Goal: Task Accomplishment & Management: Complete application form

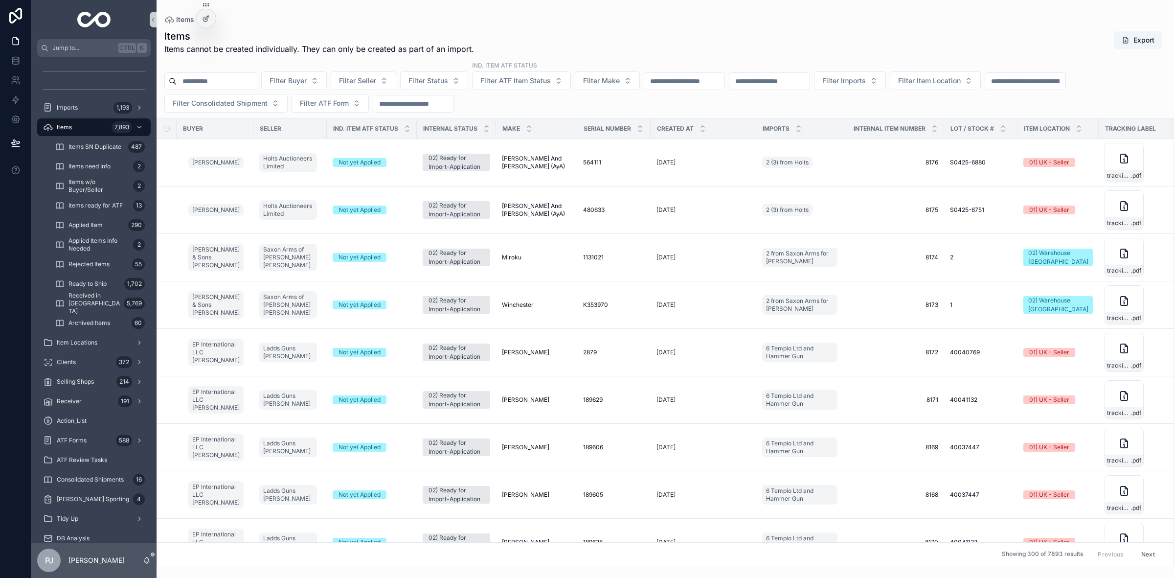
click at [725, 84] on input "scrollable content" at bounding box center [684, 81] width 80 height 14
paste input "*********"
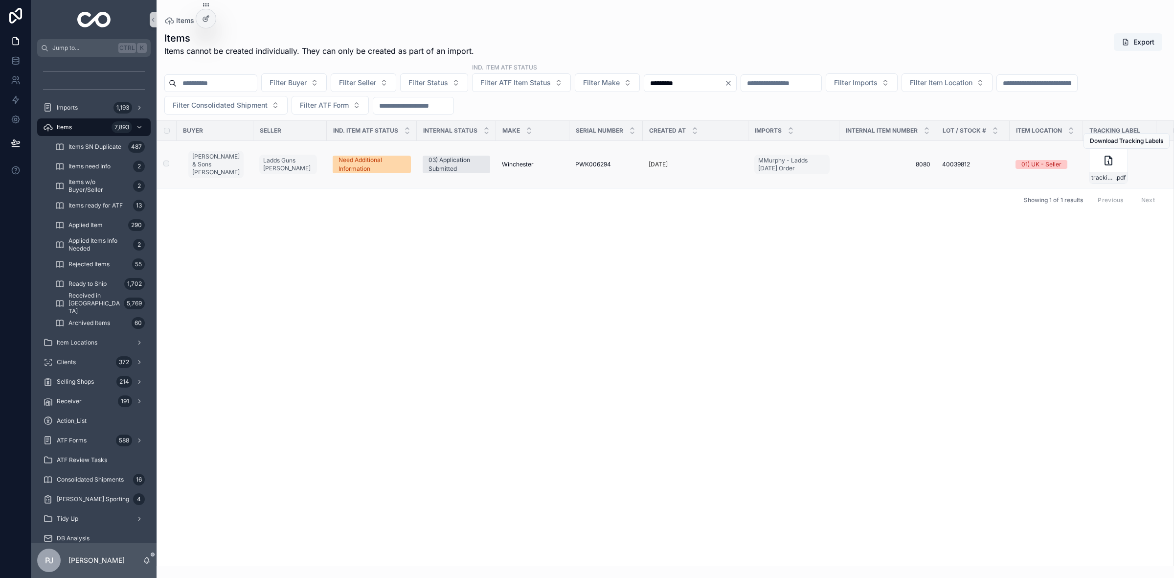
type input "*********"
click at [579, 164] on span "PWK006294" at bounding box center [593, 164] width 36 height 8
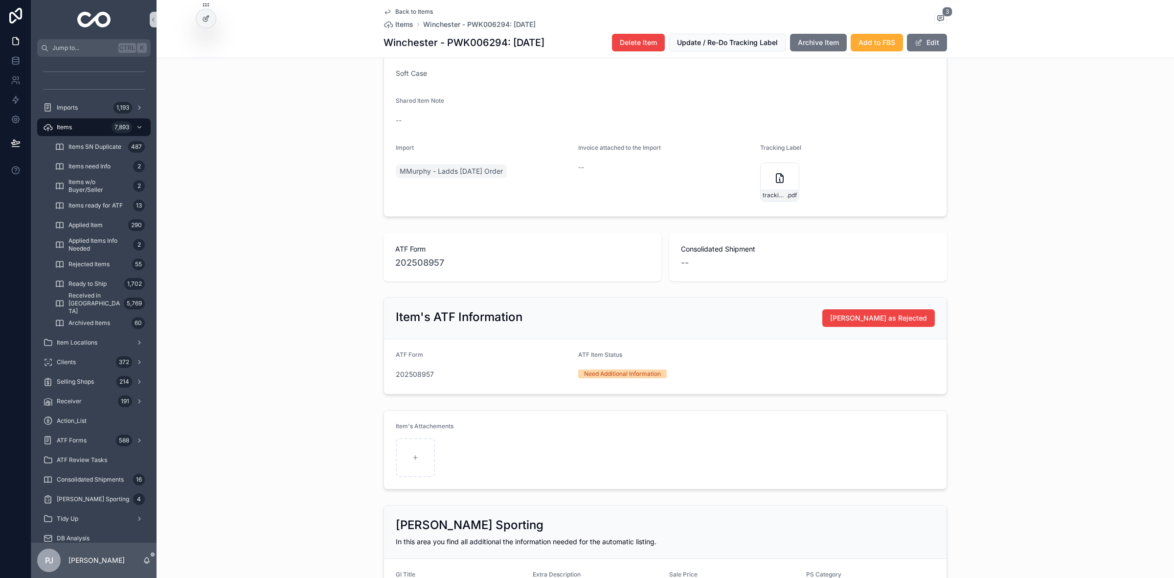
scroll to position [428, 0]
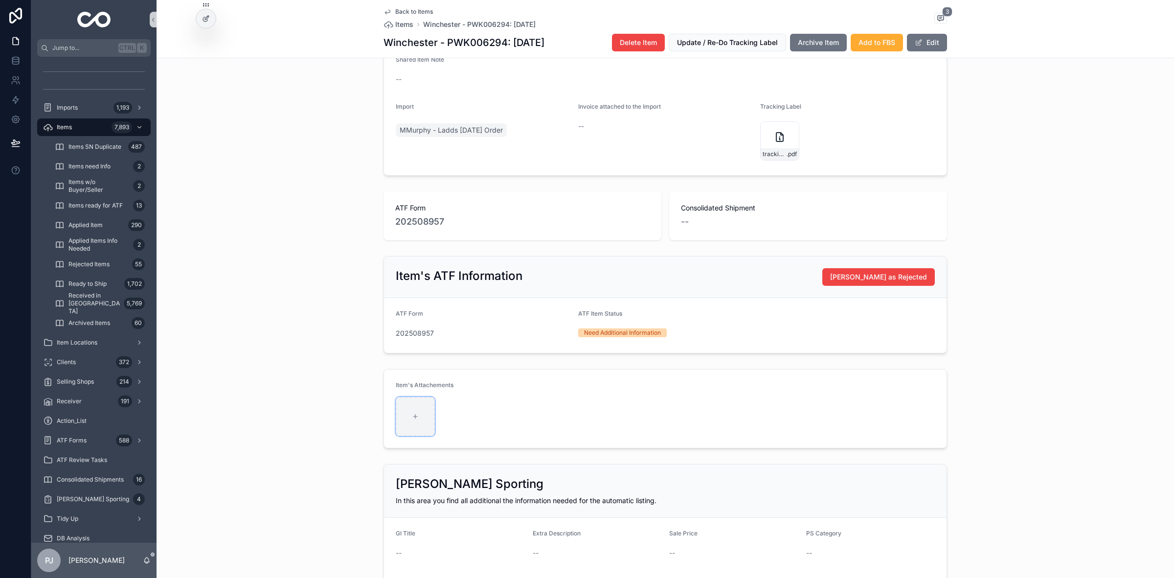
click at [421, 422] on div "scrollable content" at bounding box center [415, 416] width 39 height 39
type input "**********"
click at [507, 417] on div "scrollable content" at bounding box center [501, 416] width 39 height 39
type input "**********"
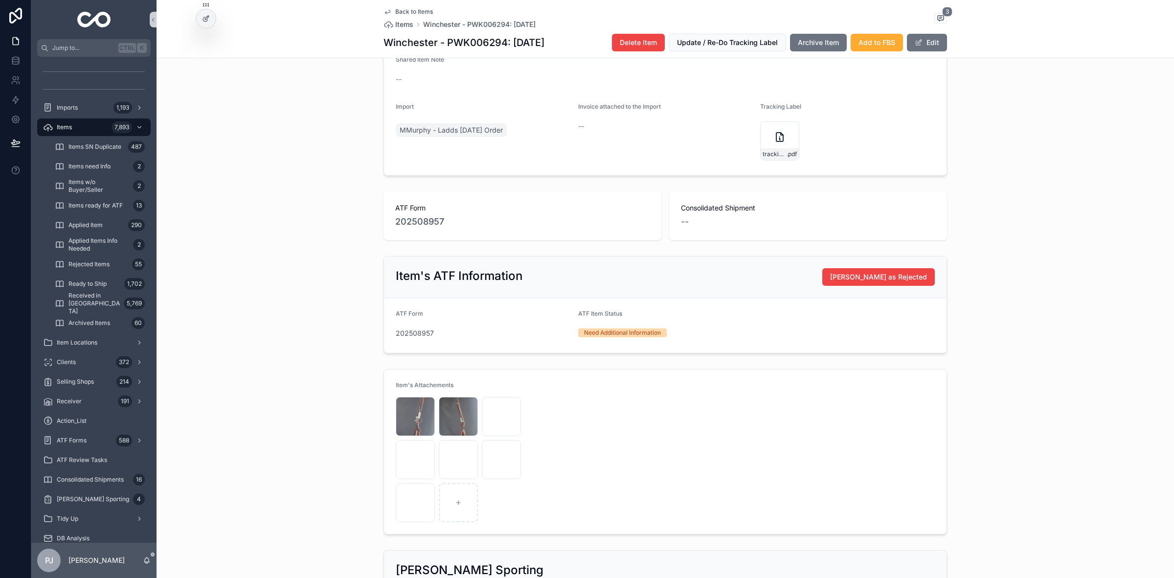
click at [1032, 287] on div "Item's ATF Information Mark as Rejected ATF Form 202508957 ATF Item Status Need…" at bounding box center [666, 304] width 1018 height 105
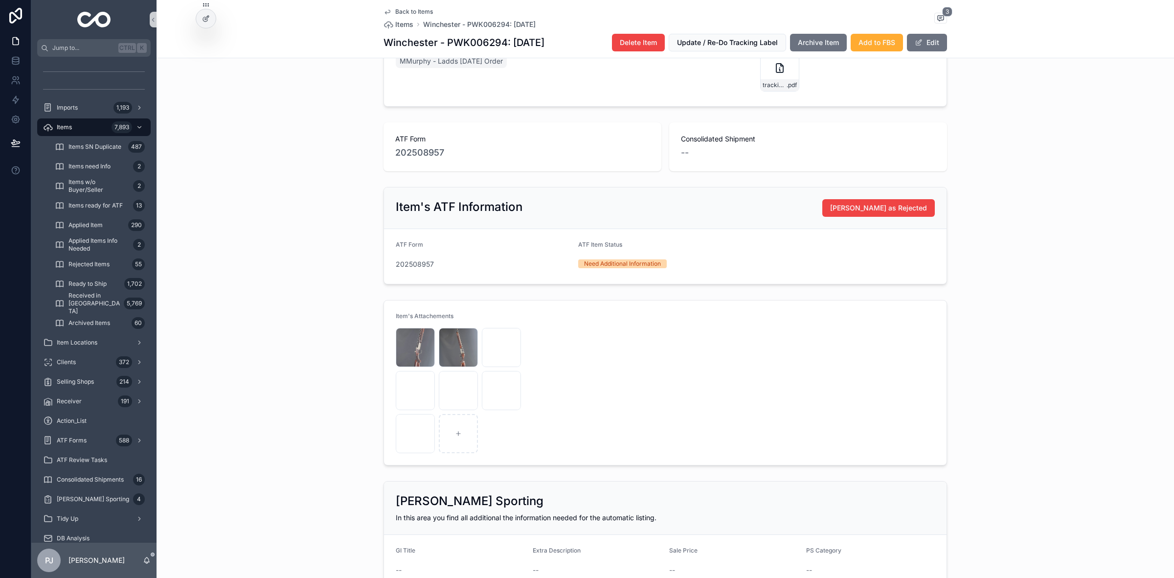
scroll to position [449, 0]
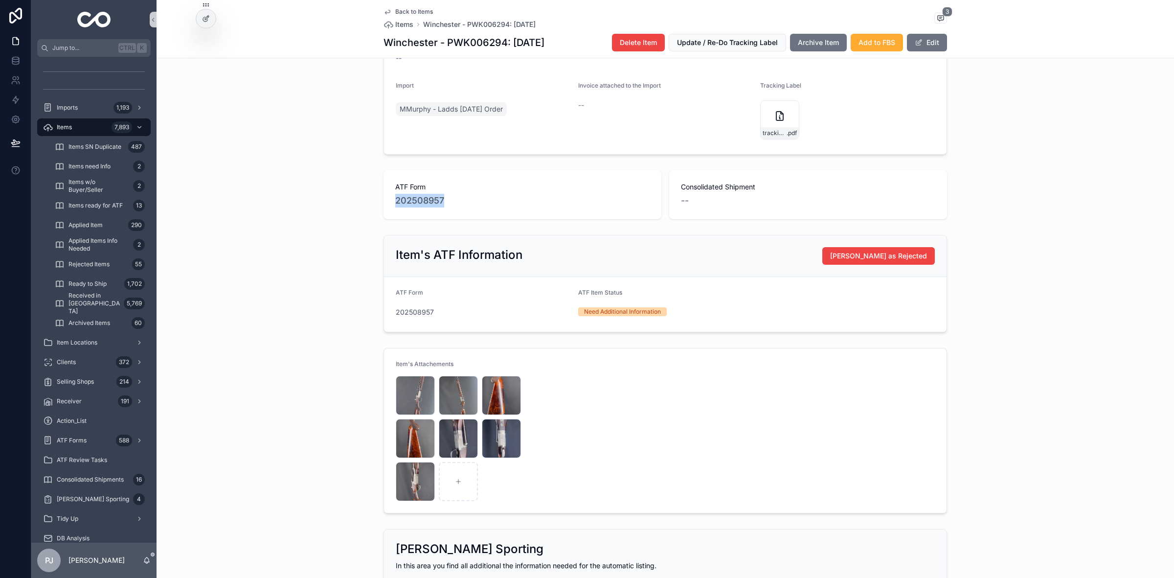
drag, startPoint x: 455, startPoint y: 208, endPoint x: 383, endPoint y: 211, distance: 72.5
click at [389, 212] on div "ATF Form 202508957" at bounding box center [523, 194] width 278 height 49
copy span "202508957"
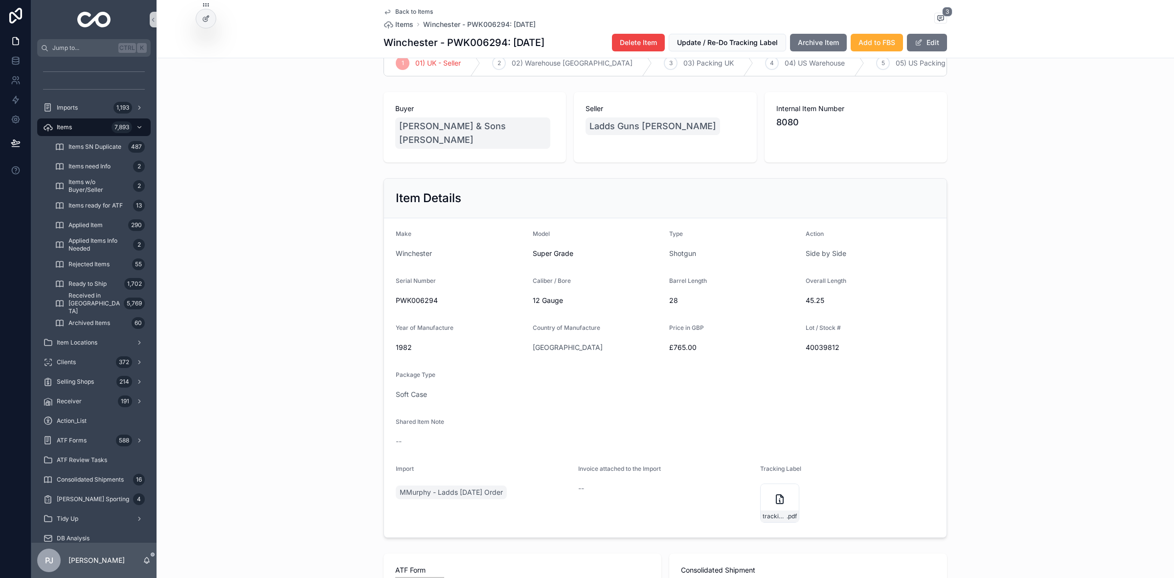
scroll to position [21, 0]
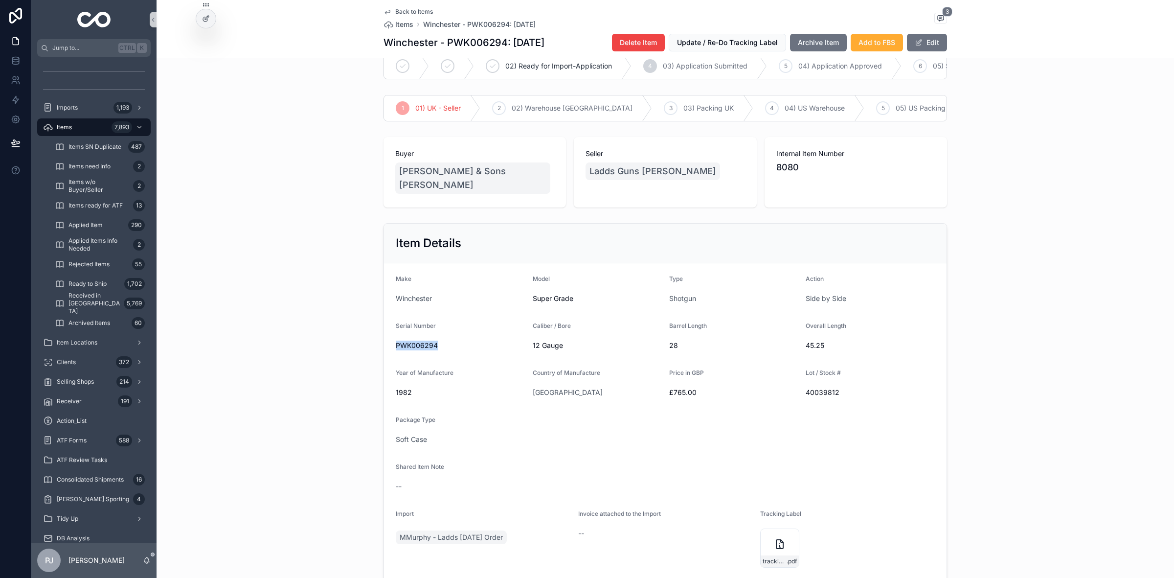
drag, startPoint x: 438, startPoint y: 350, endPoint x: 382, endPoint y: 351, distance: 56.3
click at [384, 351] on form "Make Winchester Model Super Grade Type Shotgun Action Side by Side Serial Numbe…" at bounding box center [665, 422] width 563 height 319
copy span "PWK006294"
click at [94, 126] on div "Items 7,893" at bounding box center [94, 127] width 102 height 16
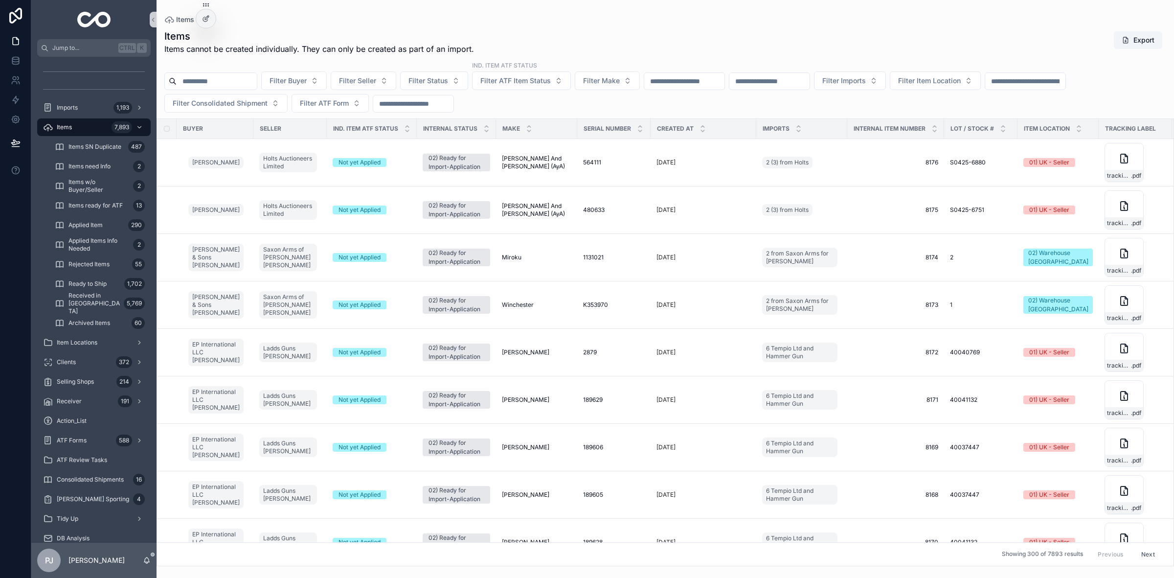
click at [692, 83] on input "scrollable content" at bounding box center [684, 81] width 80 height 14
paste input "**********"
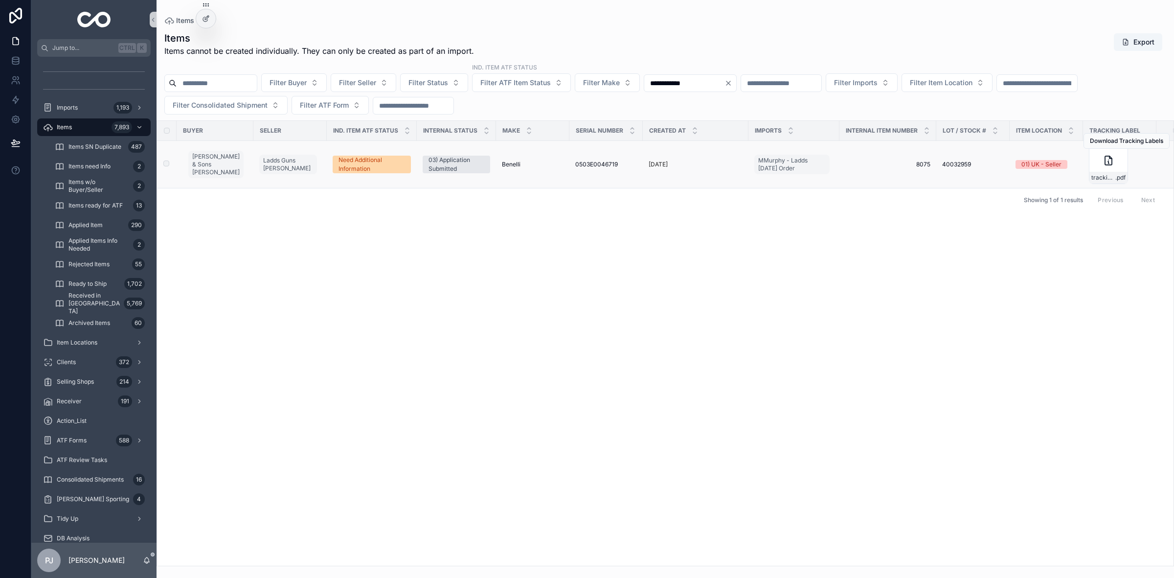
type input "**********"
click at [602, 165] on span "0503E0046719" at bounding box center [596, 164] width 43 height 8
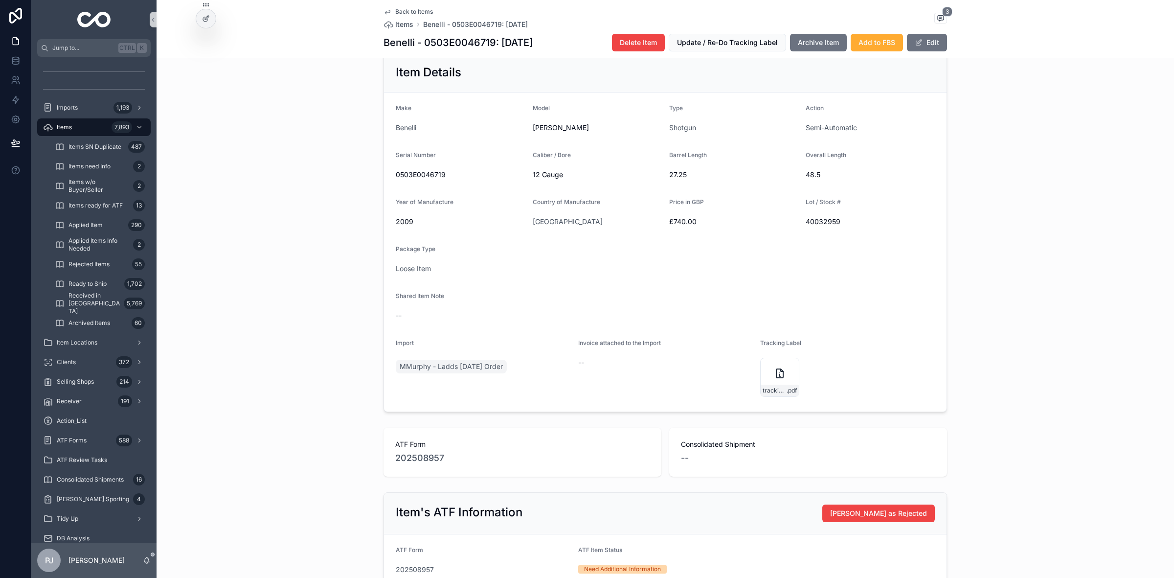
scroll to position [183, 0]
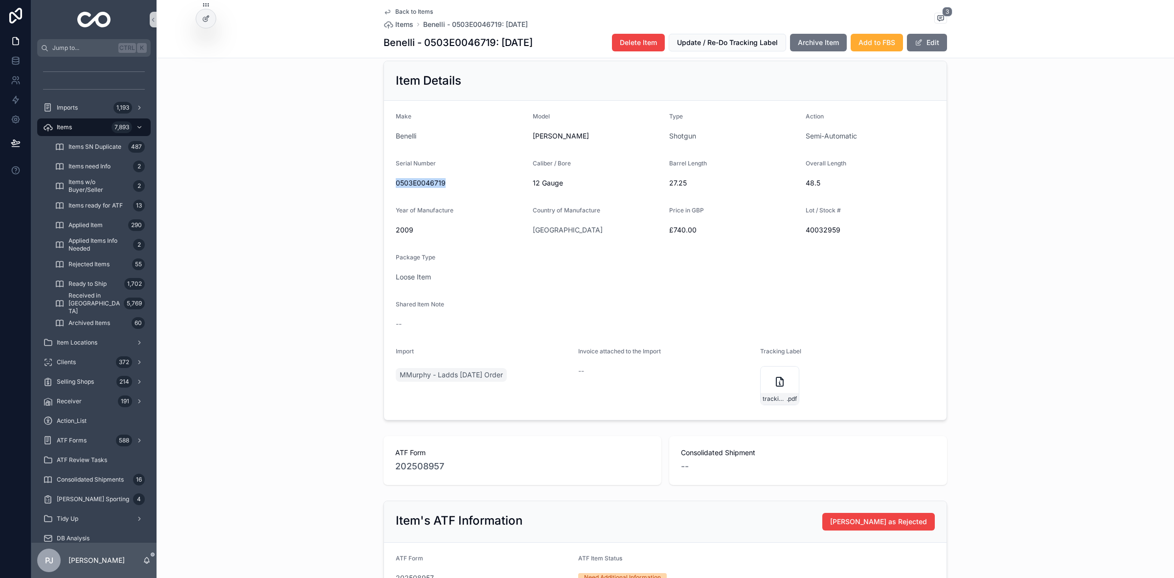
drag, startPoint x: 444, startPoint y: 189, endPoint x: 387, endPoint y: 194, distance: 56.9
click at [387, 194] on form "Make Benelli Model Raffaello Pasion Type Shotgun Action Semi-Automatic Serial N…" at bounding box center [665, 260] width 563 height 319
copy span "0503E0046719"
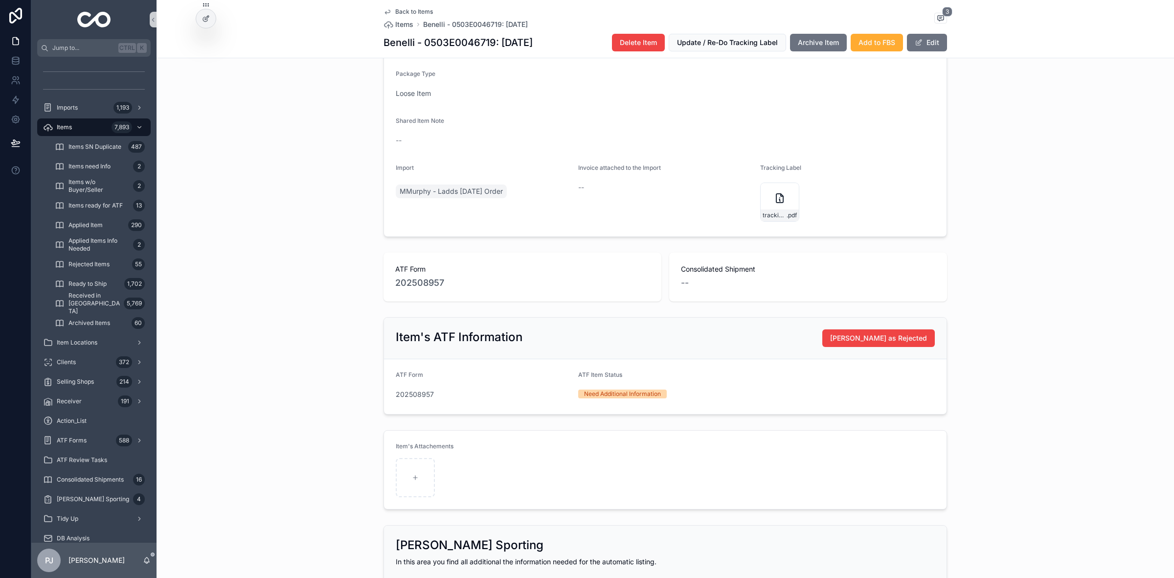
scroll to position [428, 0]
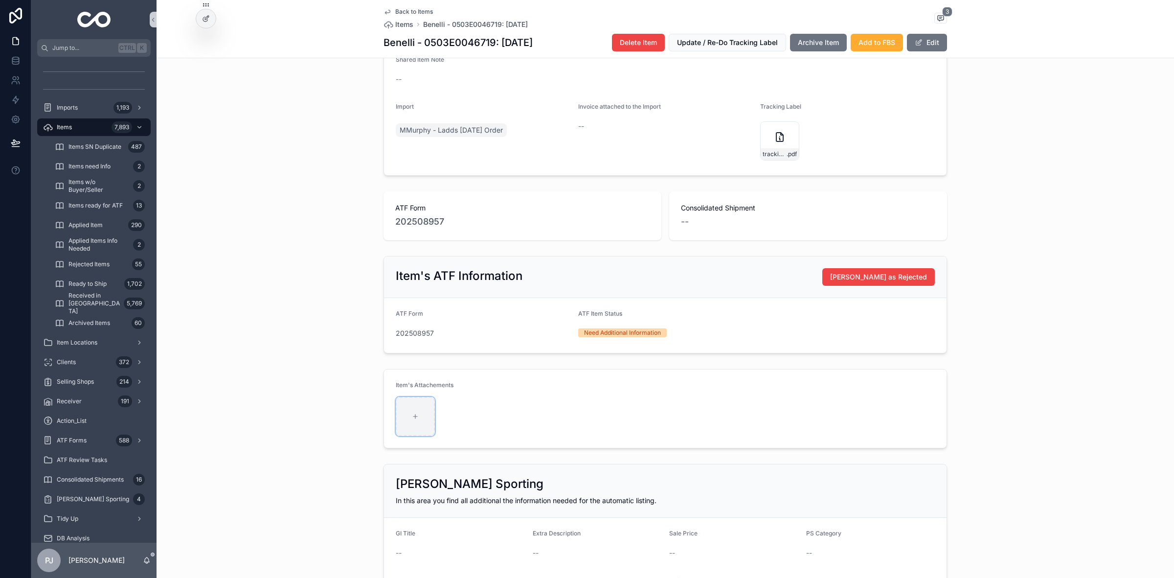
click at [412, 427] on div "scrollable content" at bounding box center [415, 416] width 39 height 39
type input "**********"
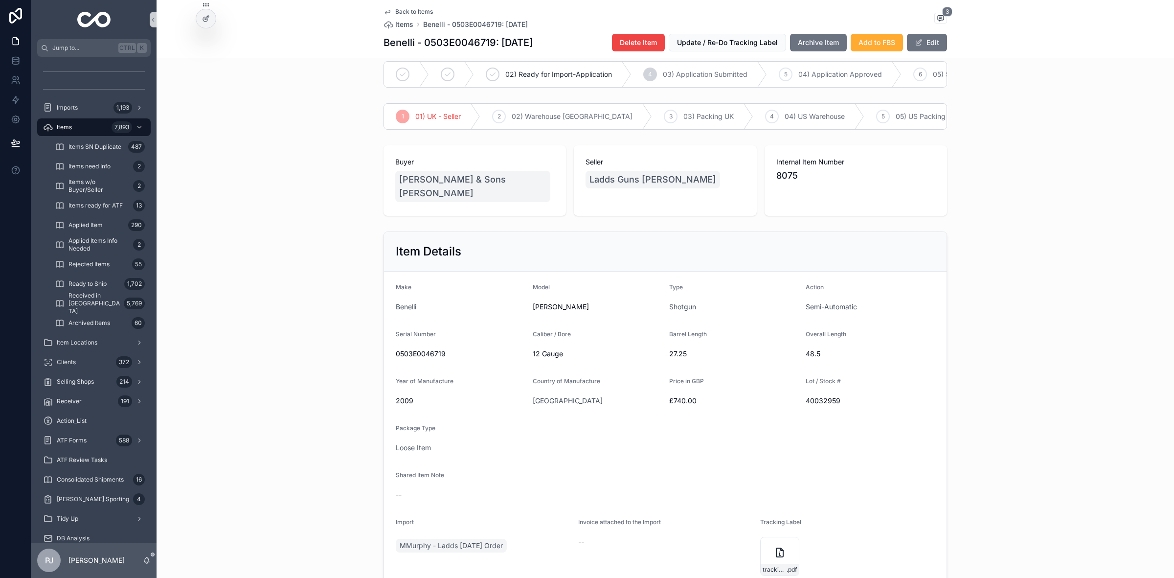
scroll to position [0, 0]
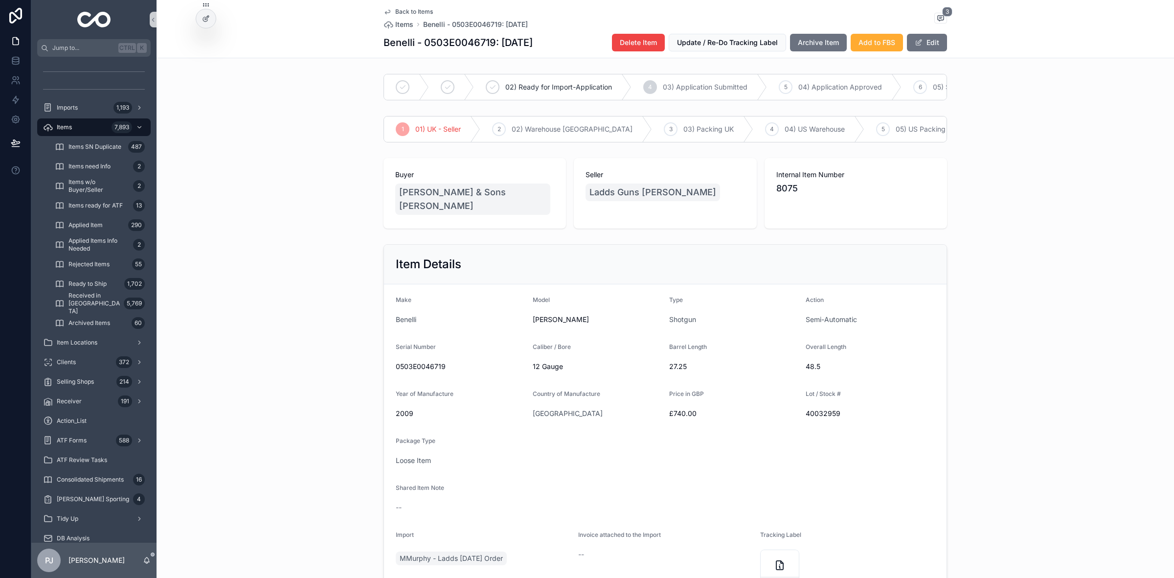
click at [1044, 301] on div "Item Details Make Benelli Model Raffaello Pasion Type Shotgun Action Semi-Autom…" at bounding box center [666, 423] width 1018 height 367
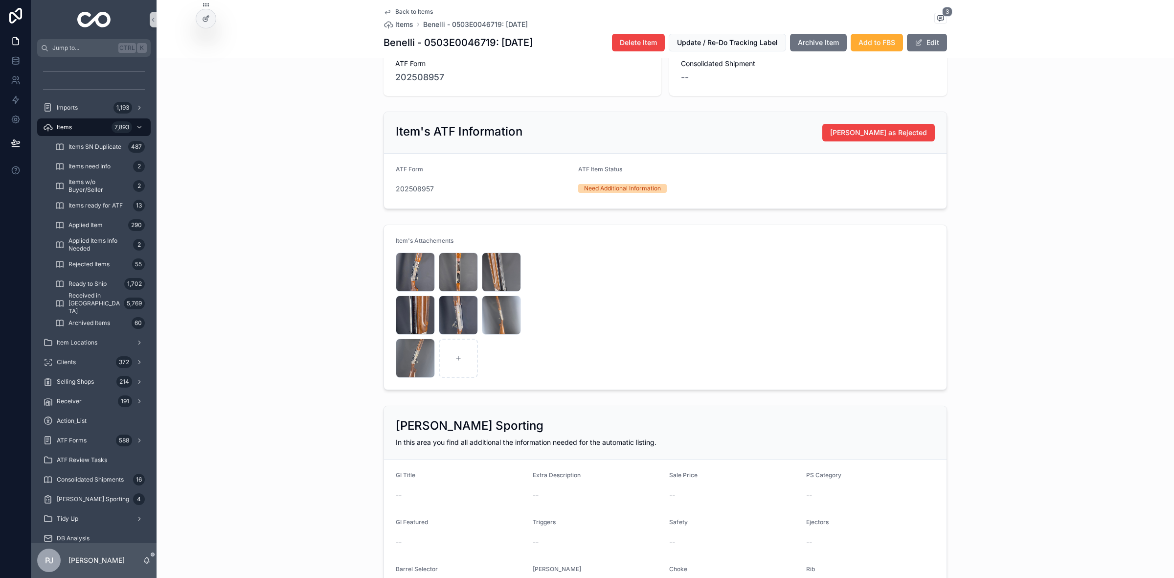
scroll to position [612, 0]
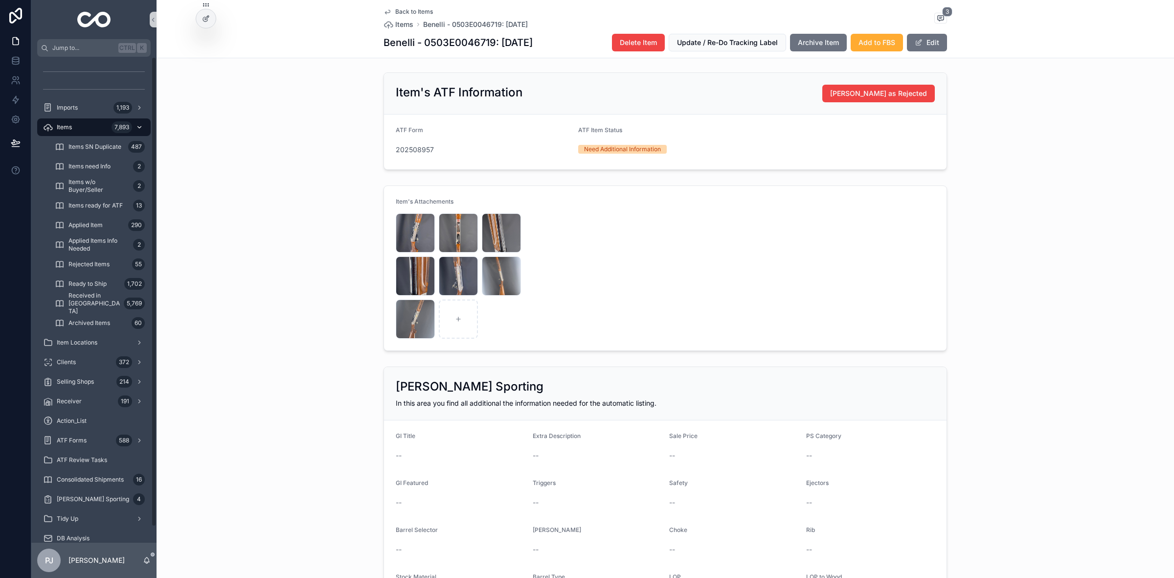
click at [76, 128] on div "Items 7,893" at bounding box center [94, 127] width 102 height 16
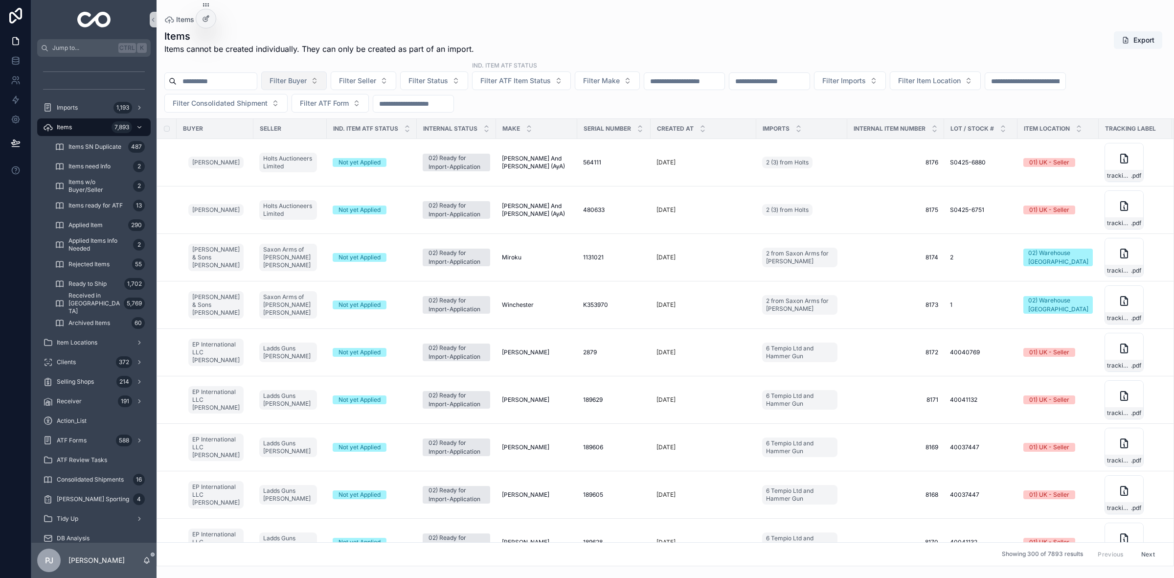
click at [296, 84] on span "Filter Buyer" at bounding box center [288, 81] width 37 height 10
type input "*****"
click at [283, 125] on span "[PERSON_NAME]" at bounding box center [290, 121] width 56 height 10
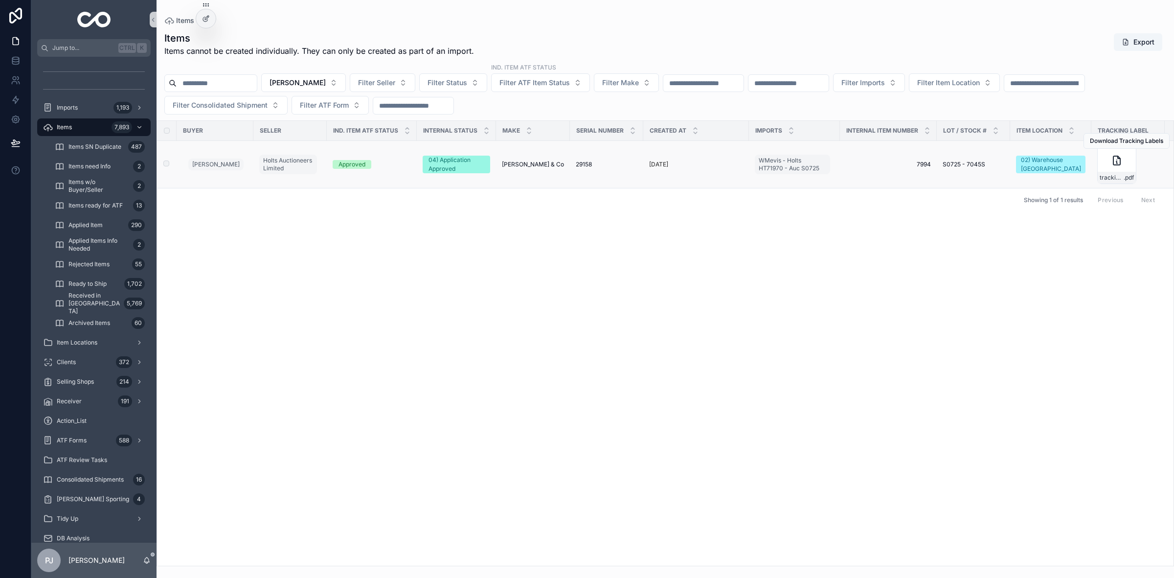
click at [526, 165] on span "W. J. Jeffery & Co" at bounding box center [533, 164] width 62 height 8
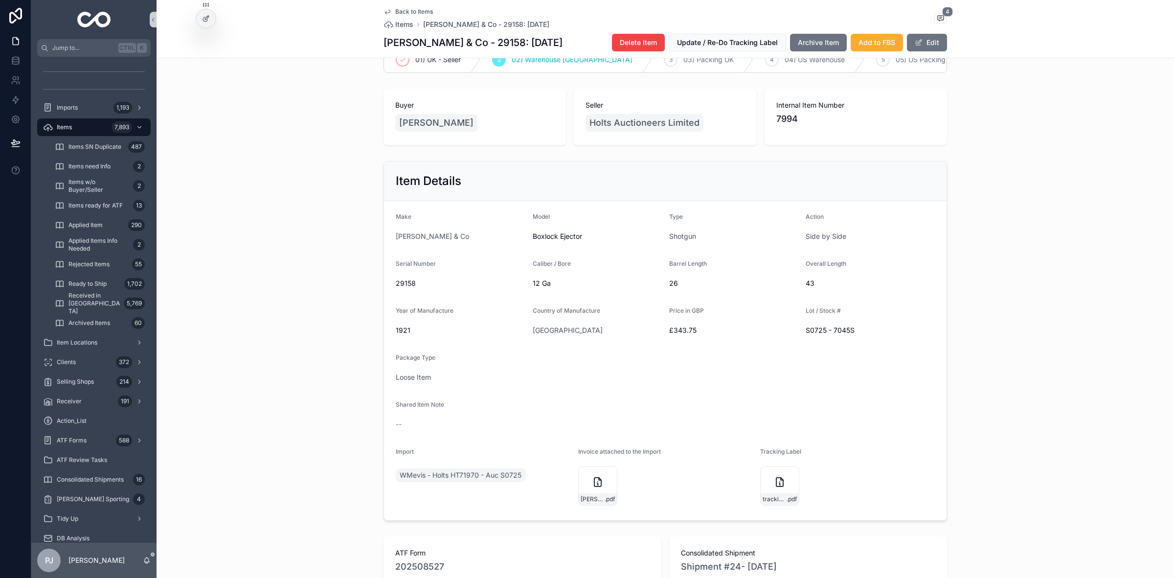
scroll to position [61, 0]
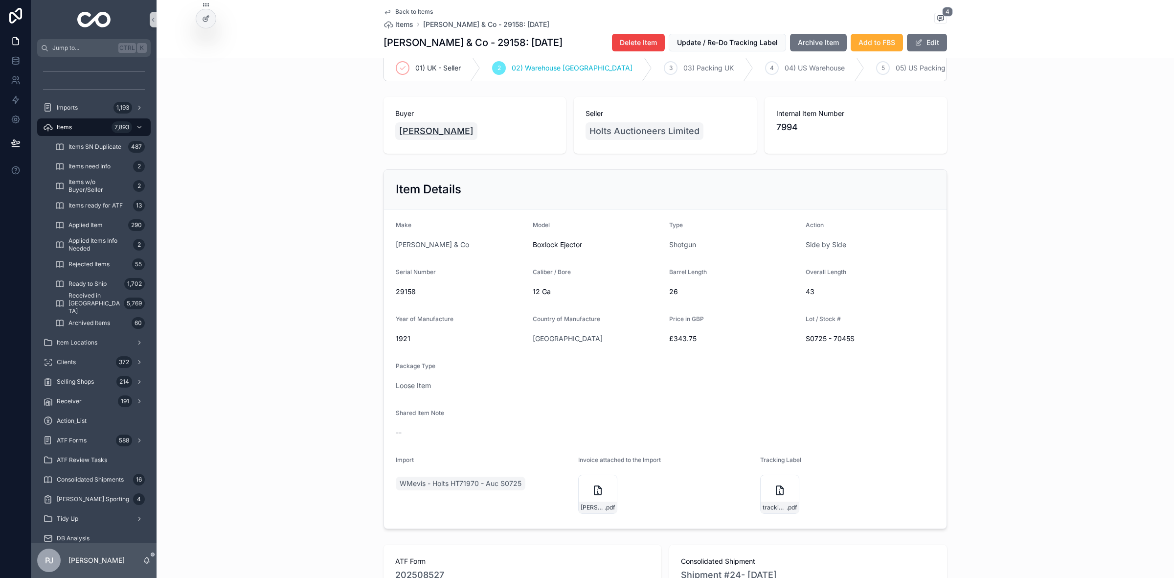
click at [432, 138] on span "[PERSON_NAME]" at bounding box center [436, 131] width 74 height 14
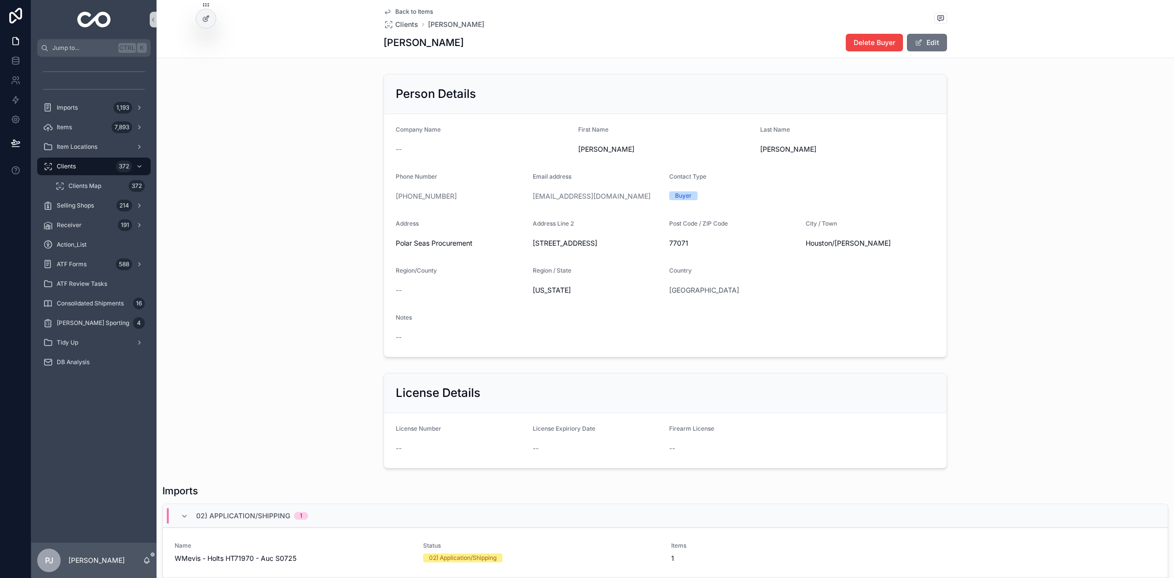
click at [192, 142] on div "Person Details Company Name -- First Name William Last Name Mevis Phone Number …" at bounding box center [666, 215] width 1018 height 291
click at [94, 228] on div "Receiver 191" at bounding box center [94, 225] width 102 height 16
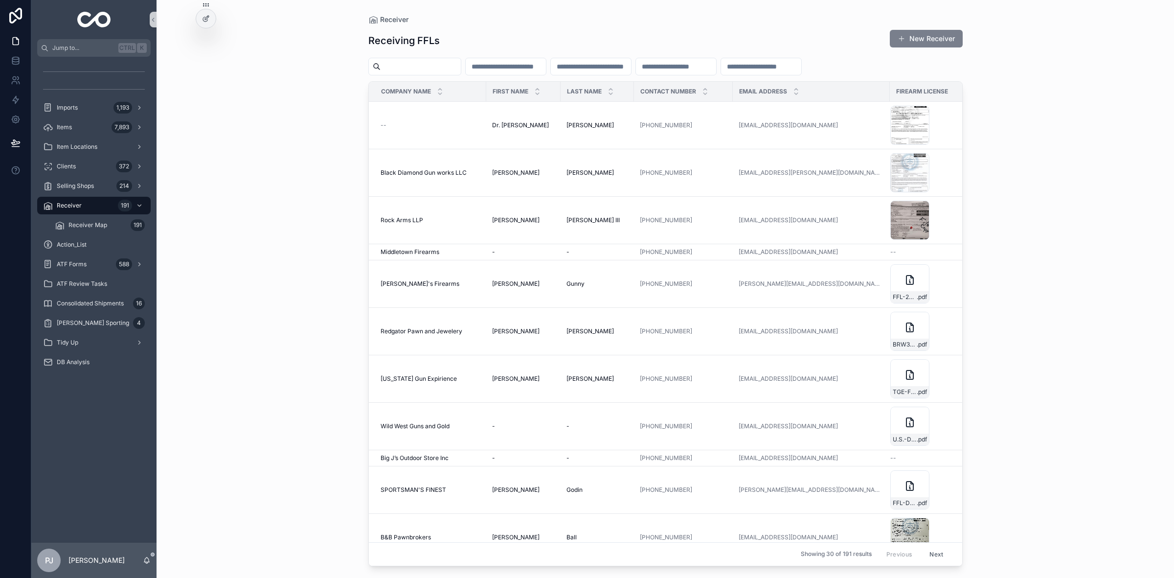
click at [919, 44] on button "New Receiver" at bounding box center [926, 39] width 73 height 18
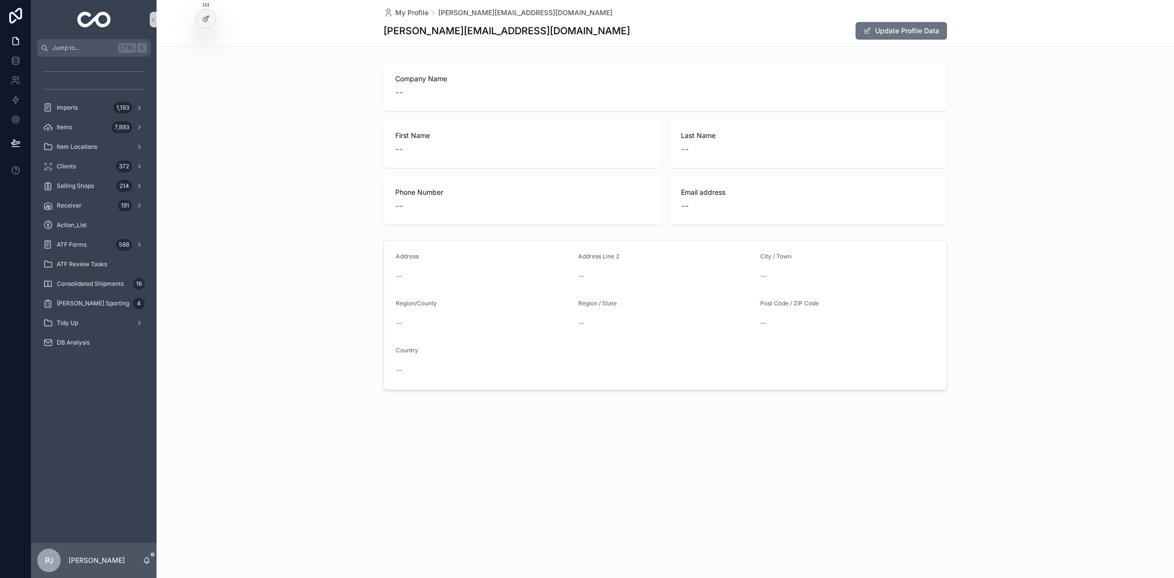
click at [999, 207] on div "Company Name -- First Name -- Last Name -- Phone Number -- Email address --" at bounding box center [666, 143] width 1018 height 170
click at [57, 120] on div "Items 7,893" at bounding box center [94, 127] width 102 height 16
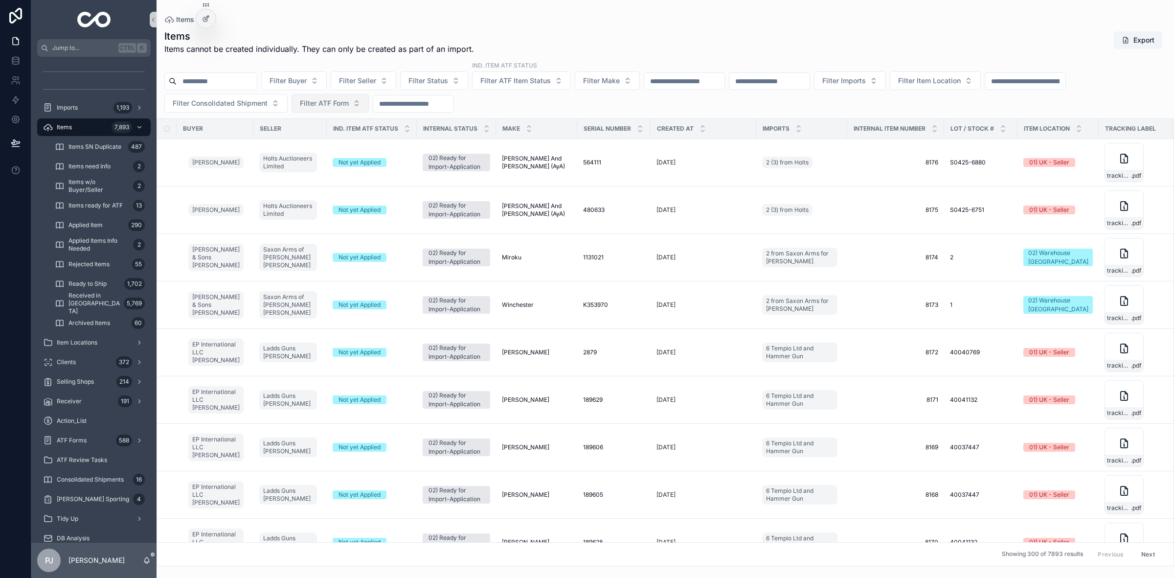
click at [333, 104] on span "Filter ATF Form" at bounding box center [324, 103] width 49 height 10
type input "*********"
click at [299, 143] on span "202508231" at bounding box center [294, 143] width 38 height 10
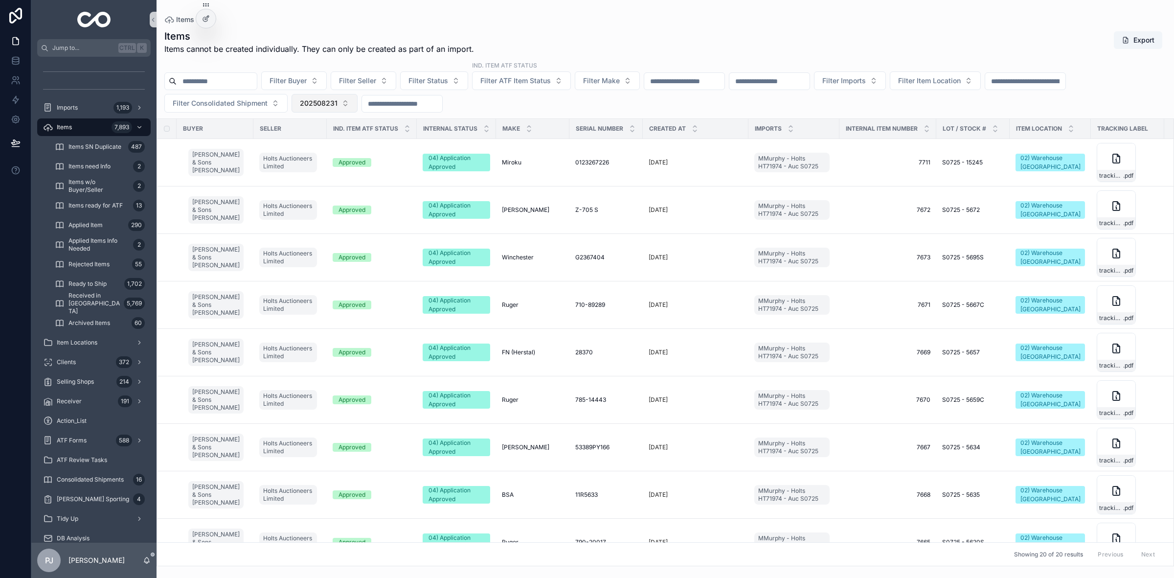
click at [304, 103] on span "202508231" at bounding box center [319, 103] width 38 height 10
click at [315, 124] on input "scrollable content" at bounding box center [330, 124] width 98 height 18
type input "*********"
click at [296, 143] on span "202507586" at bounding box center [289, 143] width 38 height 10
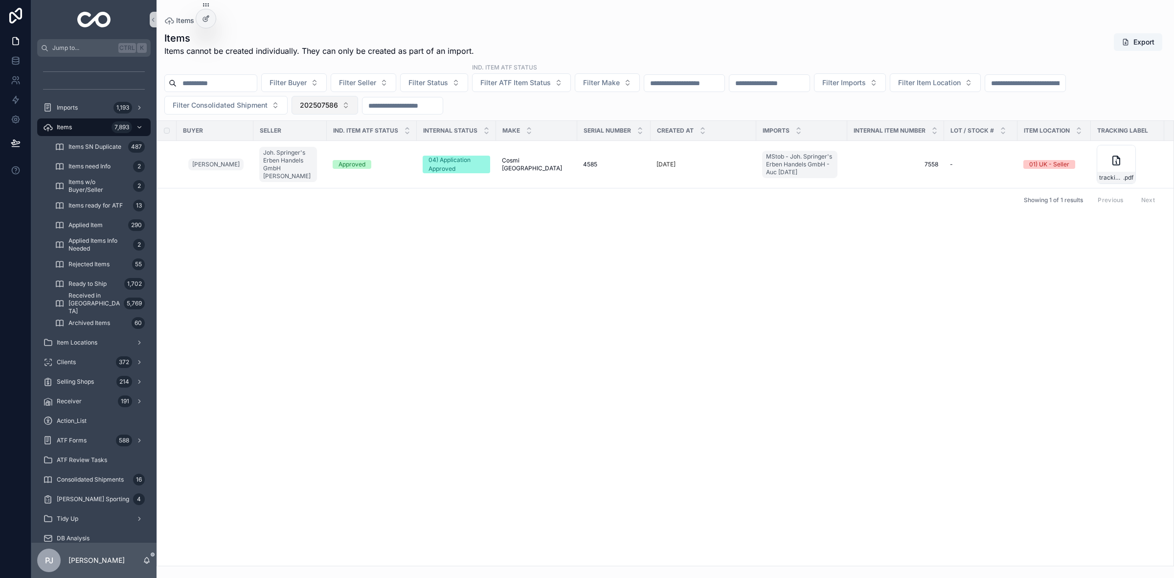
click at [333, 105] on span "202507586" at bounding box center [319, 105] width 38 height 10
type input "*********"
click at [297, 148] on span "202508115" at bounding box center [288, 145] width 36 height 10
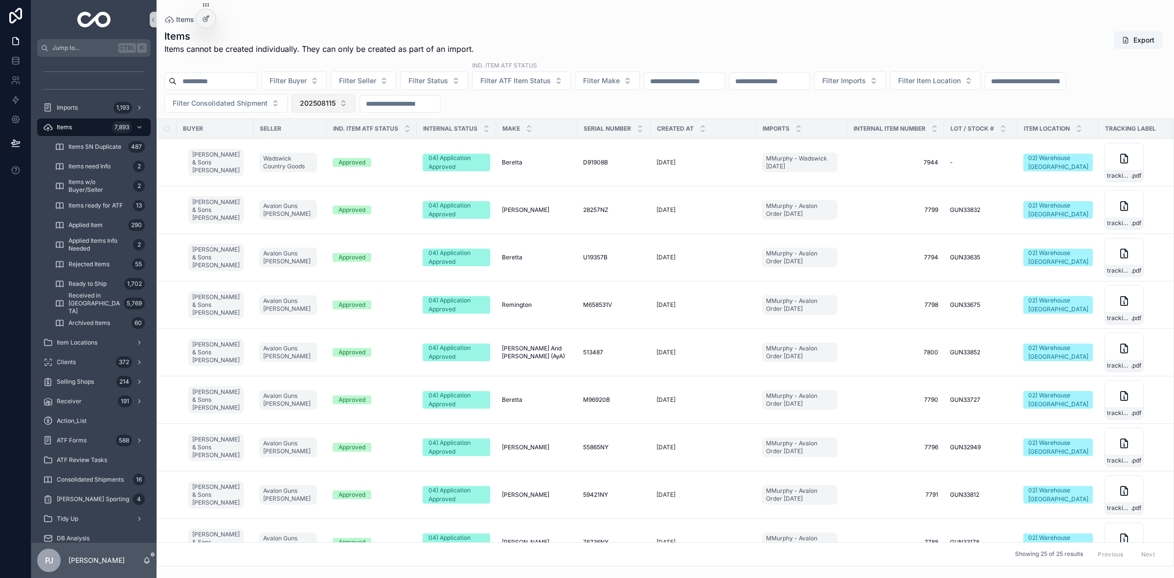
click at [314, 104] on span "202508115" at bounding box center [318, 103] width 36 height 10
type input "*********"
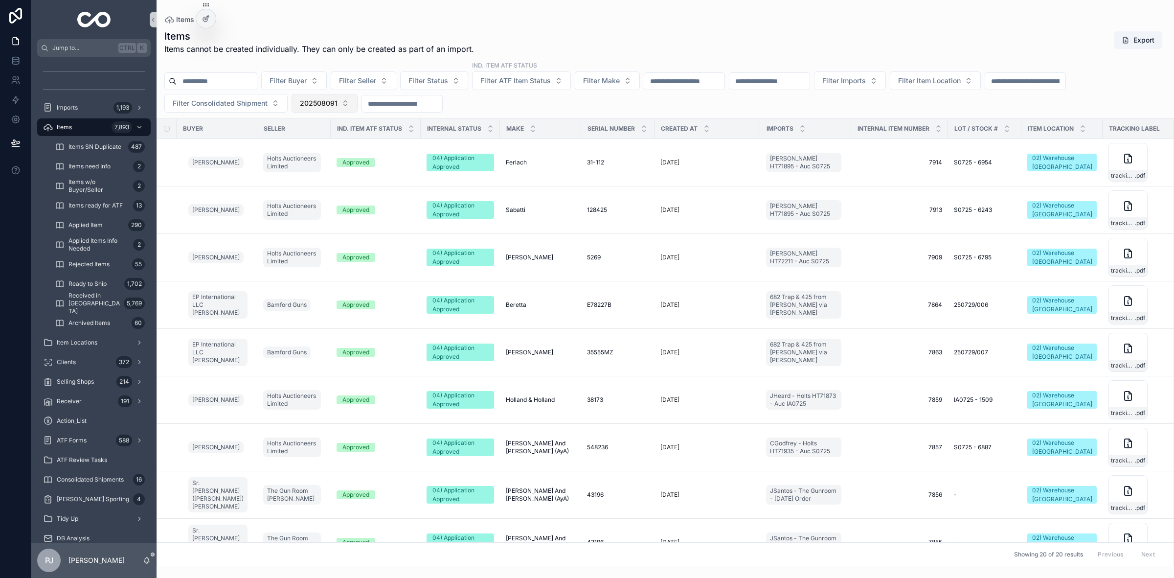
click at [315, 104] on span "202508091" at bounding box center [319, 103] width 38 height 10
type input "*********"
click at [285, 140] on span "202508901" at bounding box center [289, 143] width 38 height 10
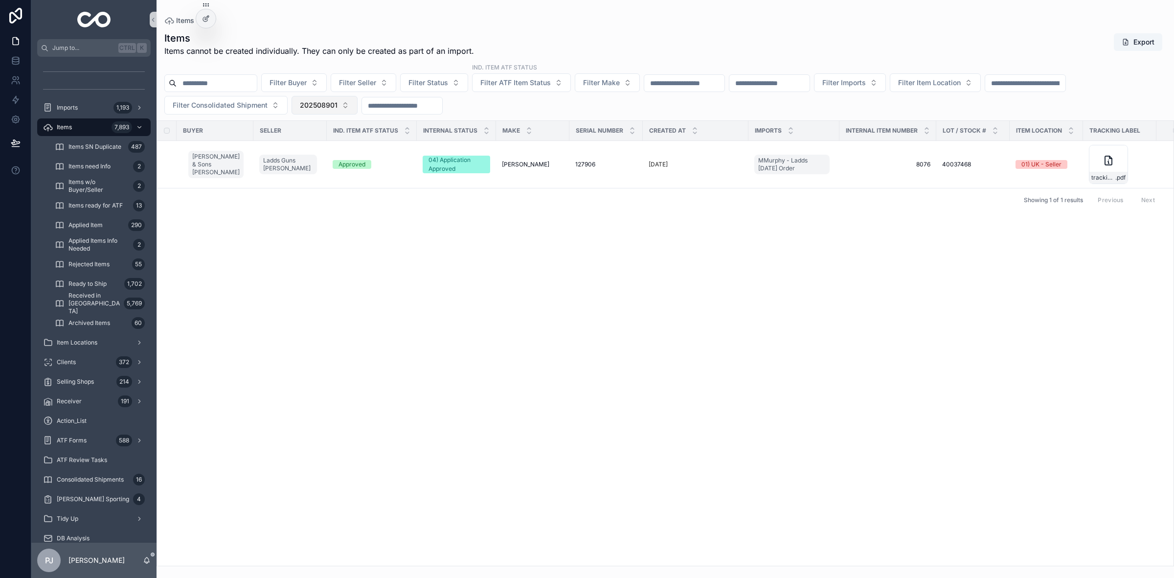
click at [334, 107] on span "202508901" at bounding box center [319, 105] width 38 height 10
type input "*********"
click at [280, 146] on span "202506196" at bounding box center [289, 145] width 38 height 10
click at [379, 168] on div "Applied" at bounding box center [372, 164] width 78 height 9
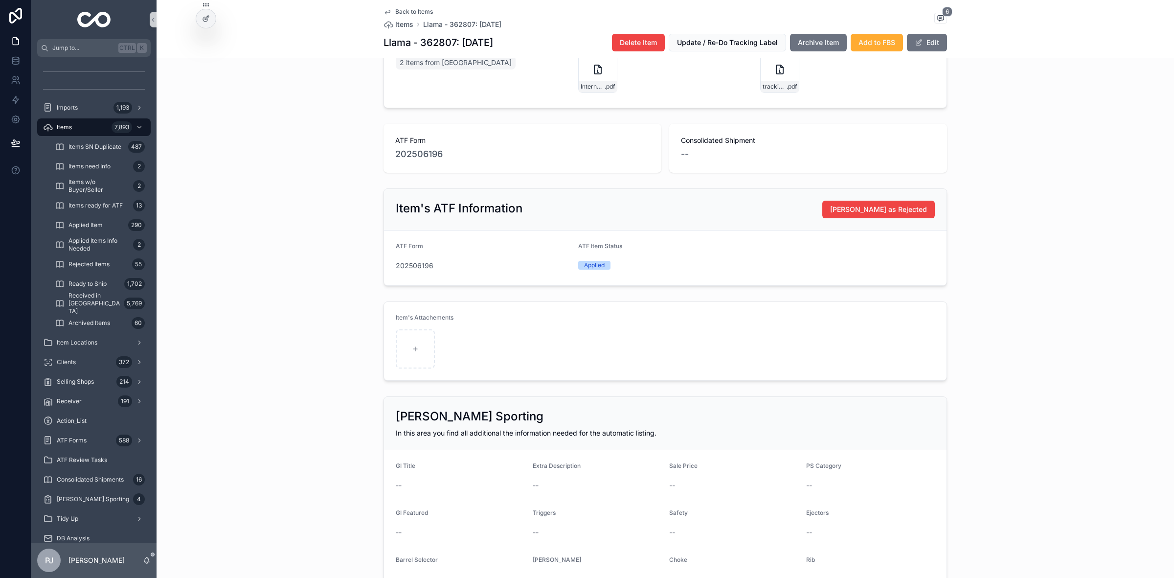
scroll to position [489, 0]
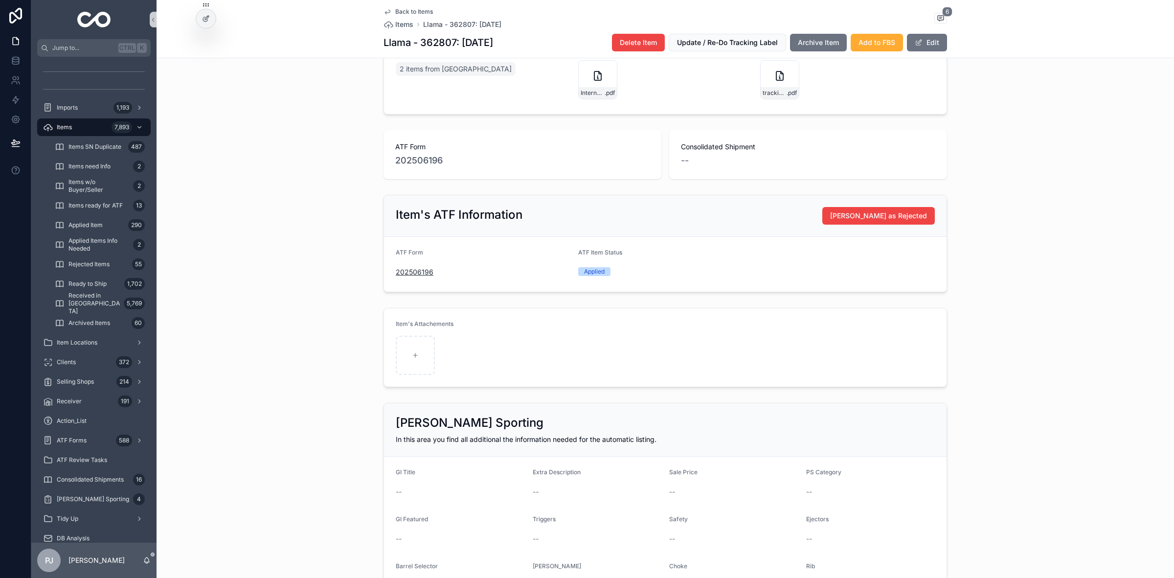
click at [424, 277] on span "202506196" at bounding box center [415, 272] width 38 height 10
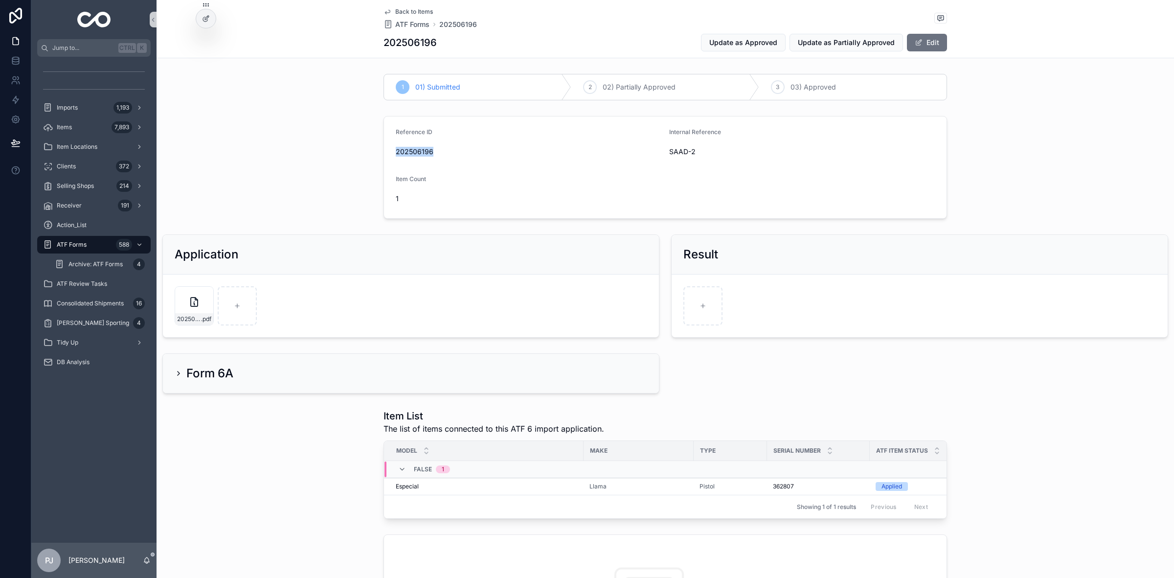
drag, startPoint x: 438, startPoint y: 155, endPoint x: 390, endPoint y: 159, distance: 48.7
click at [390, 159] on form "Reference ID 202506196 Internal Reference SAAD-2 Item Count 1" at bounding box center [665, 167] width 563 height 102
copy span "202506196"
click at [701, 323] on div "scrollable content" at bounding box center [702, 305] width 39 height 39
type input "**********"
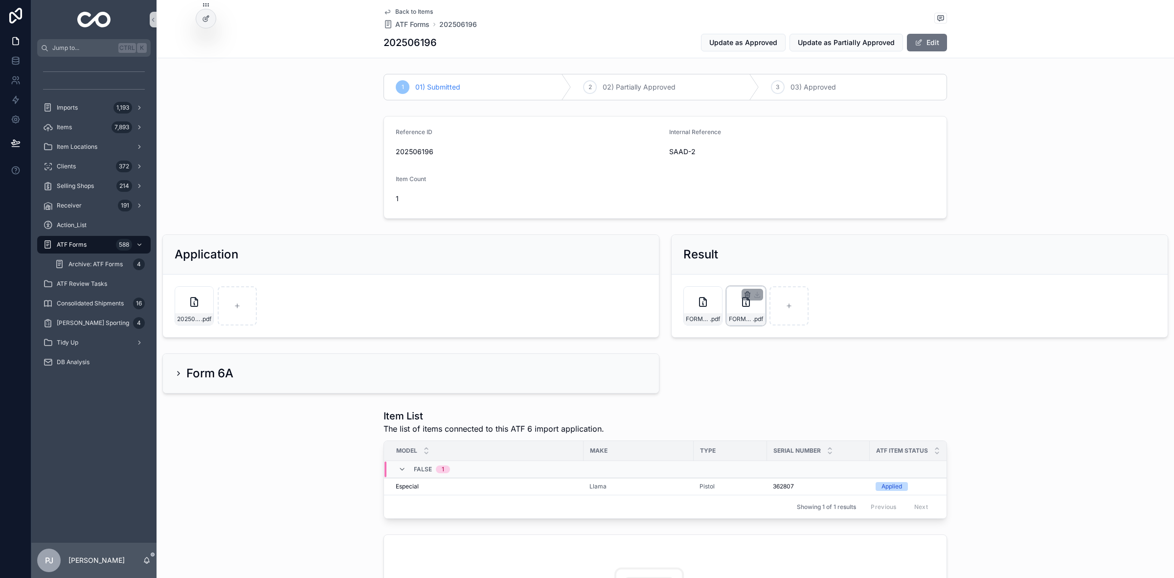
click at [744, 296] on icon "scrollable content" at bounding box center [748, 295] width 8 height 8
click at [763, 276] on icon "scrollable content" at bounding box center [764, 277] width 8 height 8
click at [701, 296] on icon "scrollable content" at bounding box center [705, 295] width 8 height 8
click at [720, 279] on icon "scrollable content" at bounding box center [720, 278] width 0 height 2
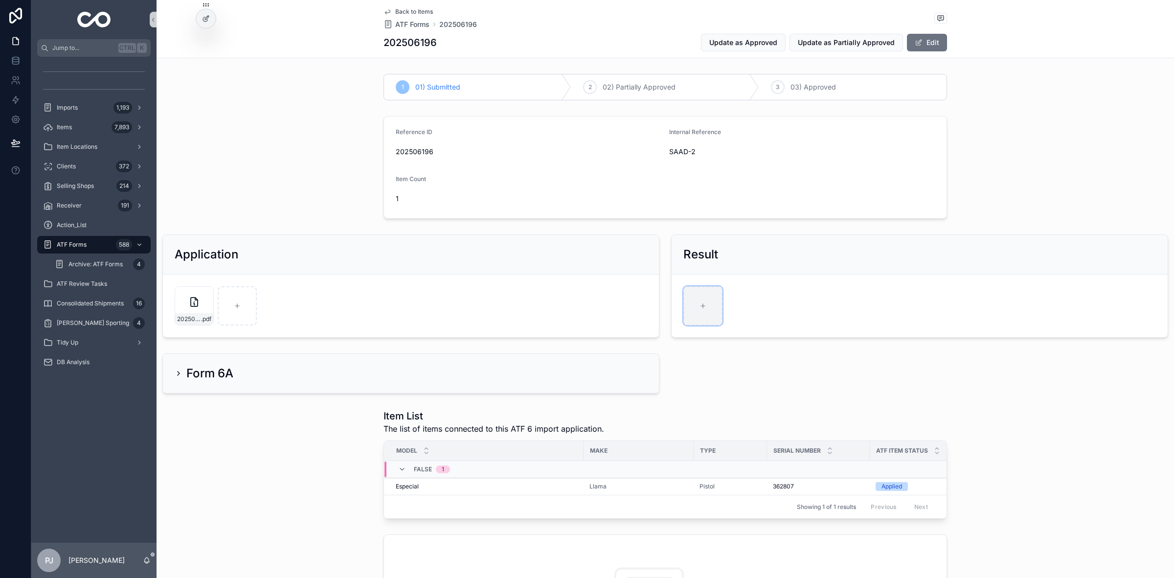
click at [706, 304] on div "scrollable content" at bounding box center [702, 305] width 39 height 39
type input "**********"
click at [752, 41] on span "Update as Approved" at bounding box center [743, 43] width 68 height 10
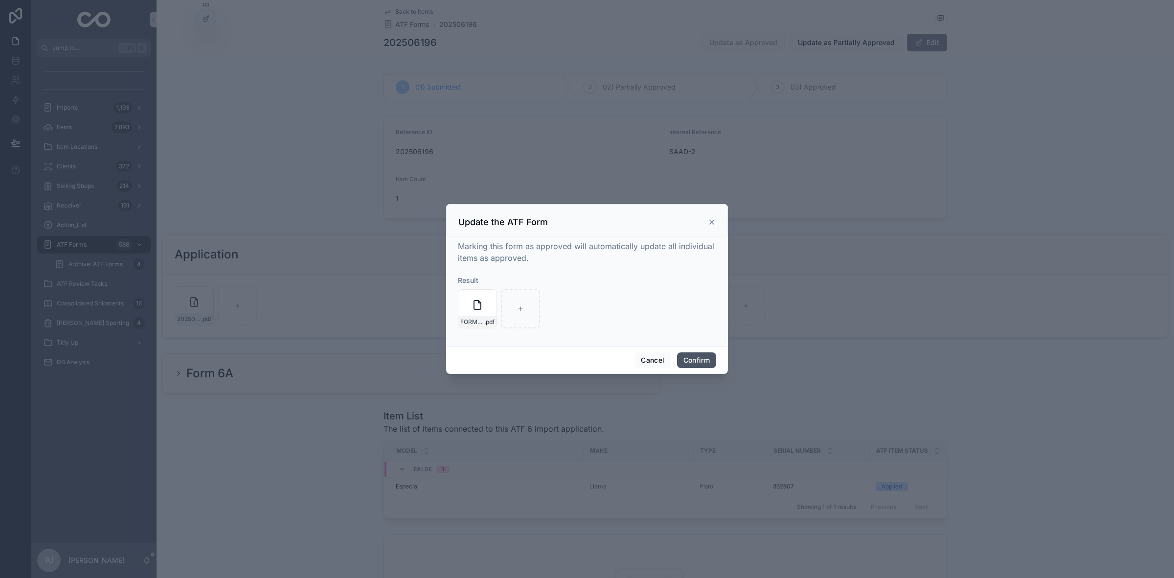
click at [702, 361] on button "Confirm" at bounding box center [696, 360] width 39 height 16
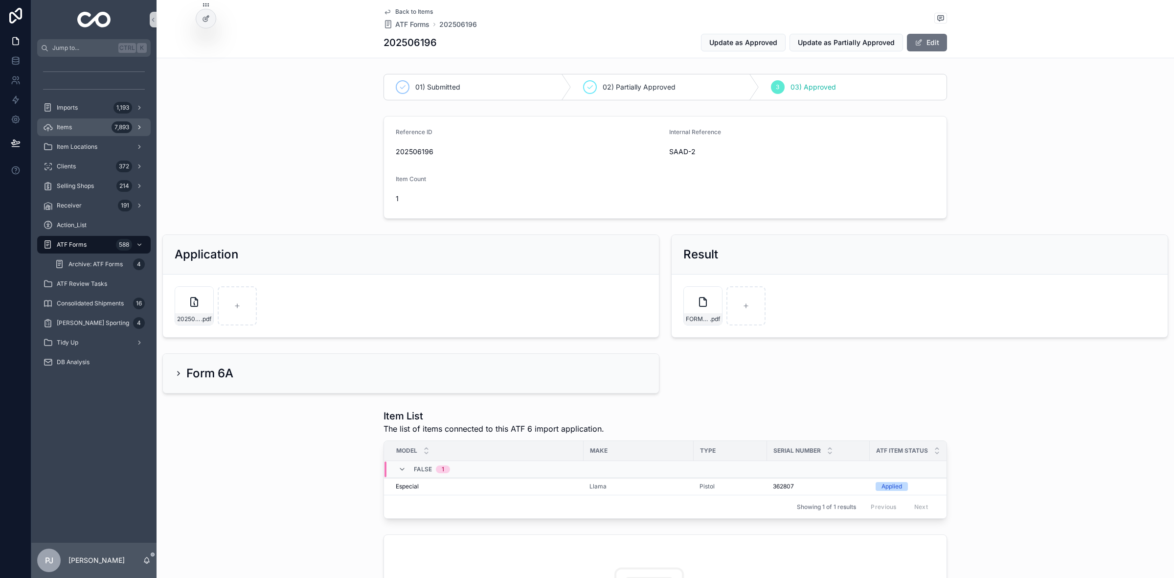
click at [69, 130] on span "Items" at bounding box center [64, 127] width 15 height 8
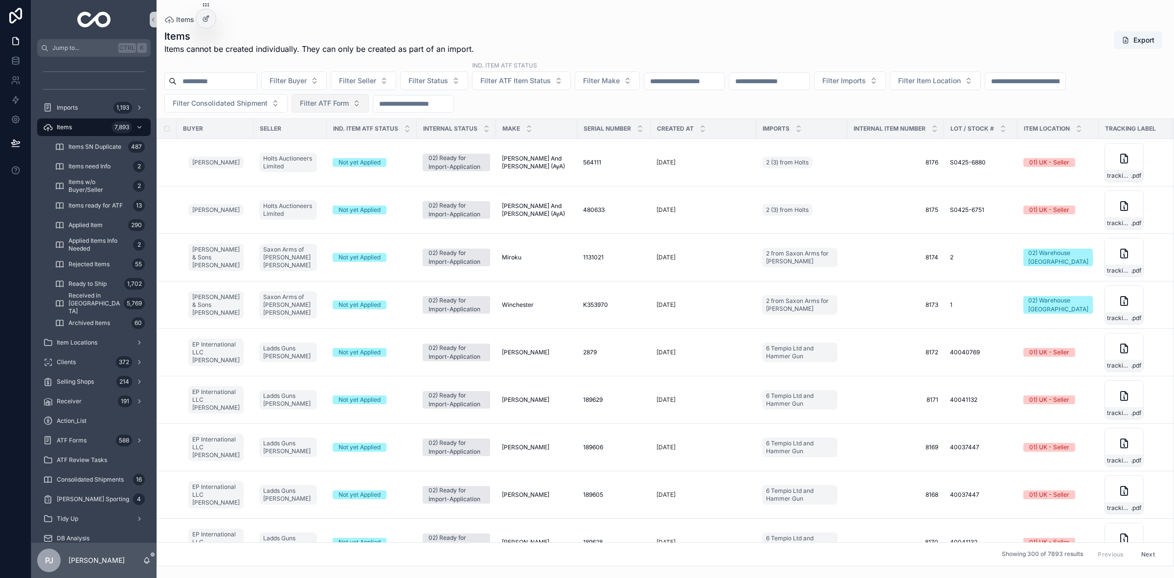
click at [338, 108] on span "Filter ATF Form" at bounding box center [324, 103] width 49 height 10
type input "*********"
click at [306, 146] on span "202508347" at bounding box center [294, 143] width 39 height 10
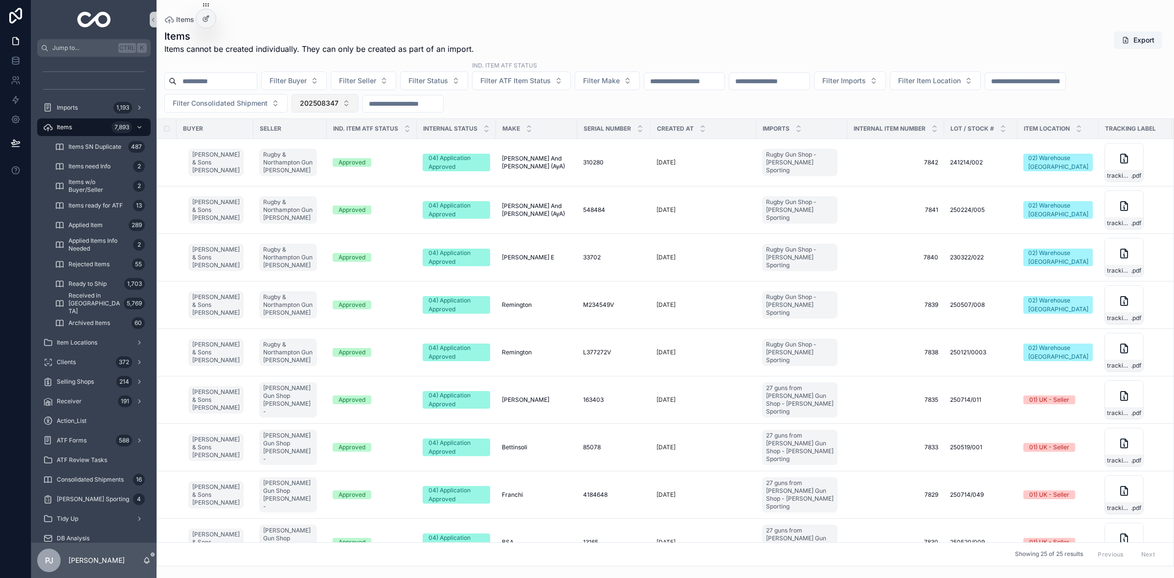
click at [328, 104] on span "202508347" at bounding box center [319, 103] width 39 height 10
type input "*********"
click at [293, 140] on span "202508527" at bounding box center [289, 143] width 38 height 10
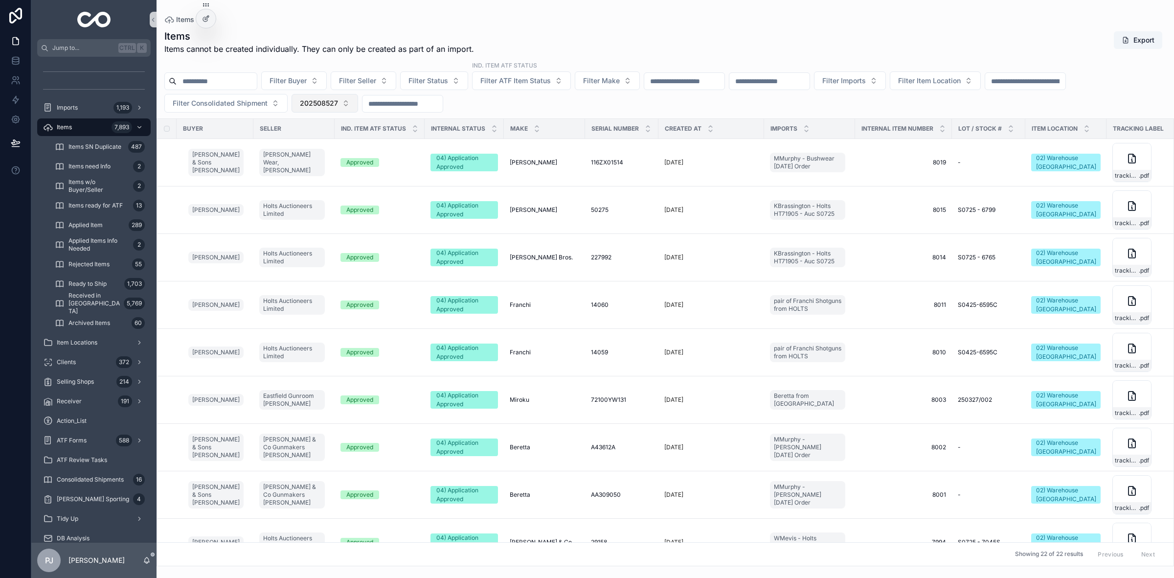
click at [333, 100] on span "202508527" at bounding box center [319, 103] width 38 height 10
type input "*********"
click at [297, 143] on span "202508464" at bounding box center [289, 143] width 39 height 10
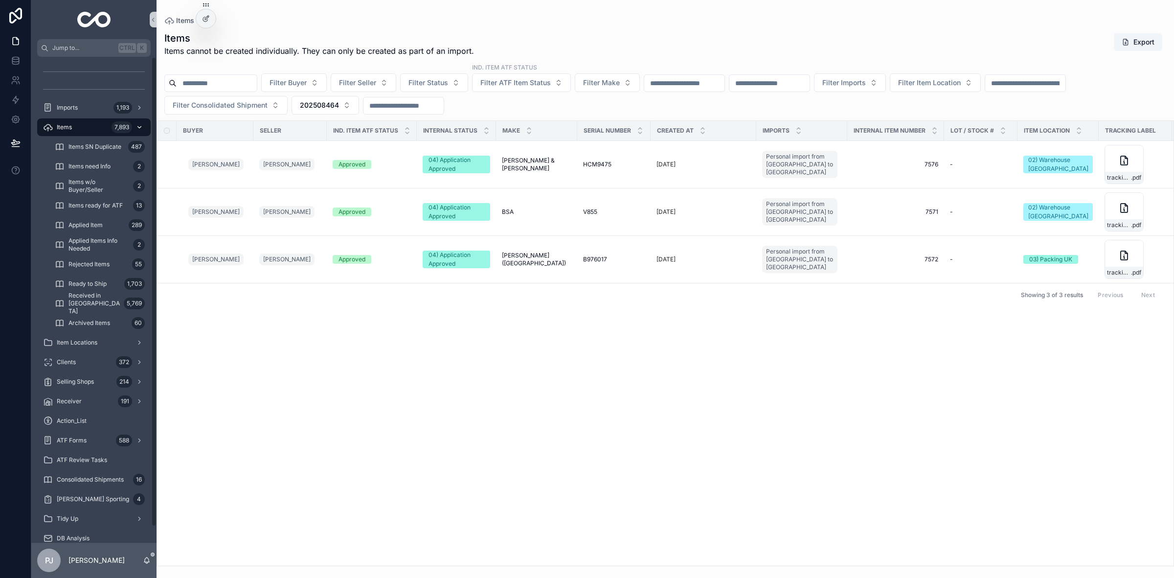
click at [65, 123] on span "Items" at bounding box center [64, 127] width 15 height 8
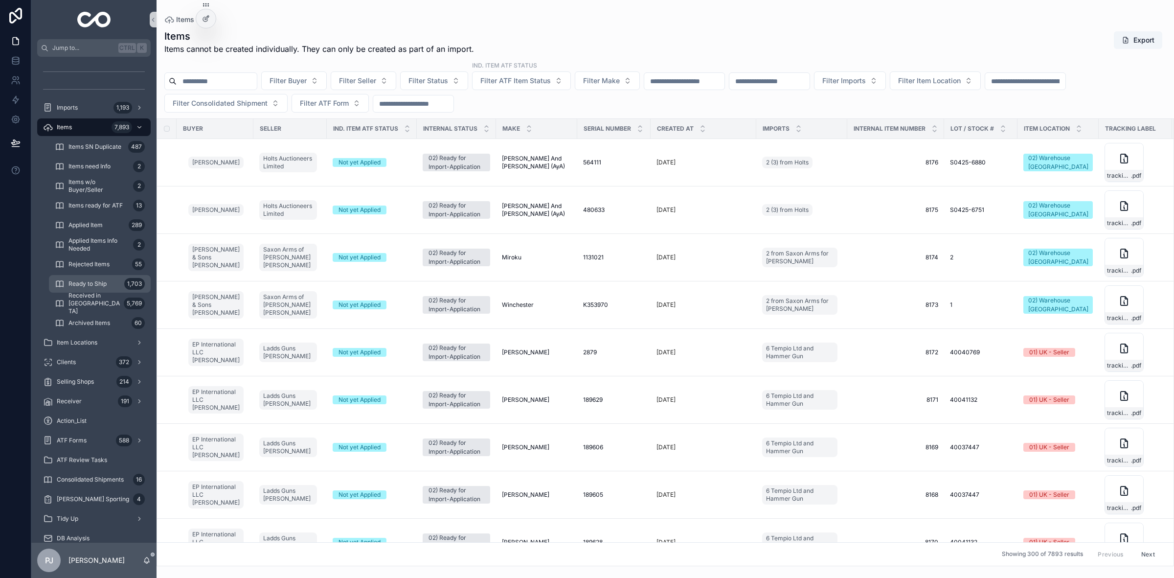
click at [101, 285] on span "Ready to Ship" at bounding box center [87, 284] width 38 height 8
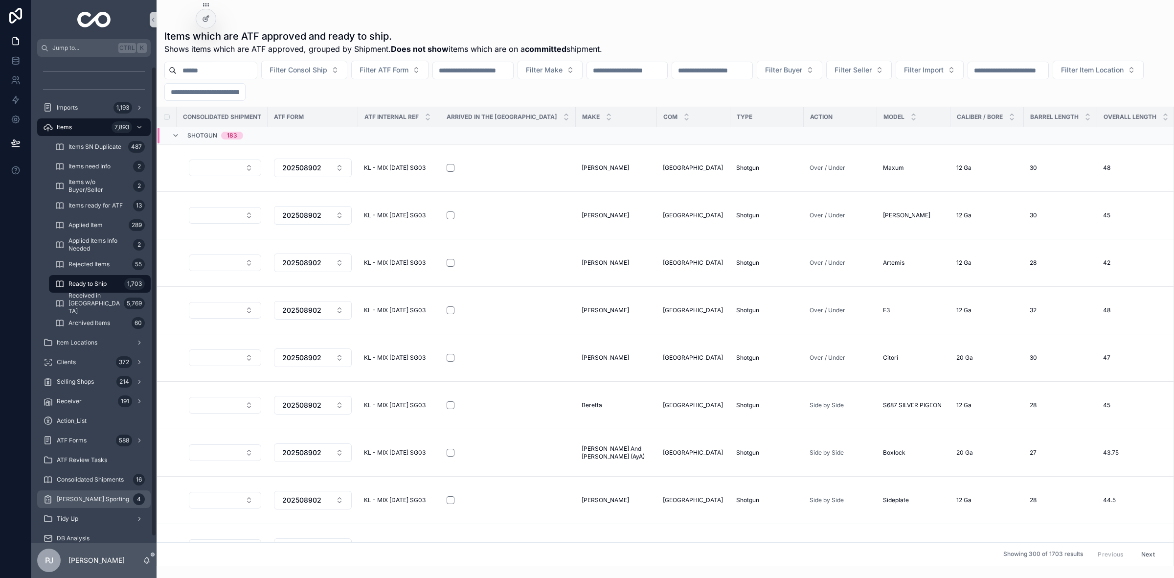
scroll to position [16, 0]
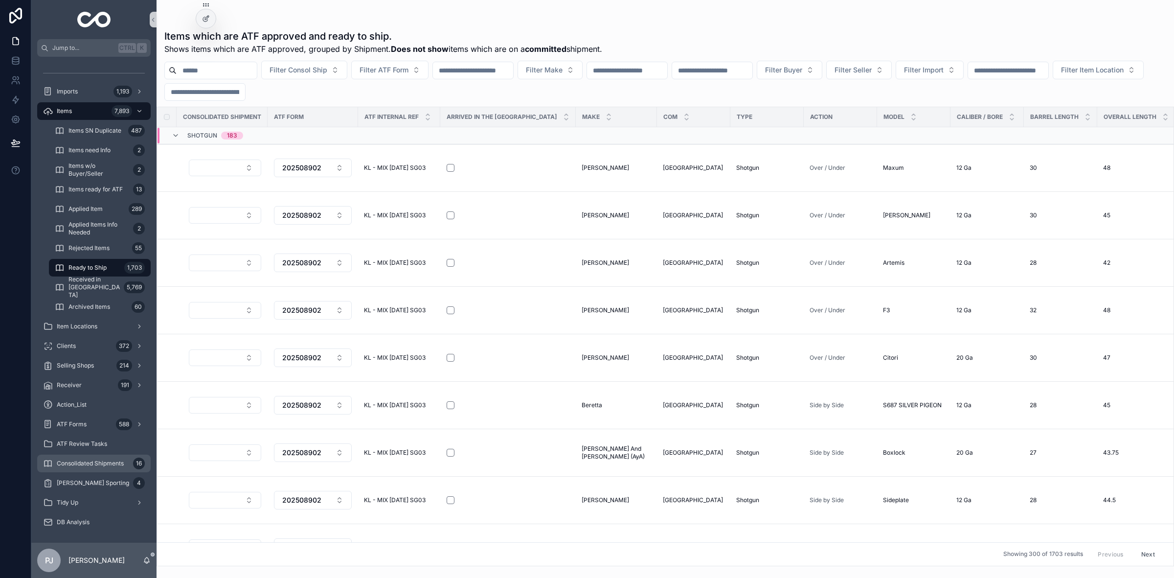
click at [99, 465] on span "Consolidated Shipments" at bounding box center [90, 463] width 67 height 8
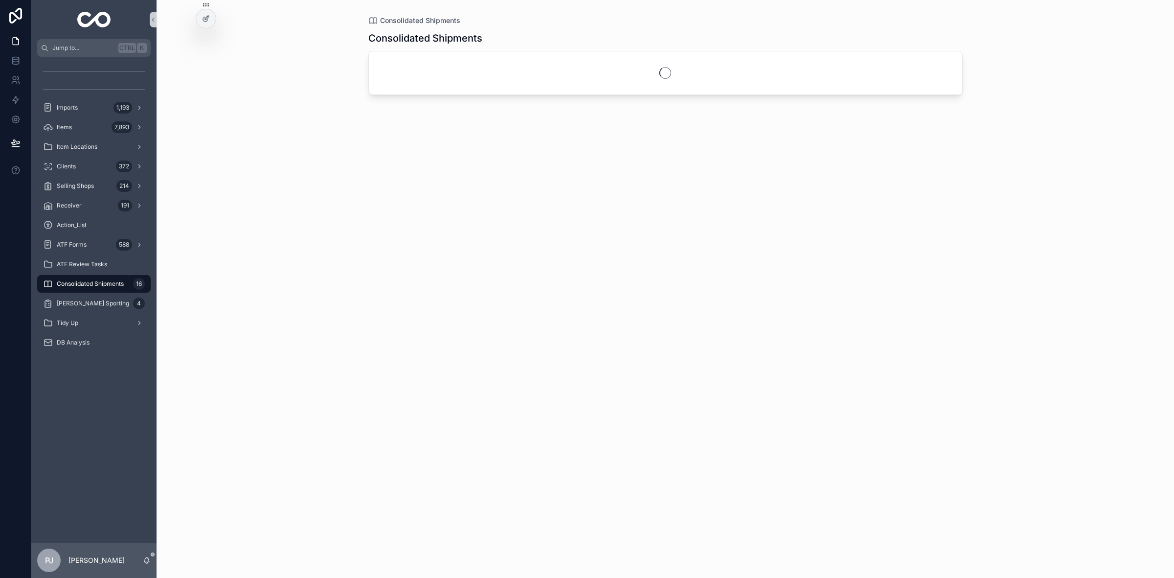
click at [106, 285] on span "Consolidated Shipments" at bounding box center [90, 284] width 67 height 8
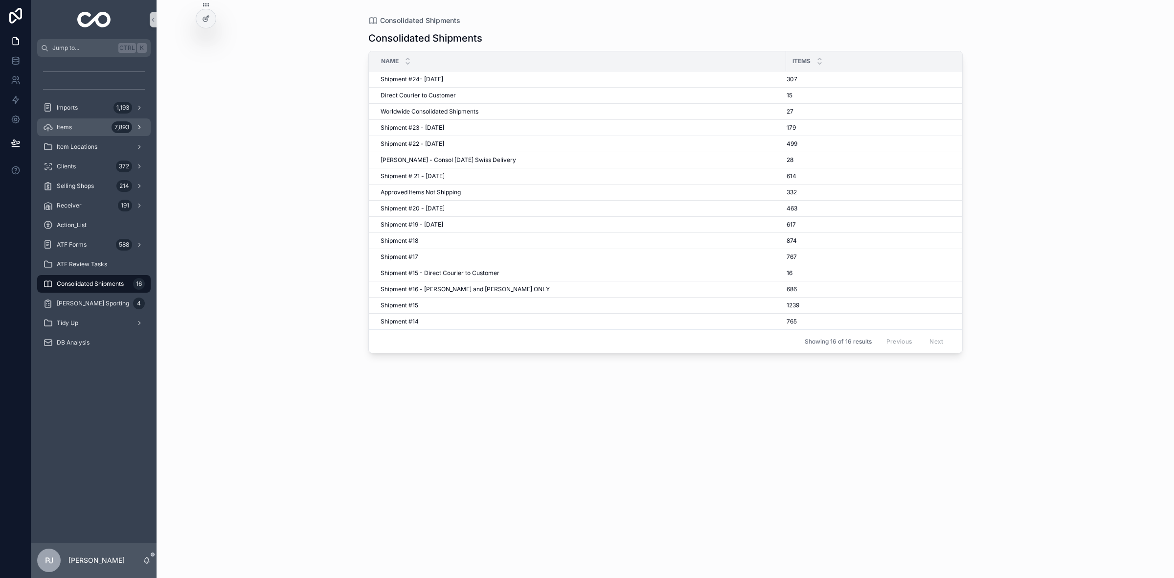
click at [74, 120] on div "Items 7,893" at bounding box center [94, 127] width 102 height 16
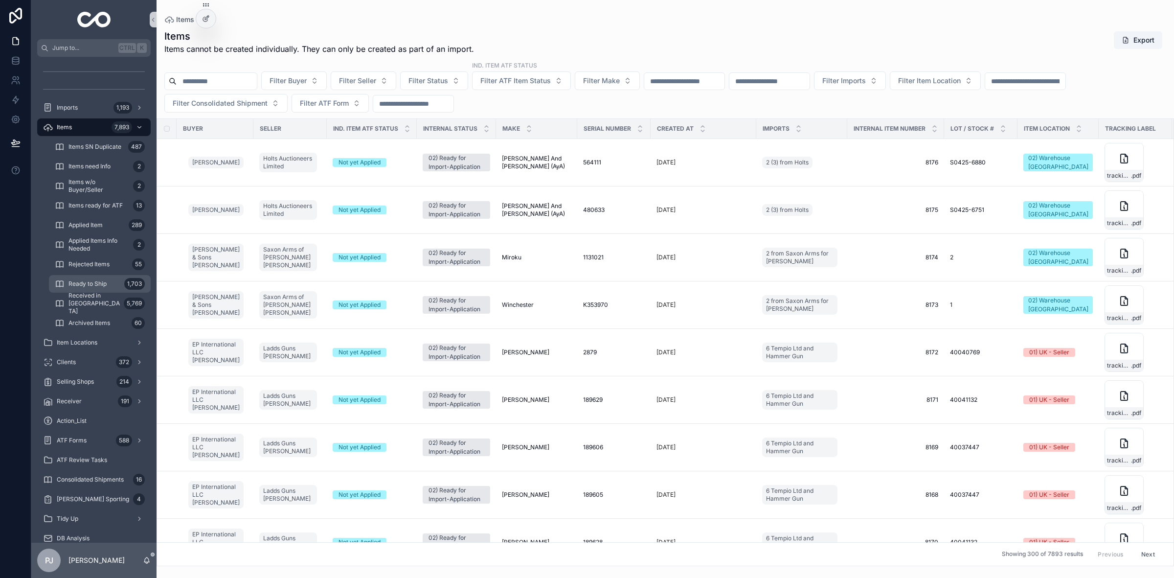
click at [107, 280] on div "Ready to Ship 1,703" at bounding box center [100, 284] width 90 height 16
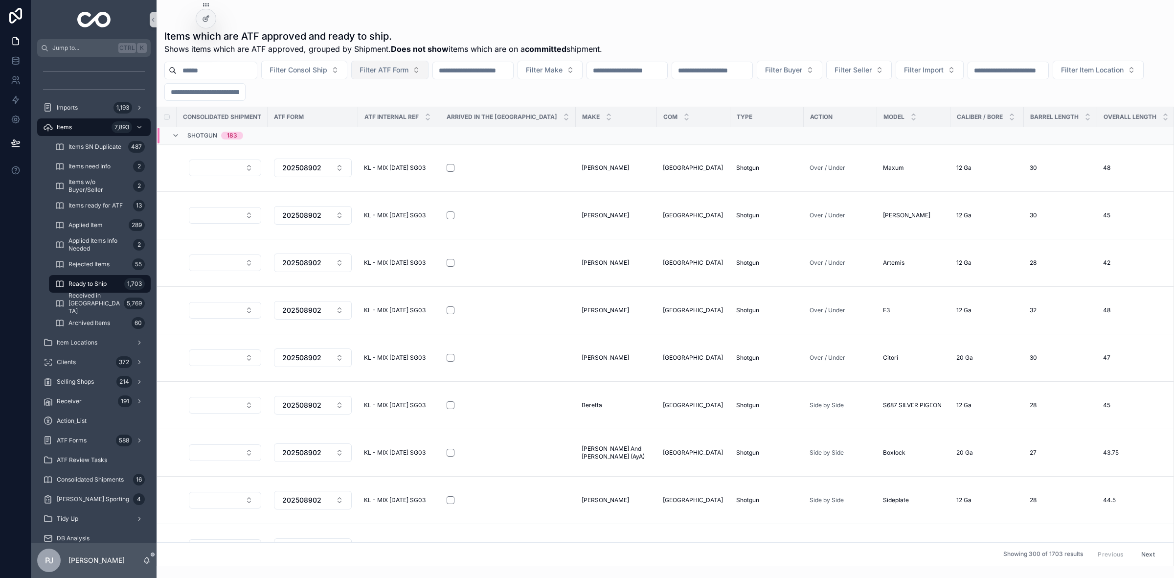
click at [400, 72] on span "Filter ATF Form" at bounding box center [384, 70] width 49 height 10
type input "*********"
click at [387, 110] on span "202508902" at bounding box center [377, 110] width 39 height 10
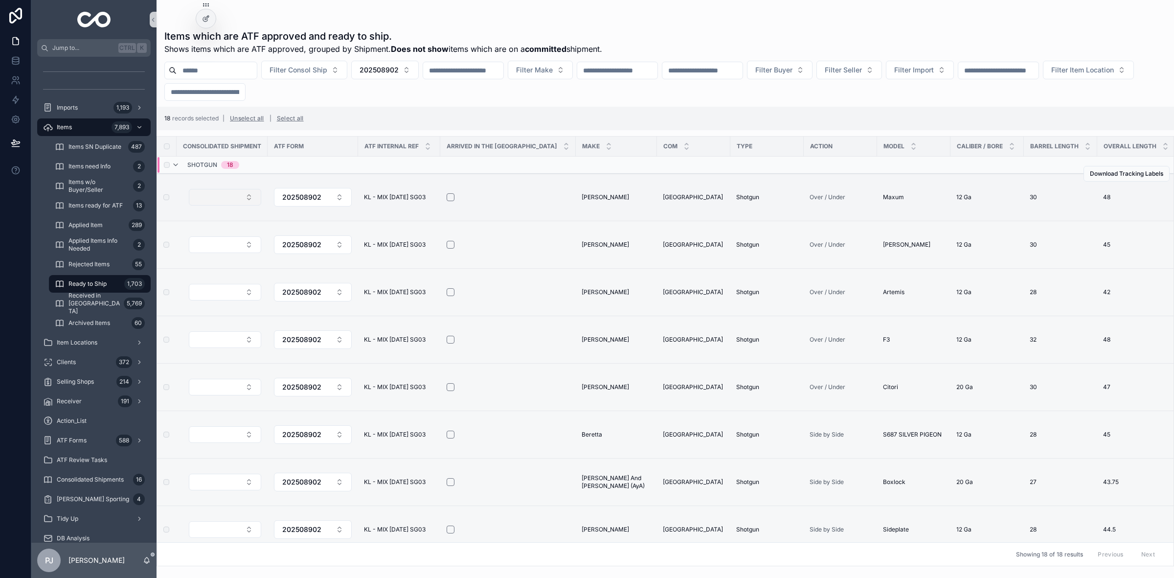
click at [241, 197] on button "Select Button" at bounding box center [225, 197] width 72 height 17
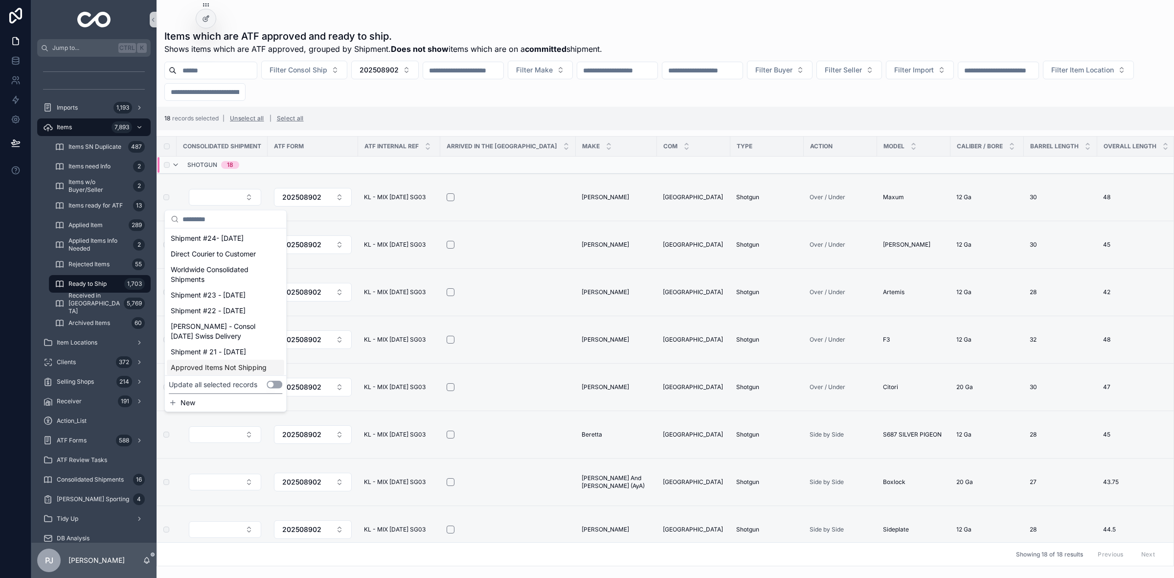
click at [274, 385] on button "Use setting" at bounding box center [275, 385] width 16 height 8
click at [227, 241] on span "Shipment #24- Sep'25" at bounding box center [207, 238] width 73 height 10
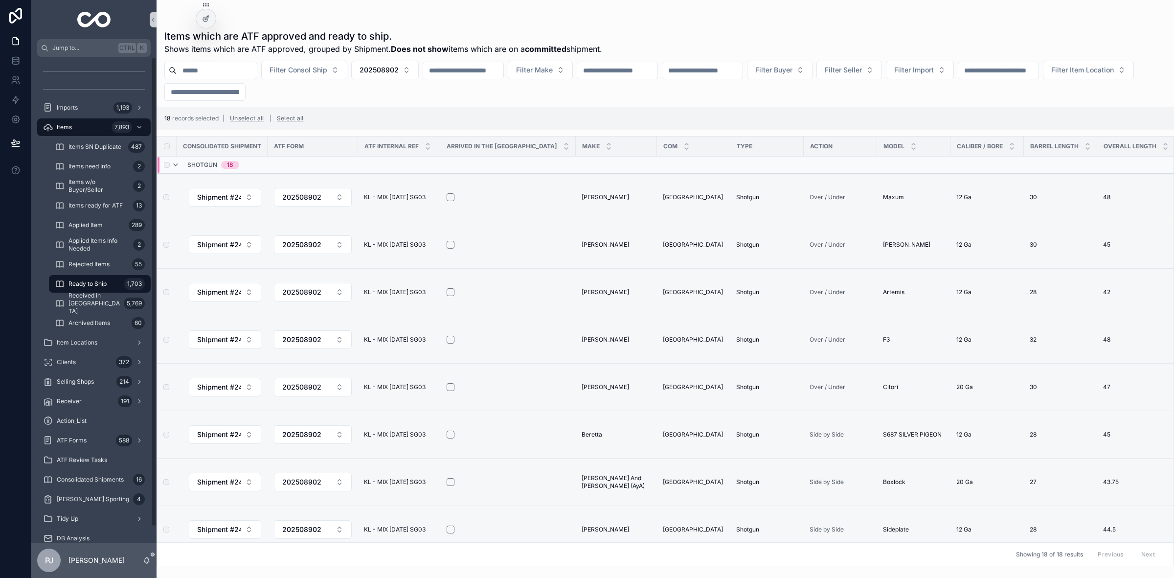
click at [85, 280] on span "Ready to Ship" at bounding box center [87, 284] width 38 height 8
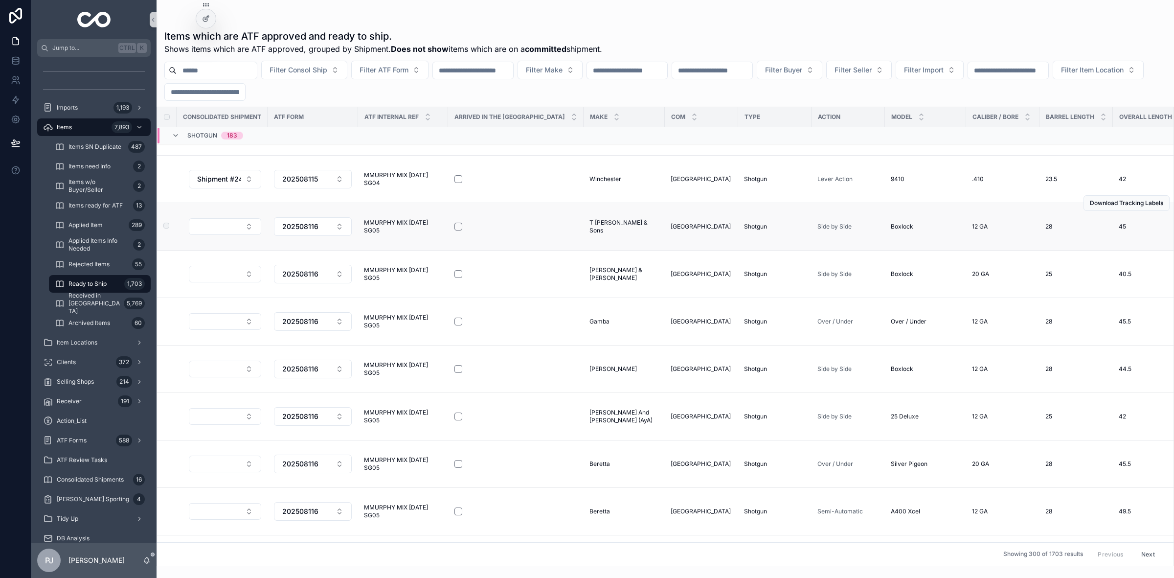
scroll to position [5386, 0]
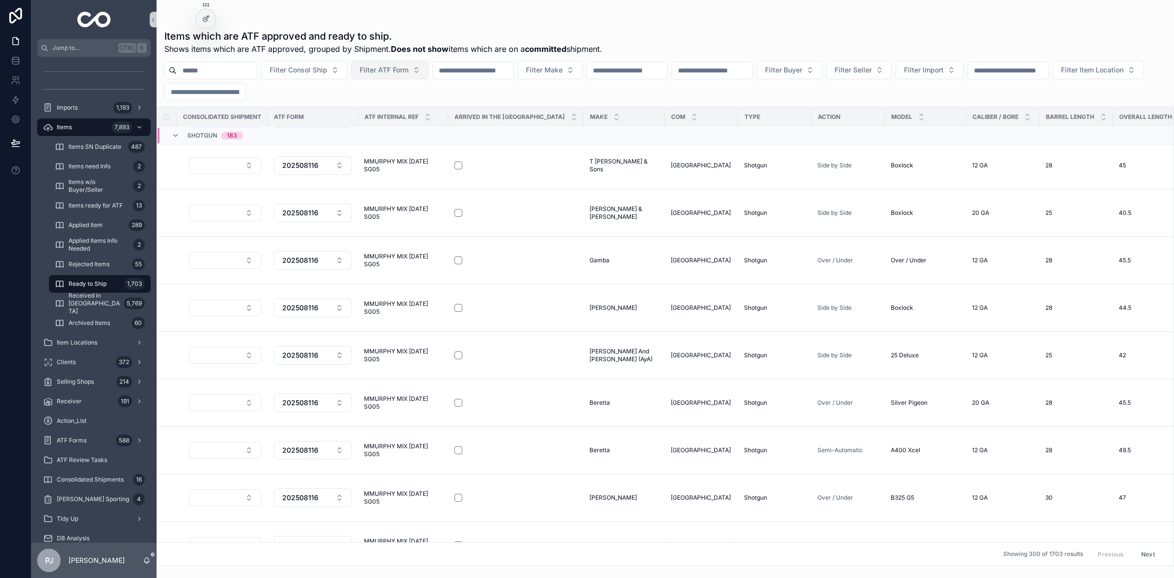
click at [396, 71] on span "Filter ATF Form" at bounding box center [384, 70] width 49 height 10
type input "*********"
click at [382, 109] on span "202508116" at bounding box center [376, 110] width 36 height 10
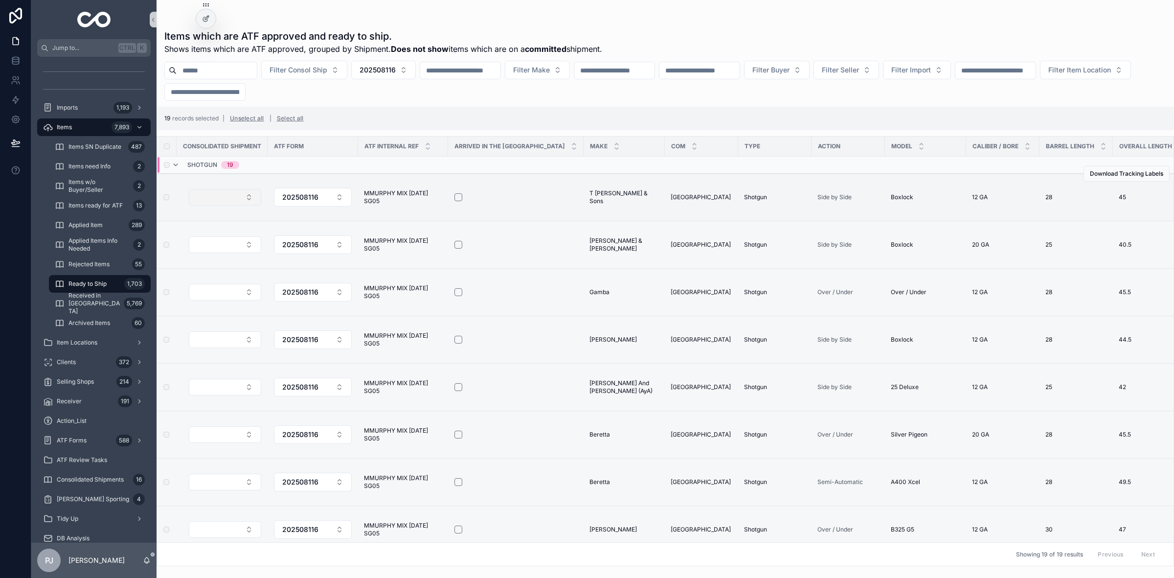
click at [248, 202] on button "Select Button" at bounding box center [225, 197] width 72 height 17
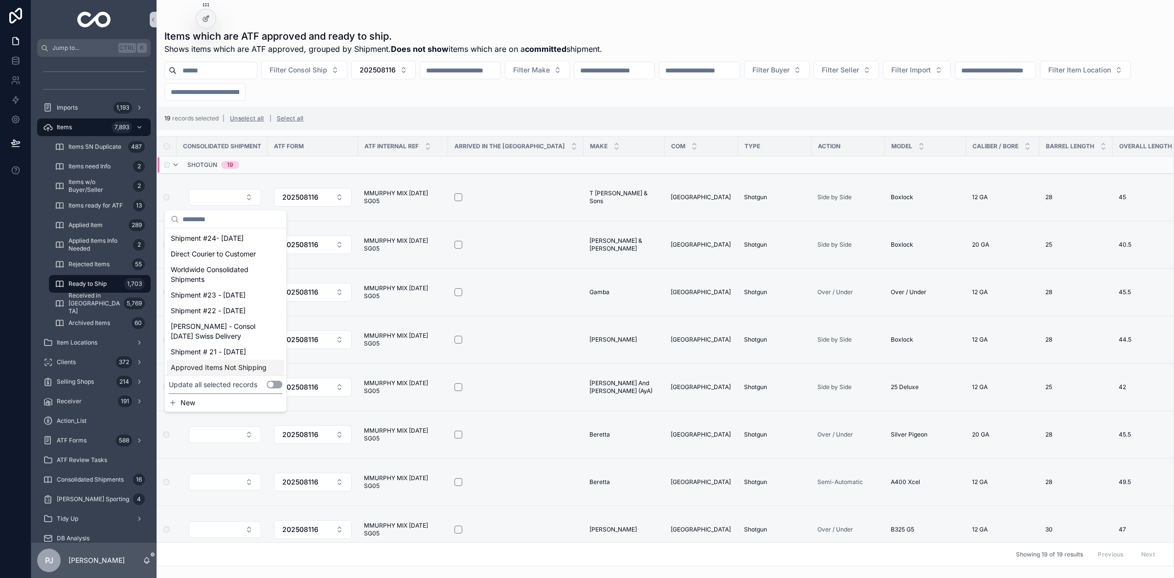
click at [275, 385] on button "Use setting" at bounding box center [275, 385] width 16 height 8
click at [218, 238] on span "Shipment #24- [DATE]" at bounding box center [207, 238] width 73 height 10
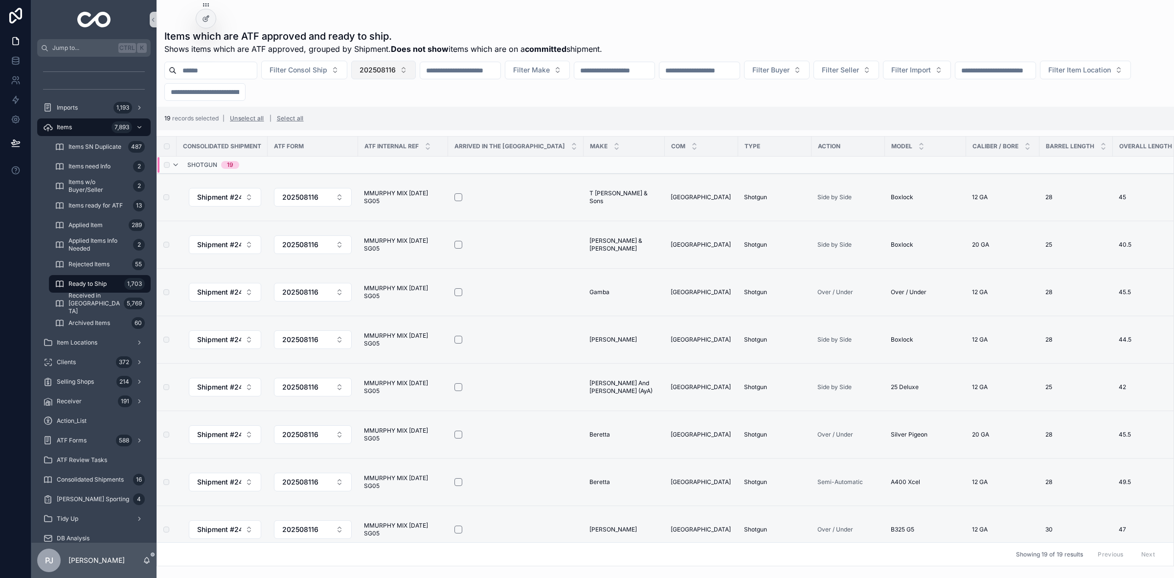
click at [396, 67] on span "202508116" at bounding box center [378, 70] width 36 height 10
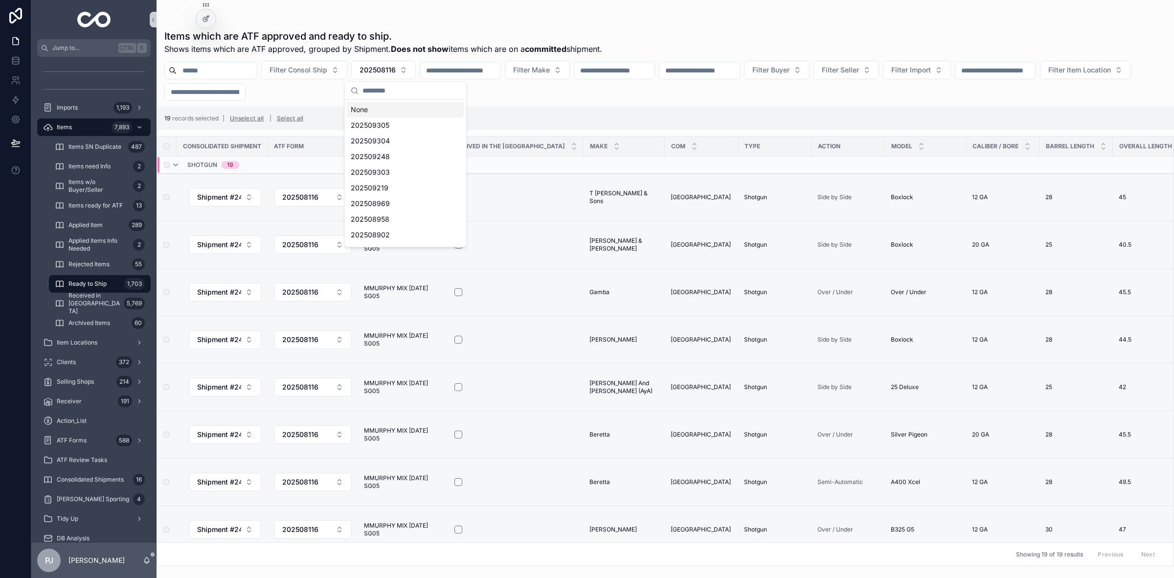
click at [370, 109] on div "None" at bounding box center [405, 110] width 117 height 16
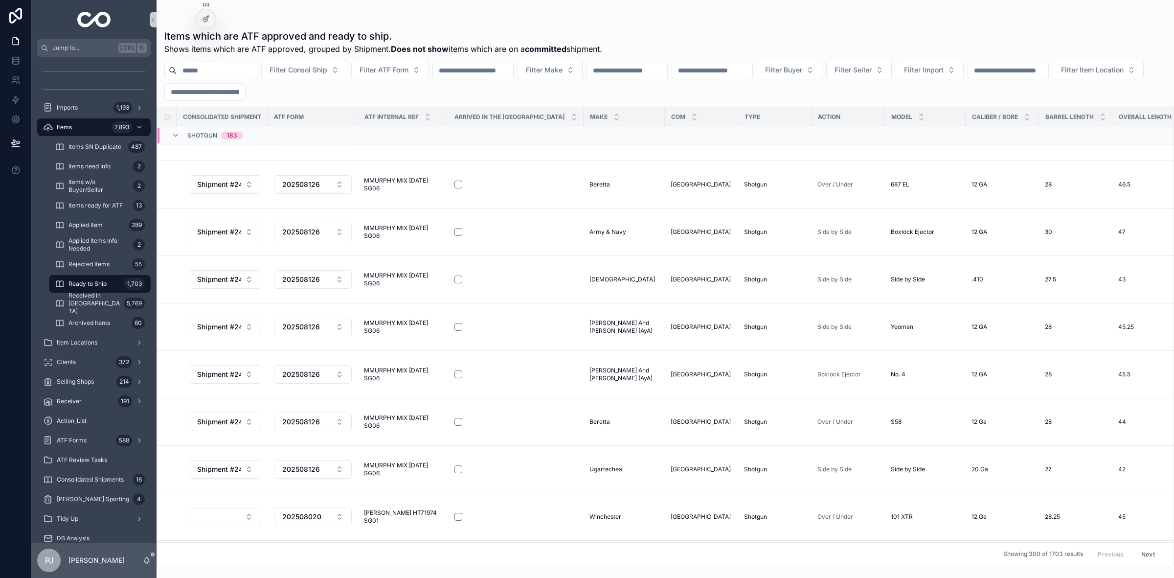
scroll to position [6975, 0]
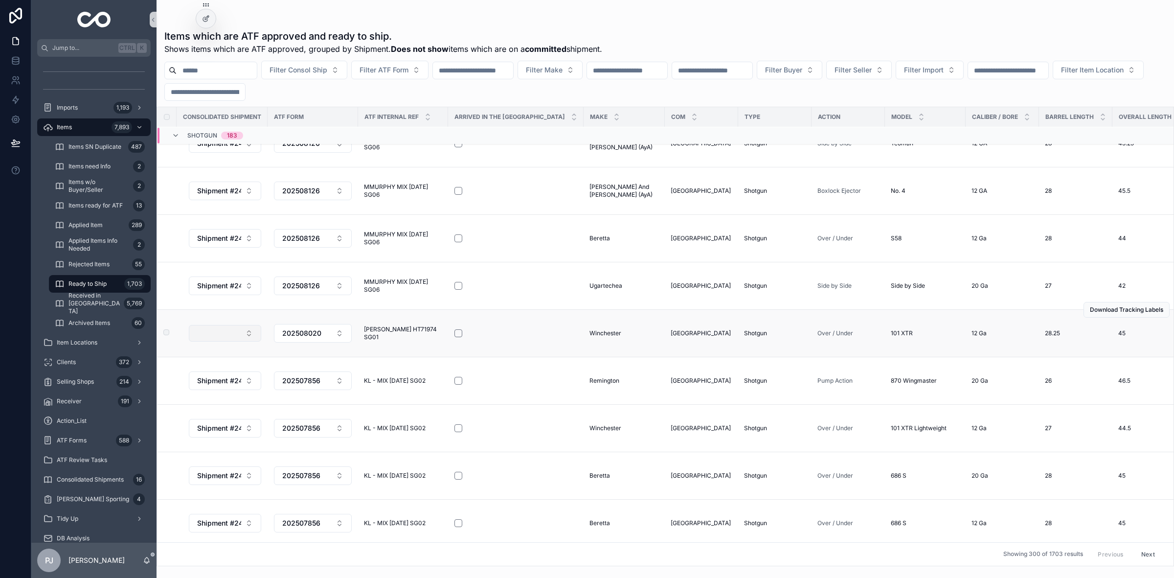
click at [250, 341] on button "Select Button" at bounding box center [225, 333] width 72 height 17
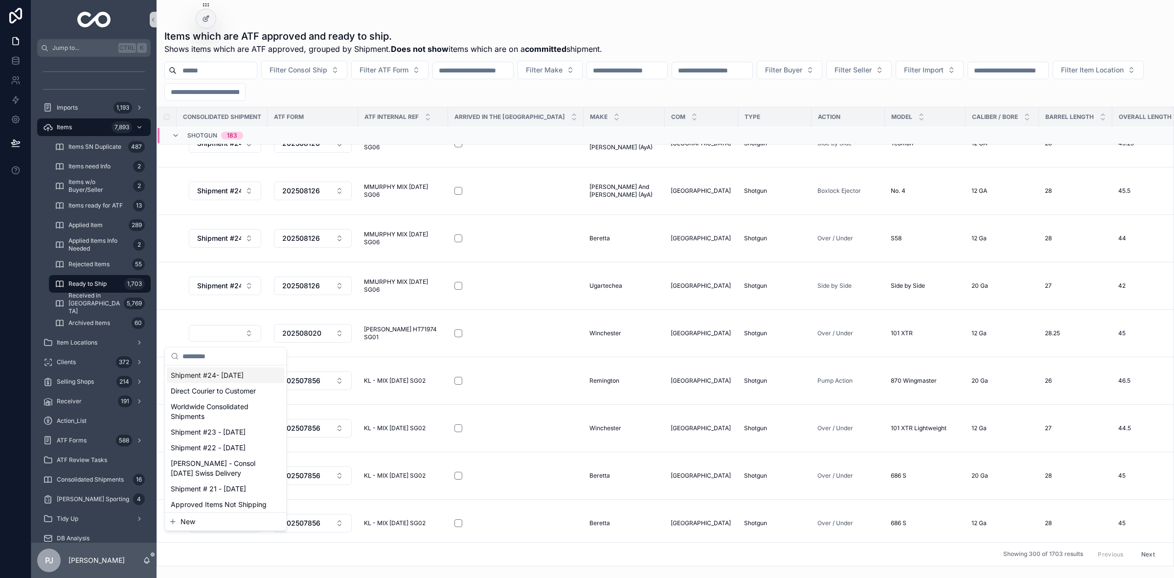
click at [223, 377] on span "Shipment #24- [DATE]" at bounding box center [207, 375] width 73 height 10
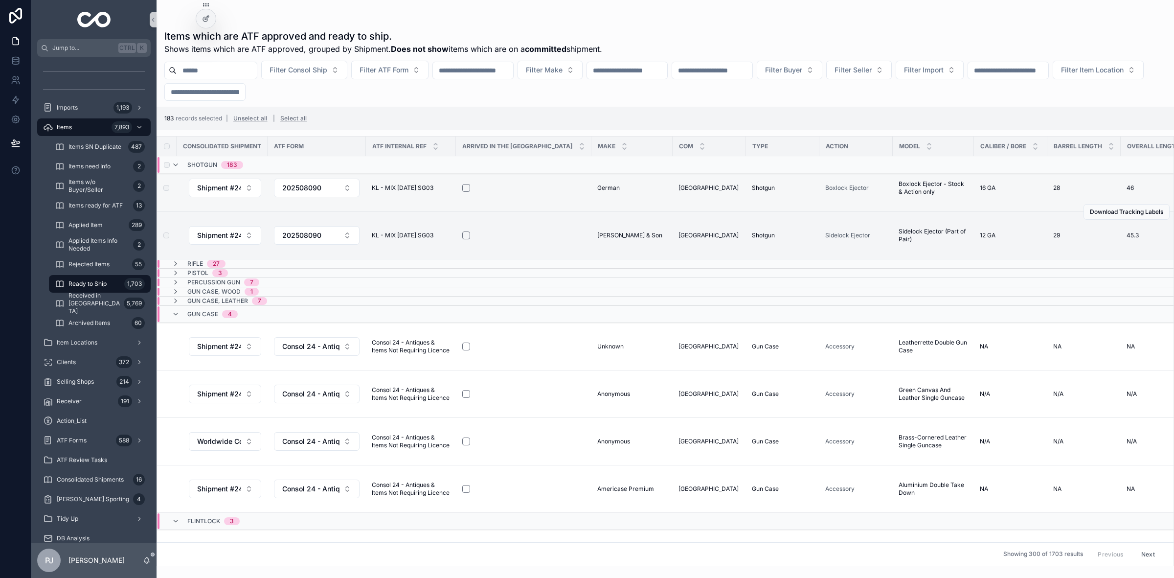
scroll to position [8564, 0]
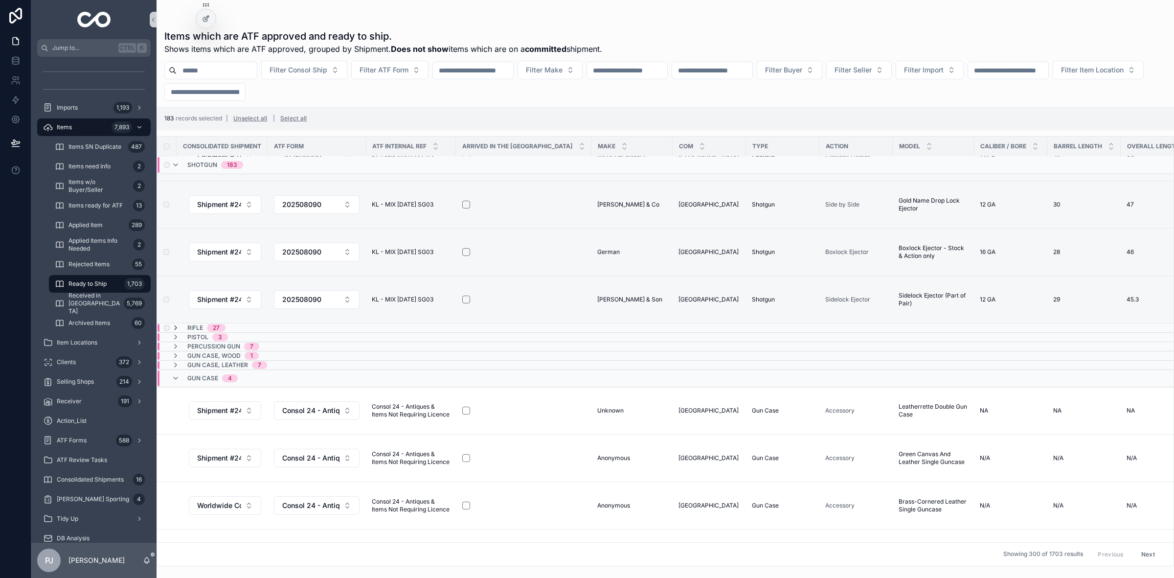
click at [176, 324] on icon "scrollable content" at bounding box center [176, 328] width 8 height 8
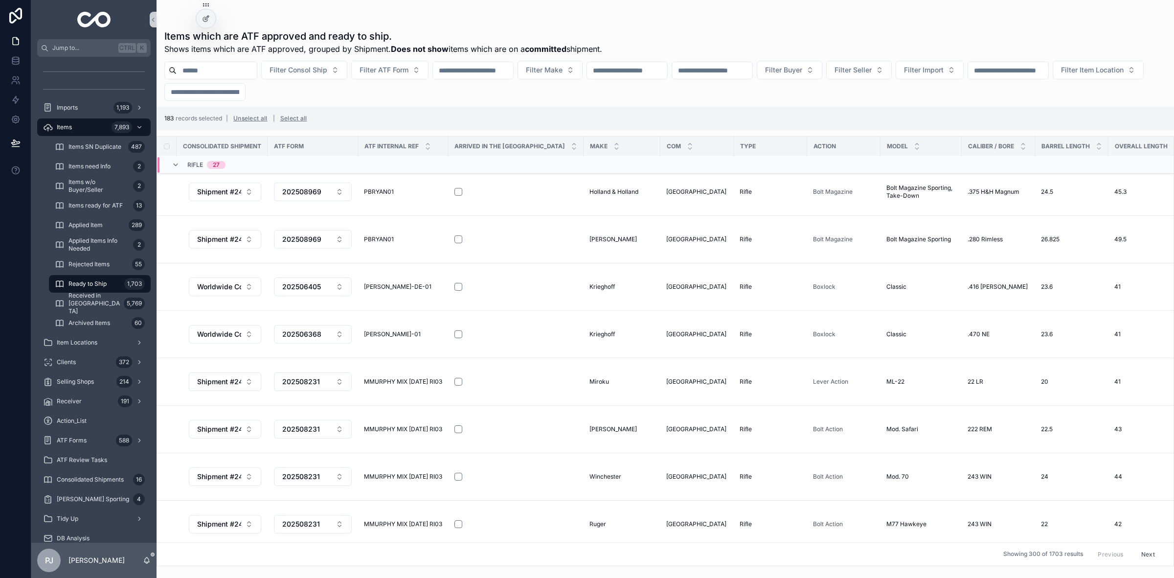
scroll to position [8442, 0]
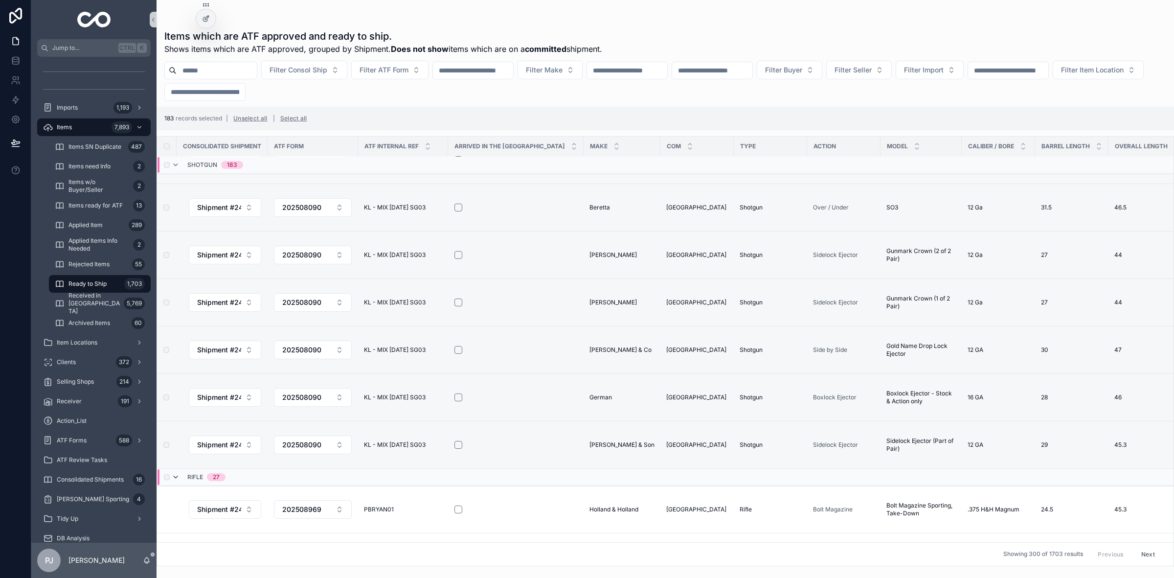
click at [177, 473] on icon "scrollable content" at bounding box center [176, 477] width 8 height 8
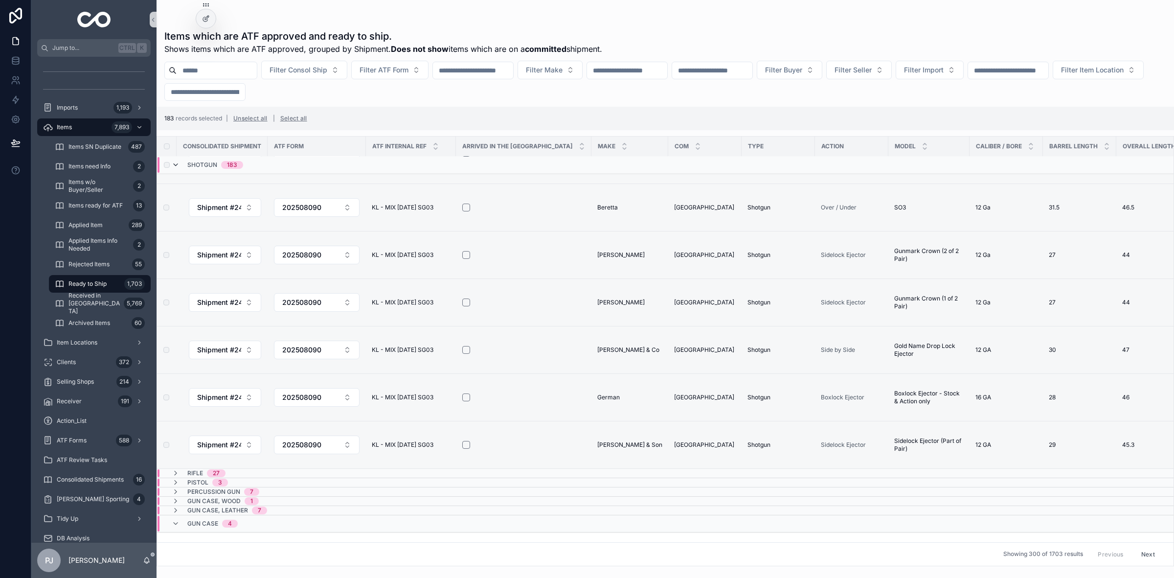
click at [176, 167] on icon "scrollable content" at bounding box center [176, 165] width 8 height 8
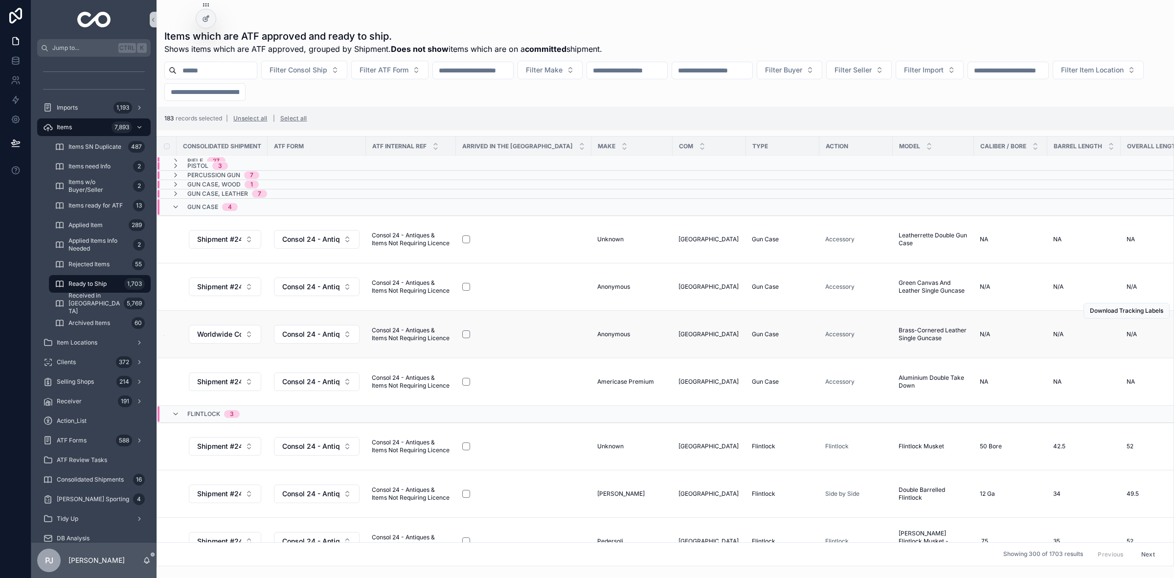
scroll to position [0, 0]
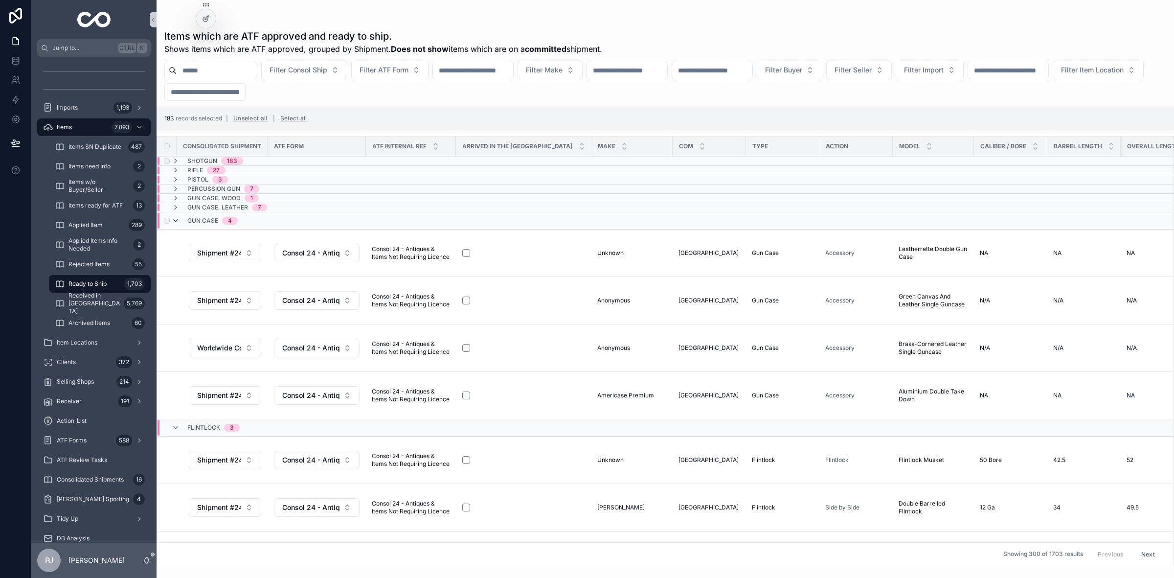
click at [174, 224] on icon "scrollable content" at bounding box center [176, 221] width 8 height 8
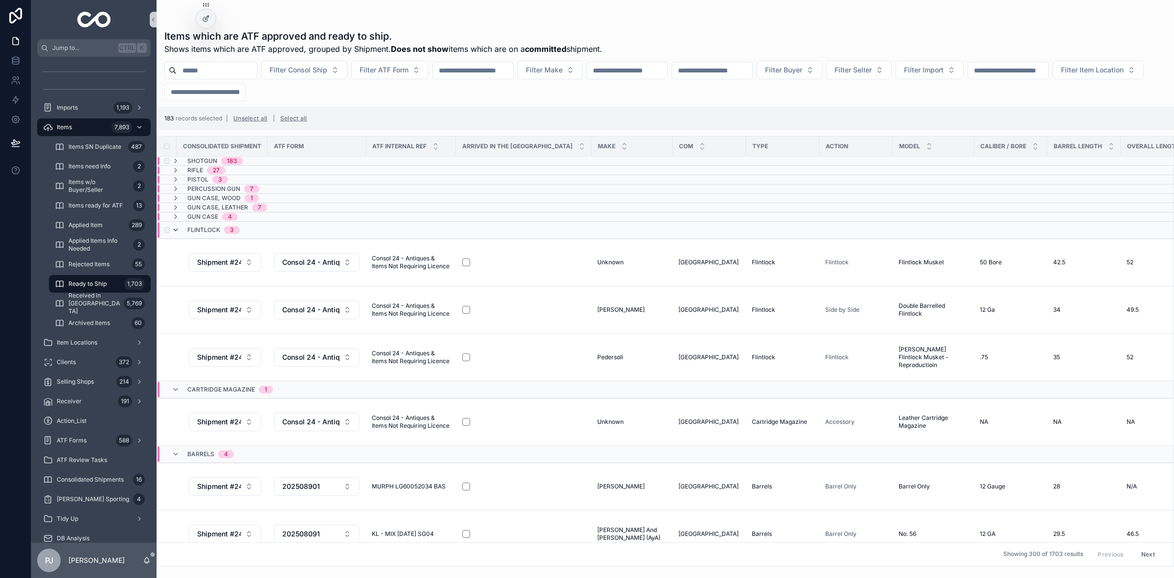
click at [177, 233] on icon "scrollable content" at bounding box center [176, 230] width 8 height 8
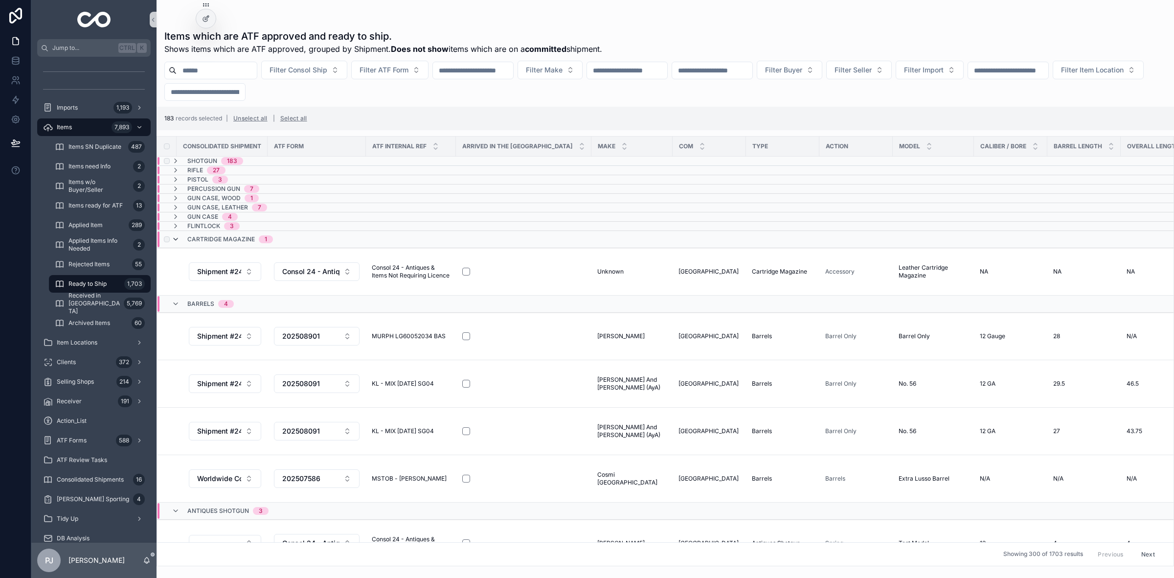
click at [177, 242] on icon "scrollable content" at bounding box center [176, 239] width 8 height 8
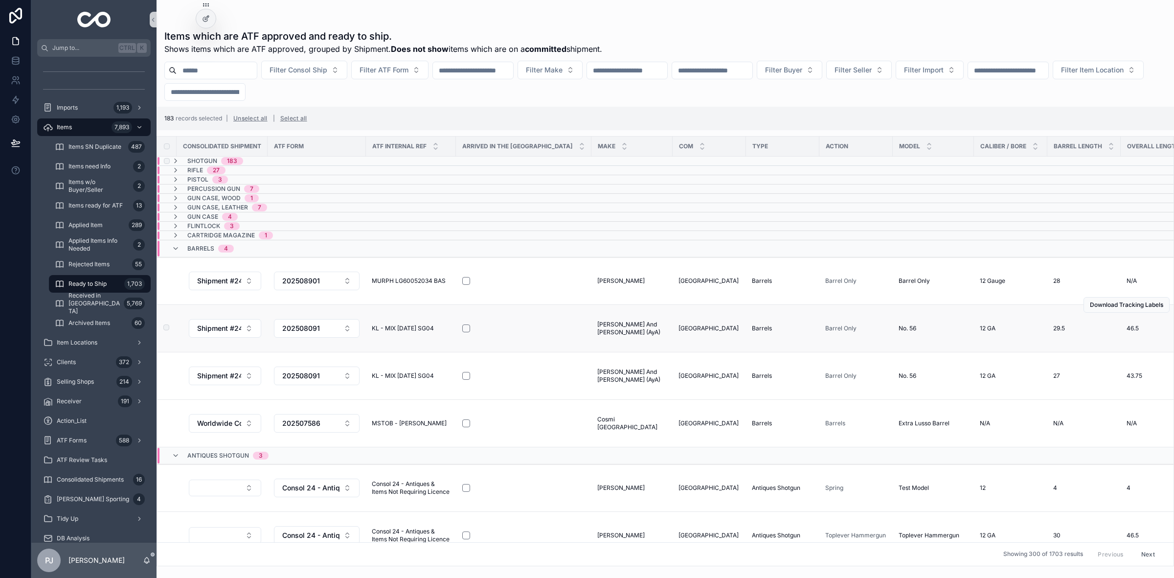
scroll to position [61, 0]
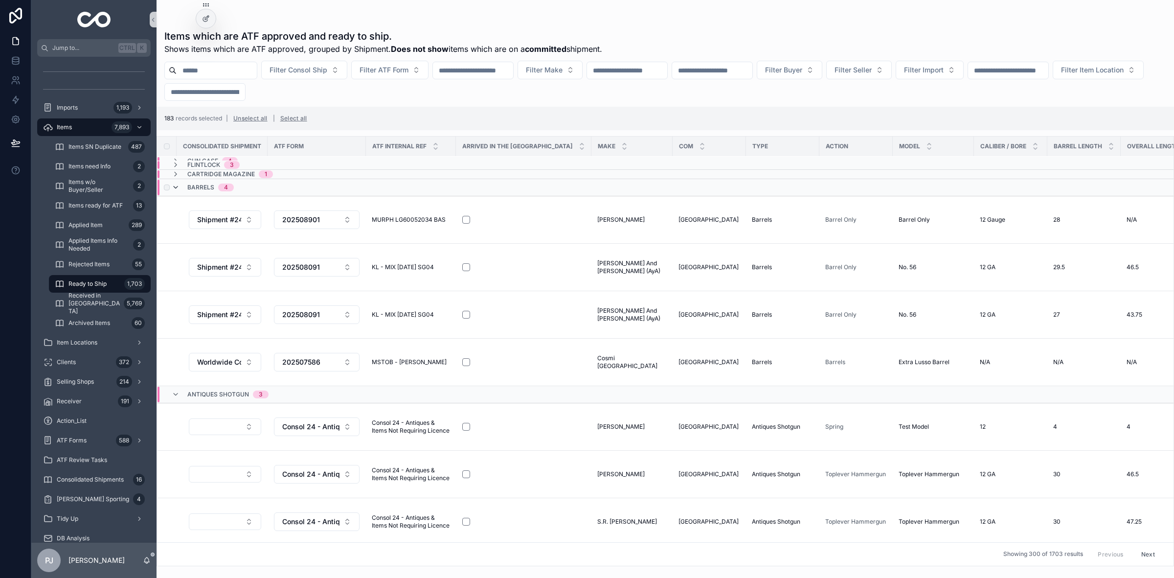
click at [178, 189] on icon "scrollable content" at bounding box center [176, 187] width 8 height 8
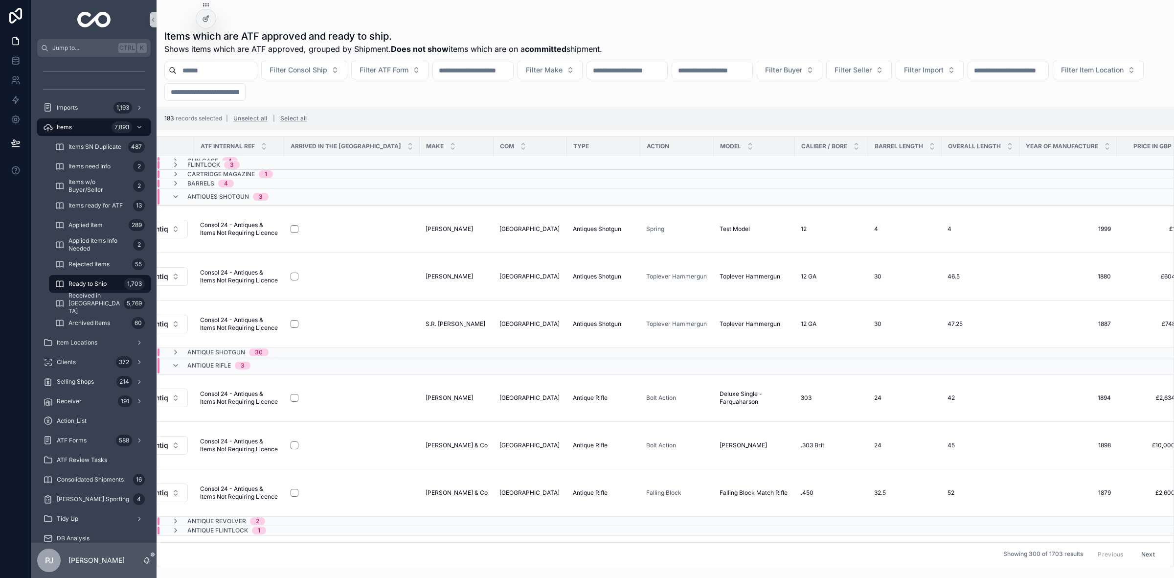
scroll to position [61, 165]
click at [432, 228] on span "[PERSON_NAME]" at bounding box center [455, 229] width 47 height 8
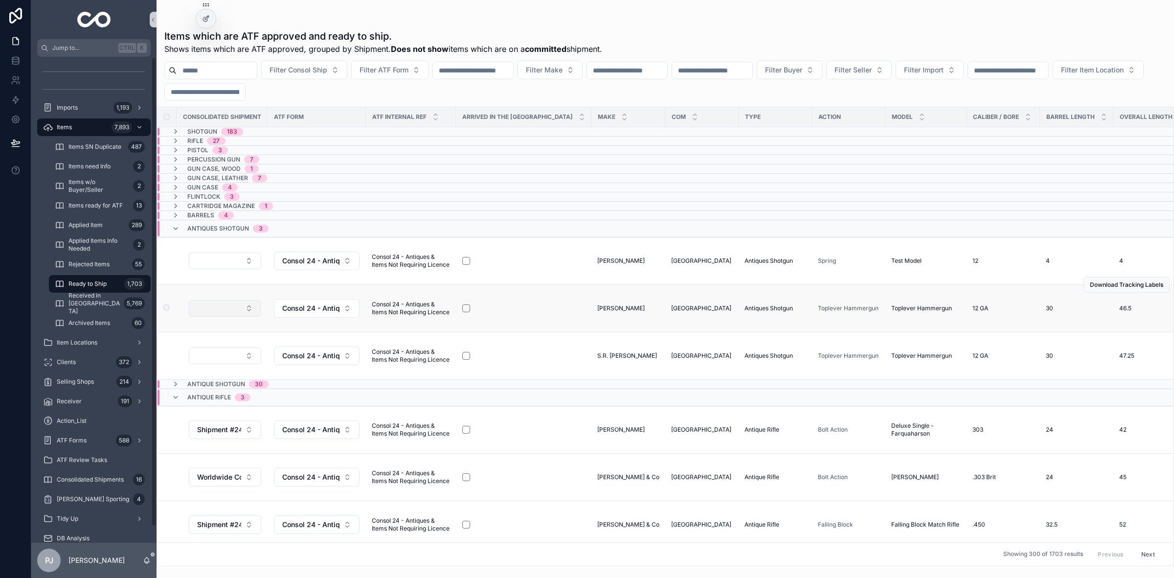
click at [224, 312] on button "Select Button" at bounding box center [225, 308] width 72 height 17
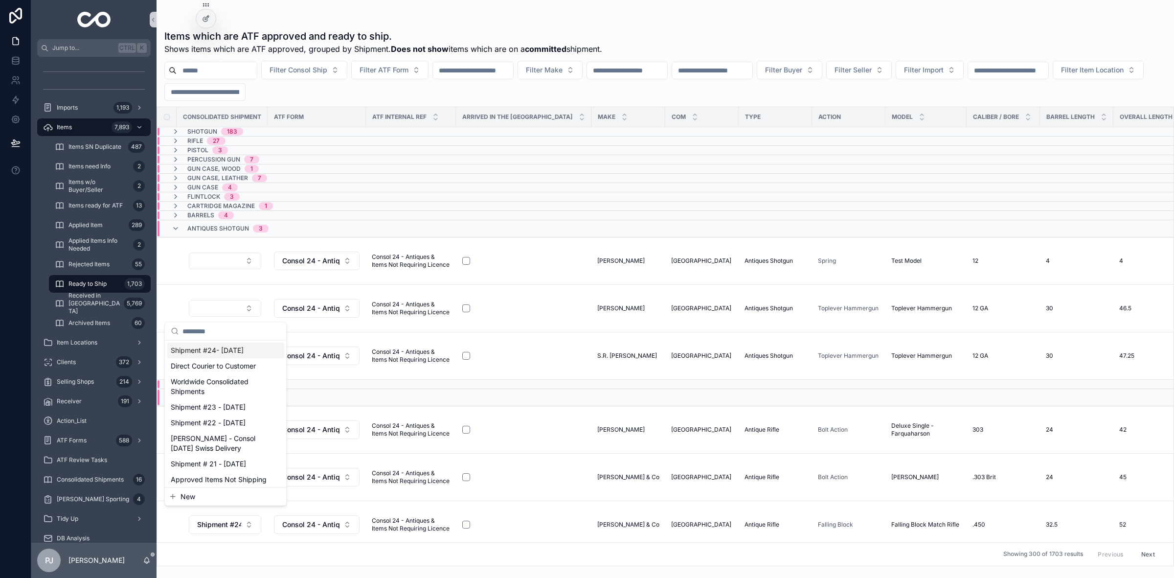
click at [206, 352] on span "Shipment #24- [DATE]" at bounding box center [207, 350] width 73 height 10
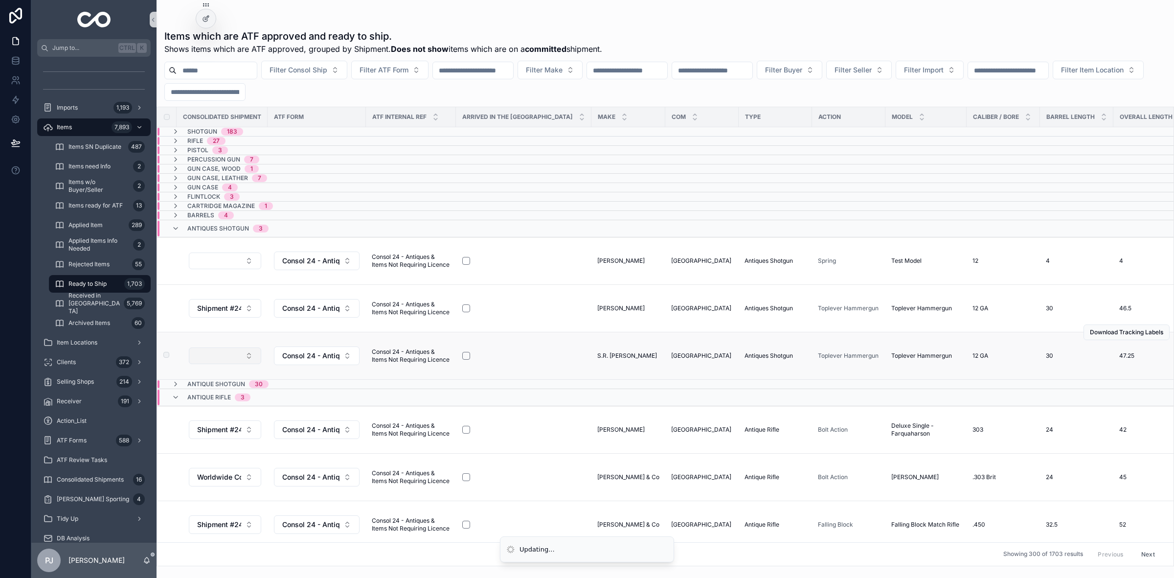
click at [230, 356] on button "Select Button" at bounding box center [225, 355] width 72 height 17
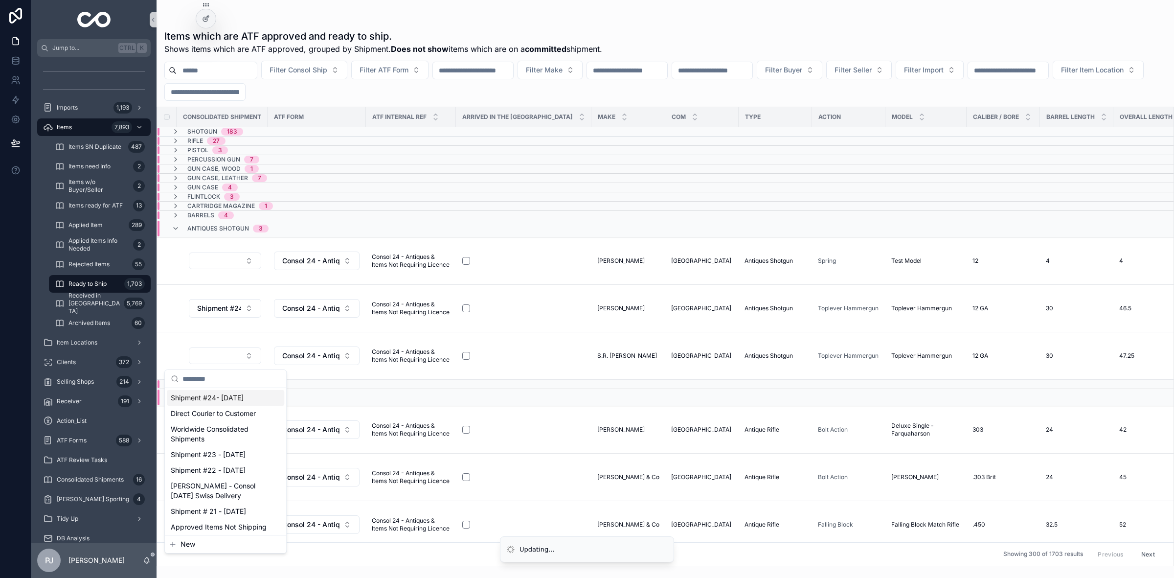
click at [226, 394] on span "Shipment #24- [DATE]" at bounding box center [207, 398] width 73 height 10
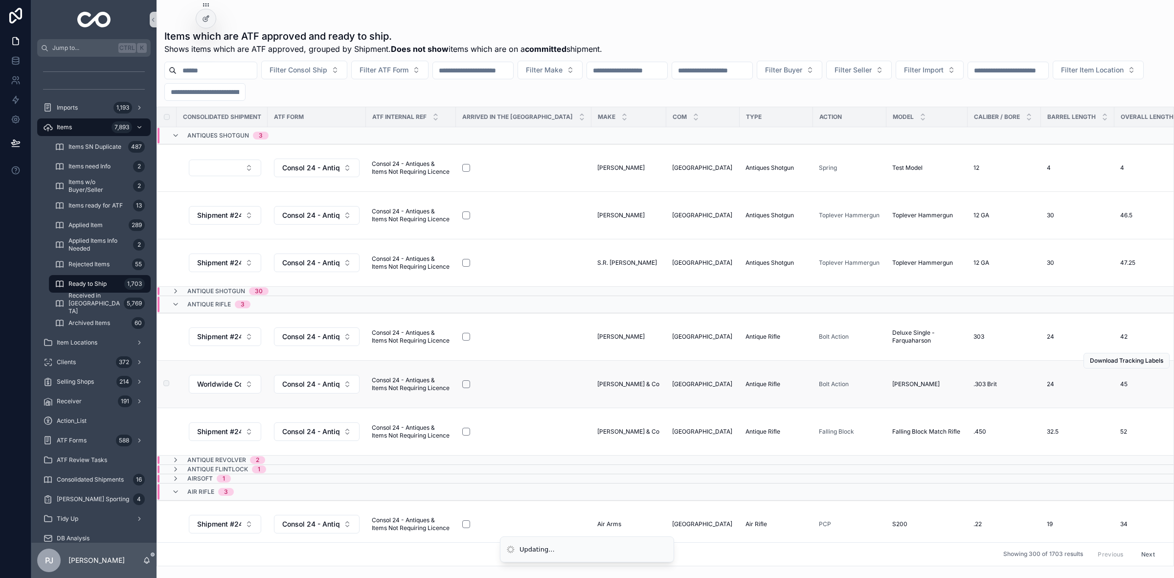
scroll to position [122, 0]
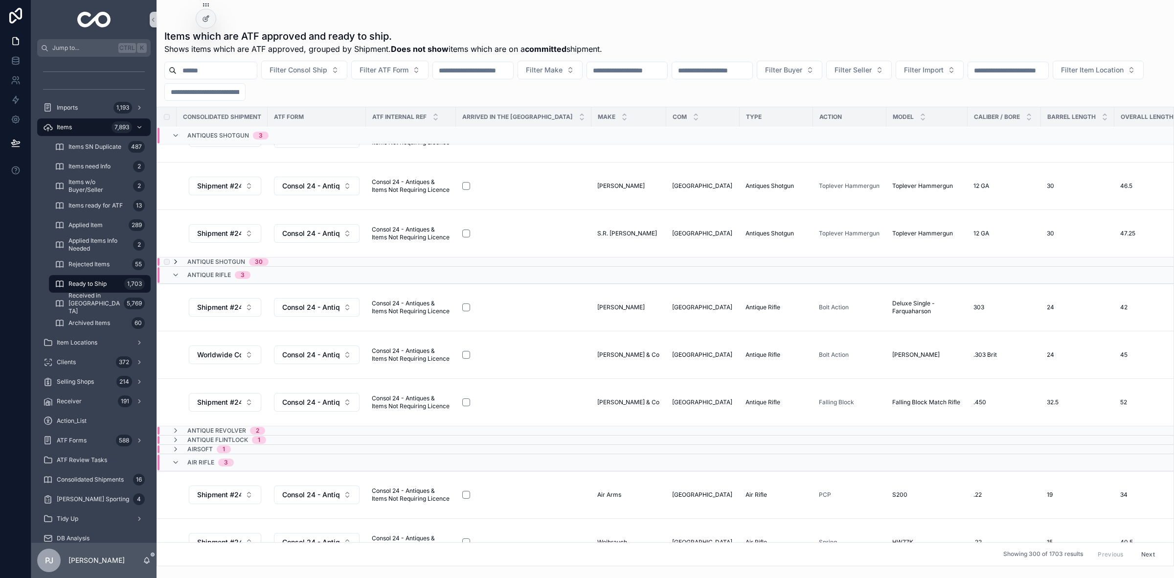
click at [177, 266] on icon "scrollable content" at bounding box center [176, 262] width 8 height 8
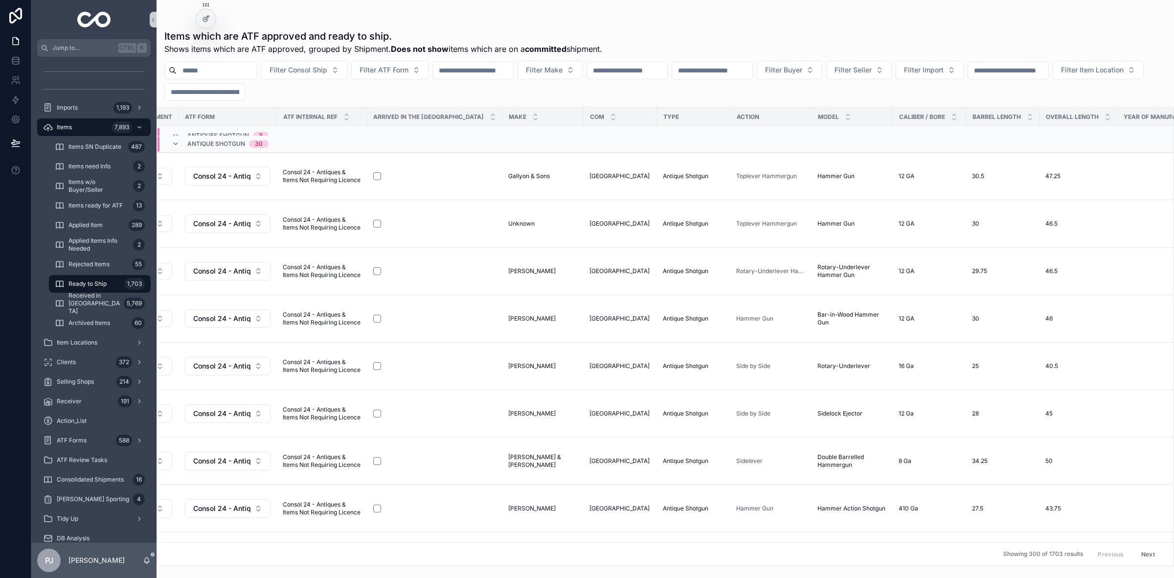
scroll to position [257, 0]
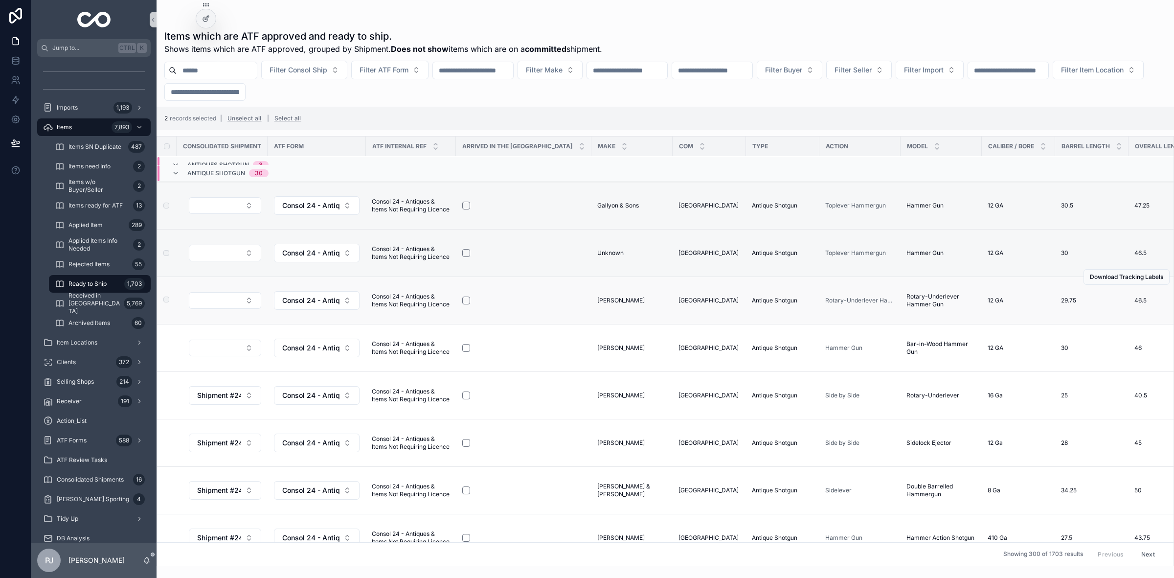
click at [169, 300] on td "scrollable content" at bounding box center [167, 300] width 20 height 47
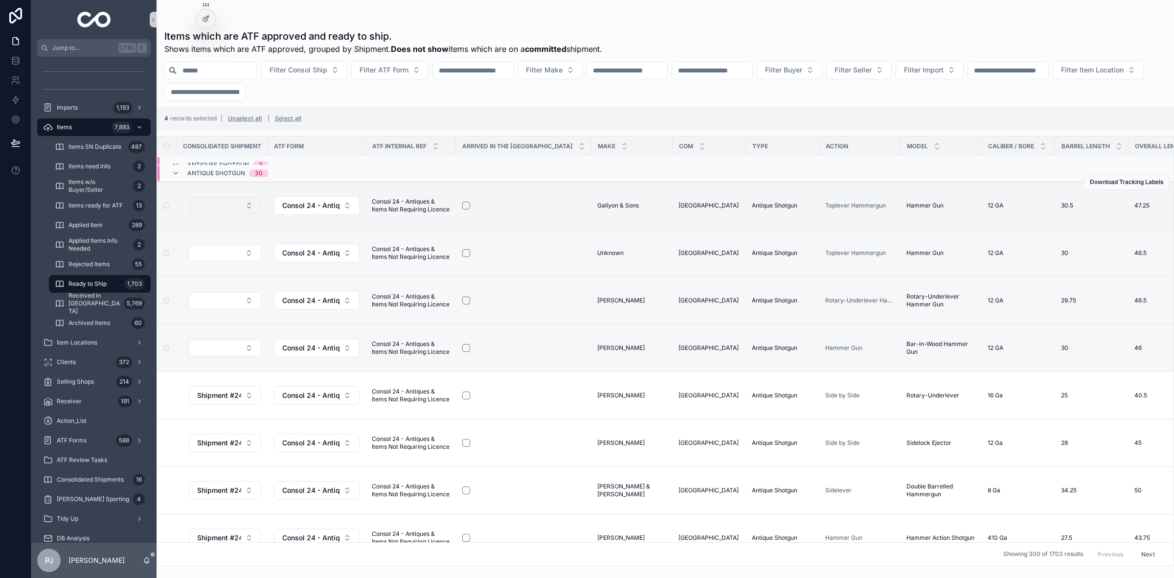
click at [240, 208] on button "Select Button" at bounding box center [225, 205] width 72 height 17
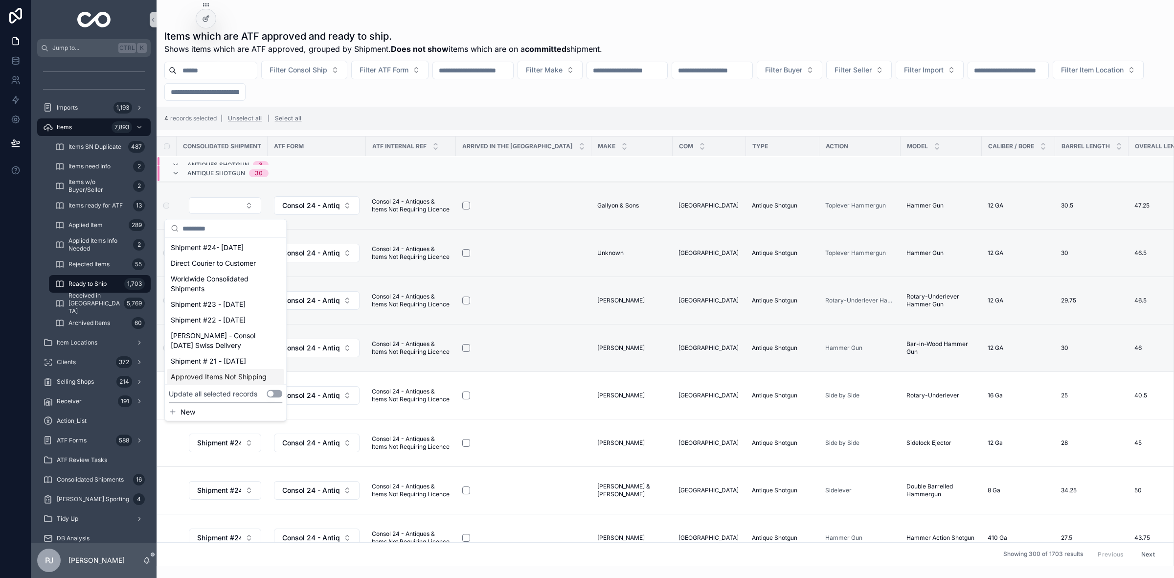
click at [273, 391] on button "Use setting" at bounding box center [275, 394] width 16 height 8
click at [209, 246] on span "Shipment #24- Sep'25" at bounding box center [207, 248] width 73 height 10
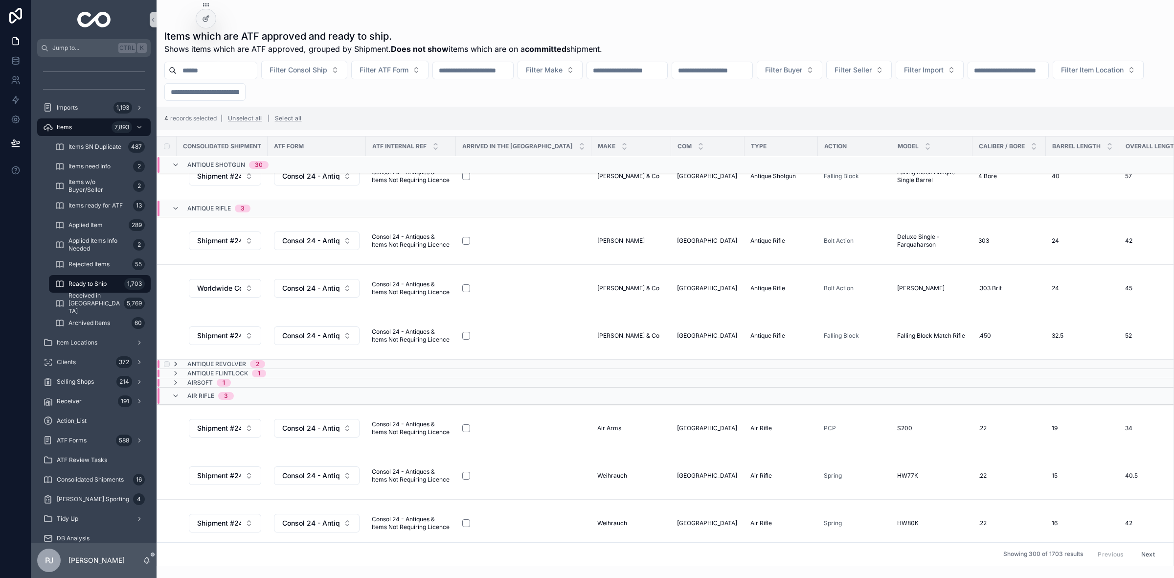
scroll to position [1765, 0]
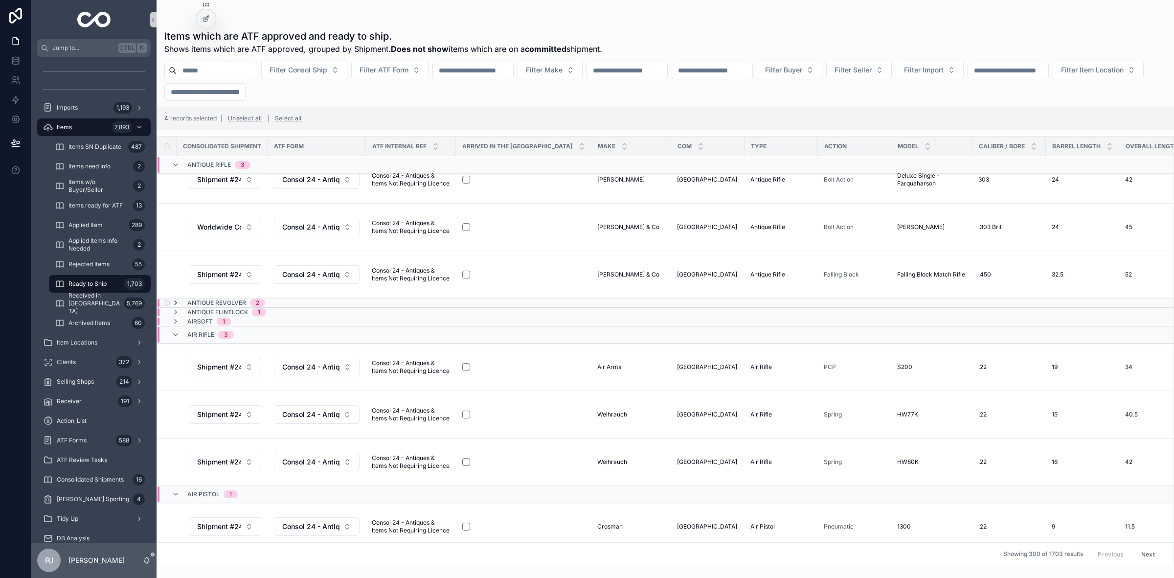
click at [175, 306] on icon "scrollable content" at bounding box center [176, 303] width 8 height 8
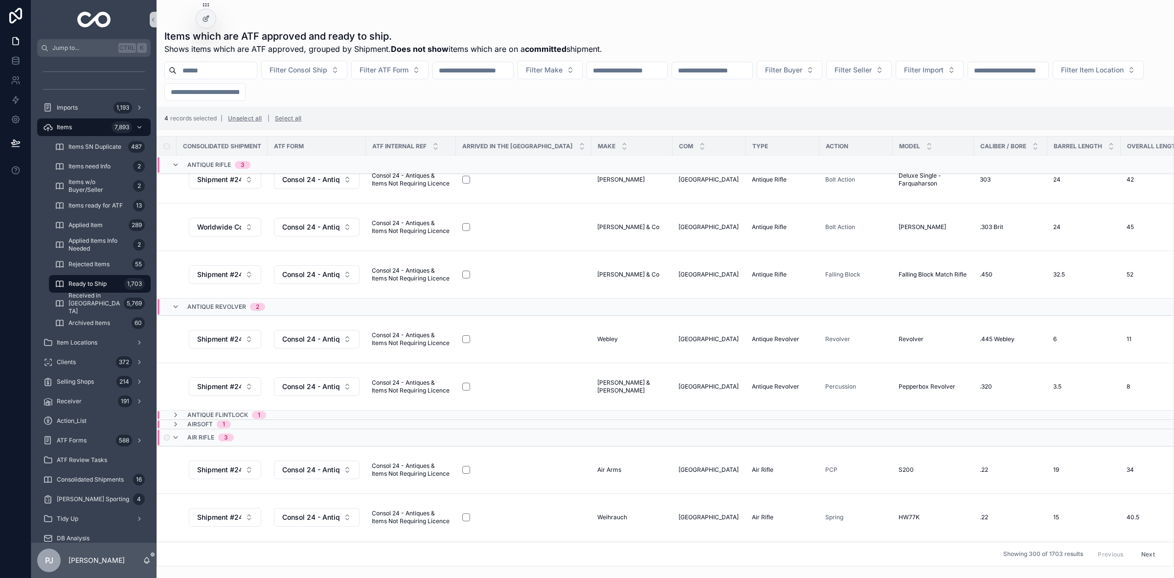
scroll to position [1949, 0]
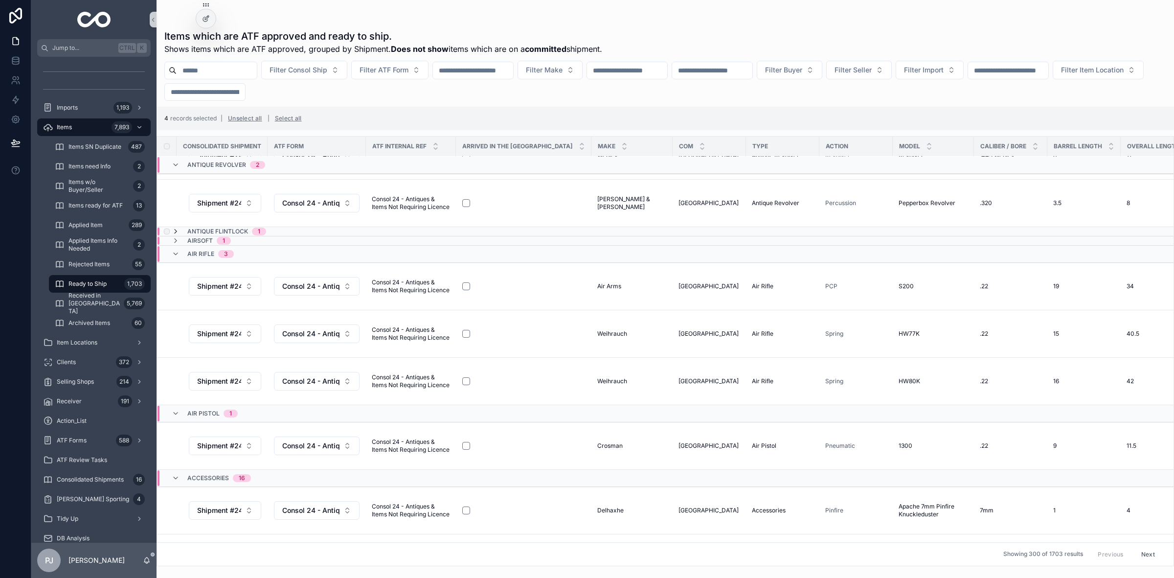
click at [175, 234] on icon "scrollable content" at bounding box center [176, 231] width 8 height 8
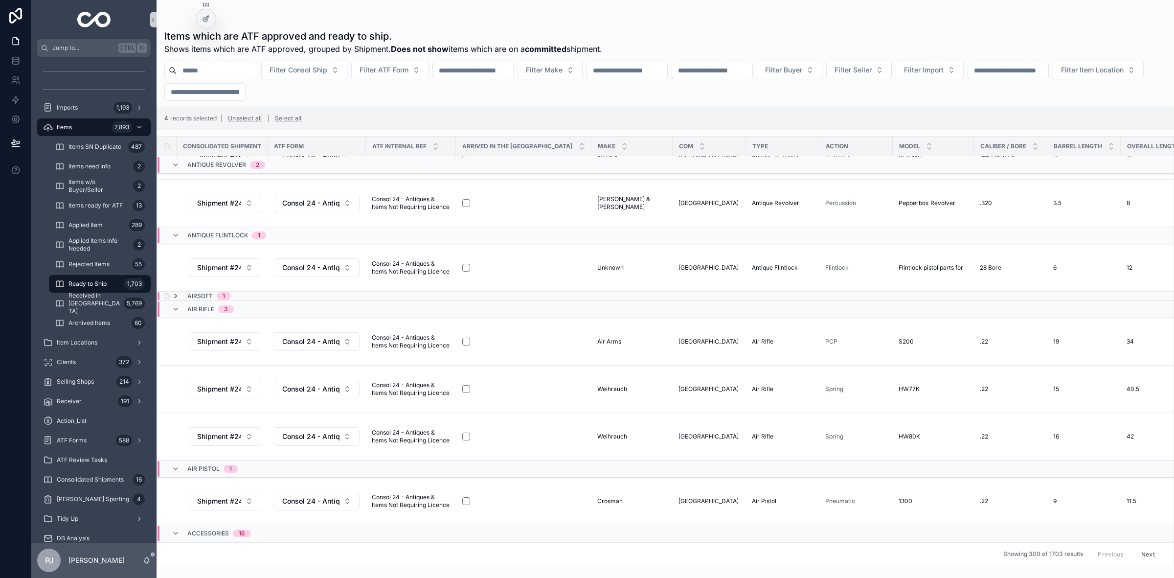
click at [176, 297] on icon "scrollable content" at bounding box center [176, 296] width 8 height 8
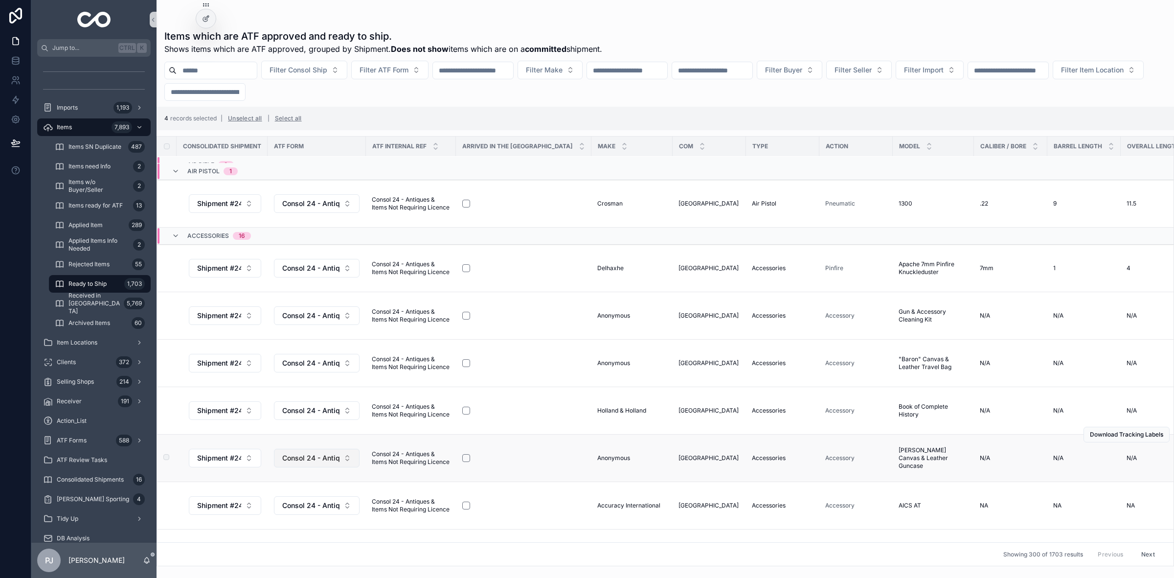
scroll to position [2430, 0]
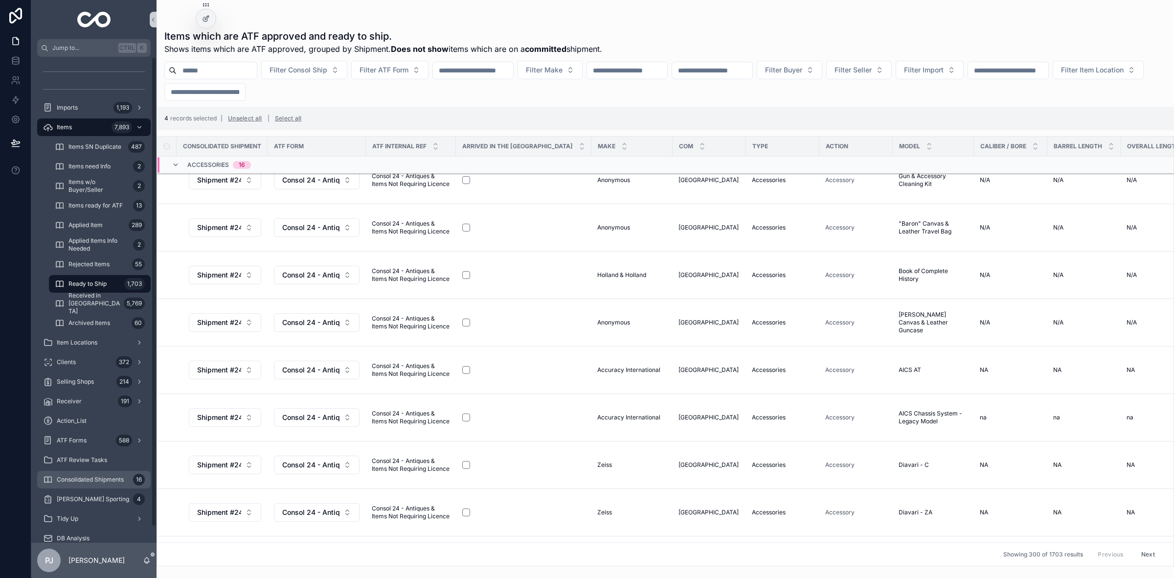
click at [91, 485] on div "Consolidated Shipments 16" at bounding box center [94, 480] width 102 height 16
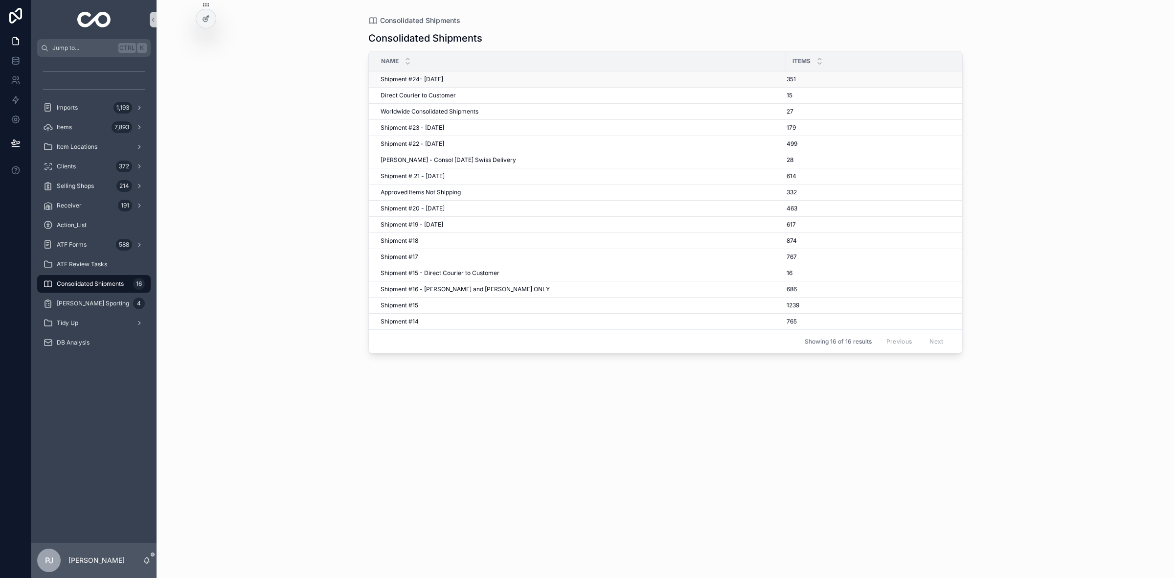
click at [421, 81] on span "Shipment #24- Sep'25" at bounding box center [412, 79] width 63 height 8
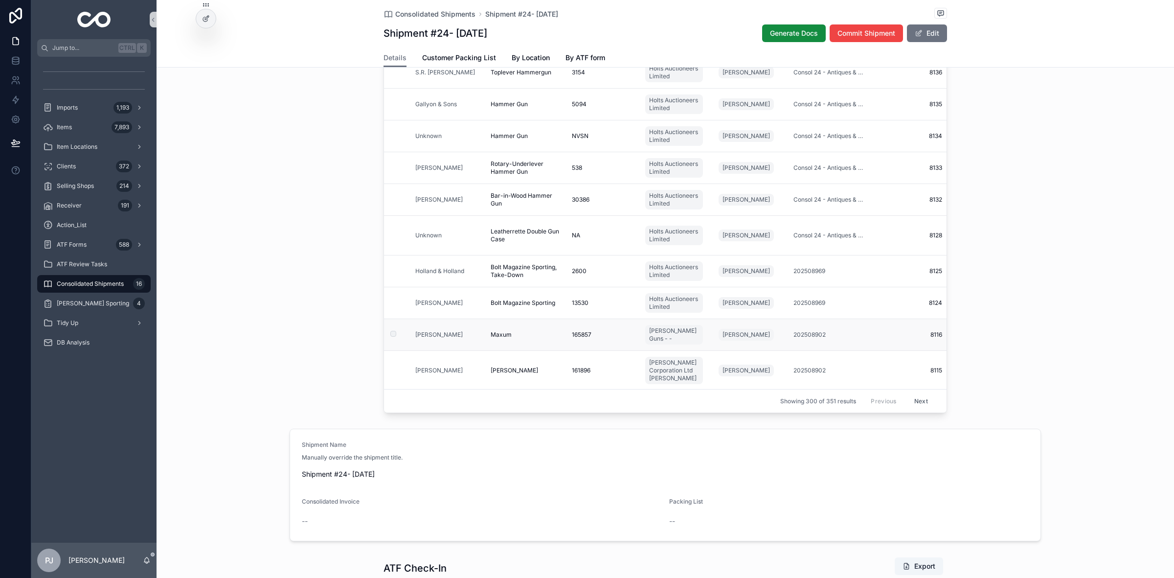
scroll to position [183, 0]
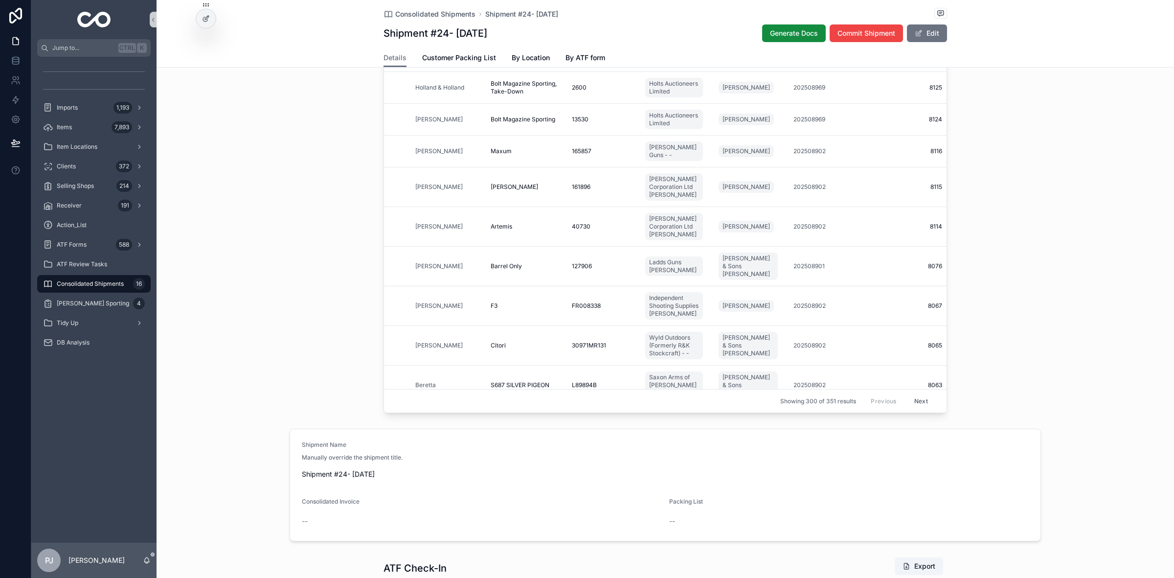
click at [1019, 108] on div "Export Filter Buyer (from Imports) Filter Seller (from Imports) Filter ATF Form…" at bounding box center [666, 158] width 1018 height 518
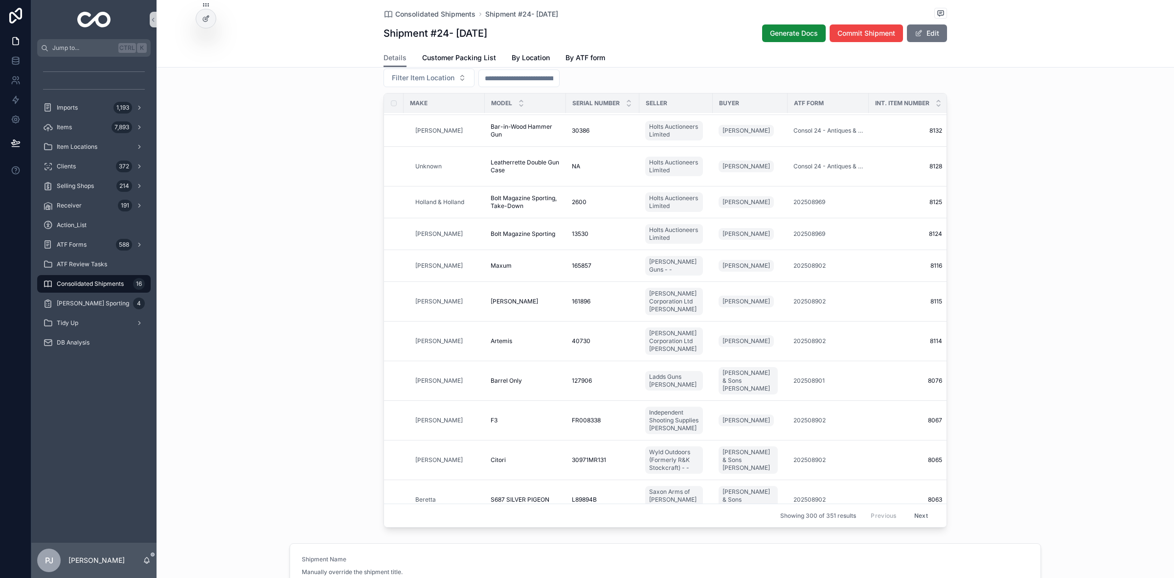
scroll to position [0, 0]
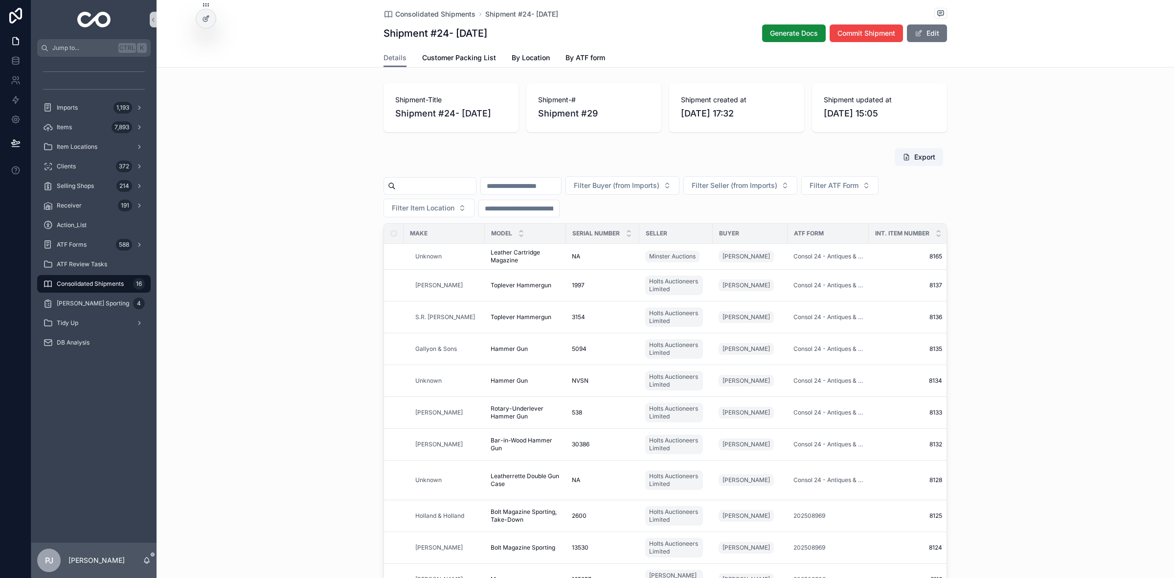
click at [1021, 204] on div "Export Filter Buyer (from Imports) Filter Seller (from Imports) Filter ATF Form…" at bounding box center [666, 403] width 1018 height 518
click at [926, 155] on button "Export" at bounding box center [919, 157] width 48 height 18
click at [1061, 370] on div "Export Filter Buyer (from Imports) Filter Seller (from Imports) Filter ATF Form…" at bounding box center [666, 403] width 1018 height 518
click at [76, 129] on div "Items 7,893" at bounding box center [94, 127] width 102 height 16
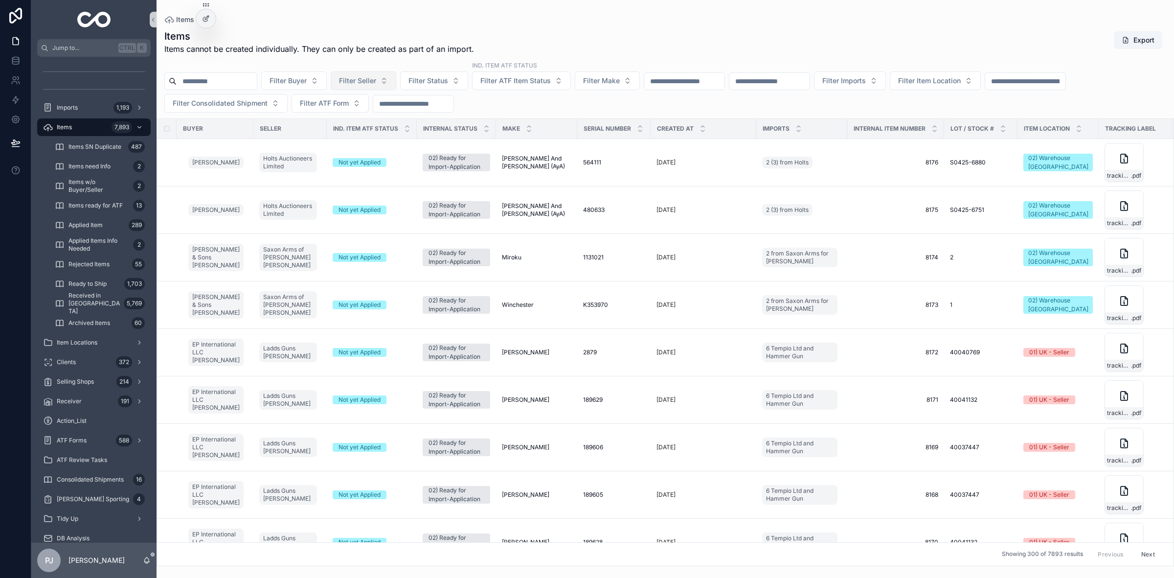
click at [376, 79] on span "Filter Seller" at bounding box center [357, 81] width 37 height 10
type input "****"
click at [345, 114] on div "Wadswick Country Goods" at bounding box center [386, 121] width 117 height 16
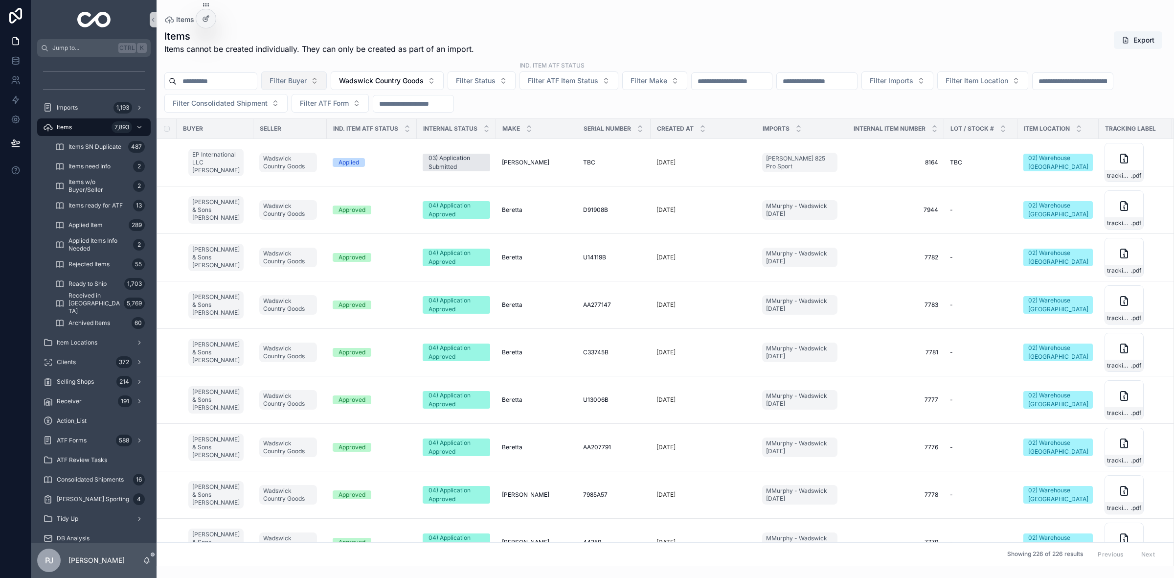
click at [307, 85] on span "Filter Buyer" at bounding box center [288, 81] width 37 height 10
click at [516, 165] on span "[PERSON_NAME]" at bounding box center [525, 163] width 47 height 8
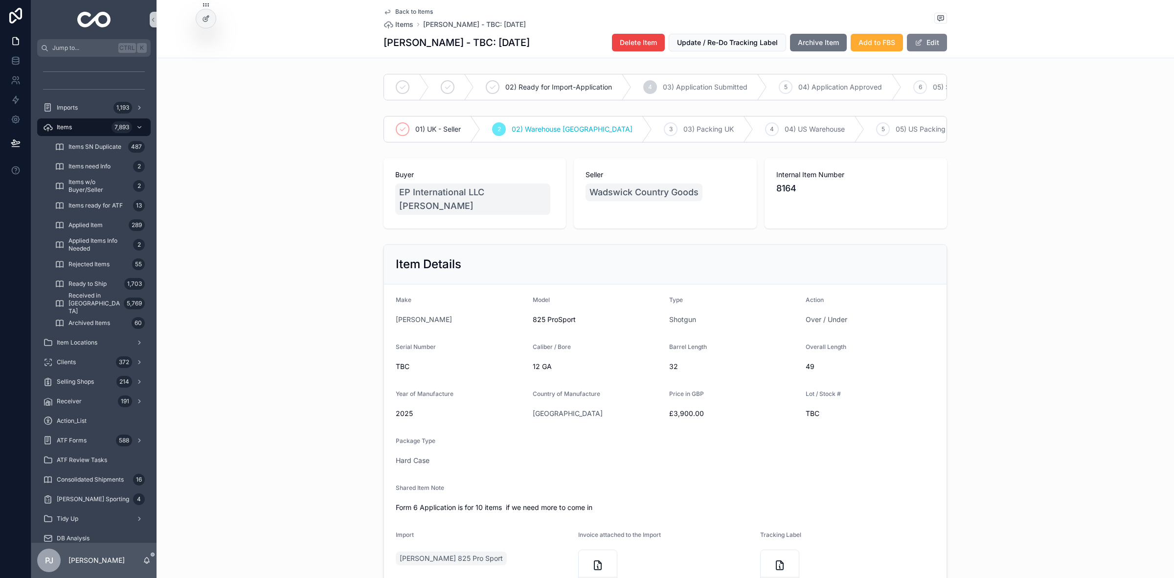
click at [926, 40] on button "Edit" at bounding box center [927, 43] width 40 height 18
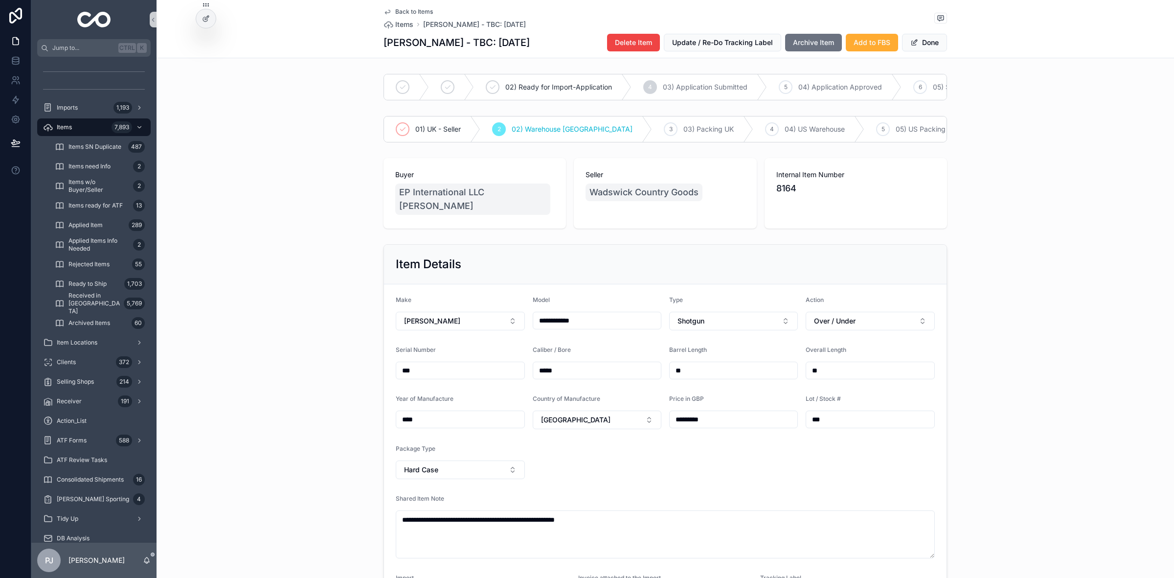
drag, startPoint x: 473, startPoint y: 394, endPoint x: 389, endPoint y: 395, distance: 84.1
click at [390, 394] on form "**********" at bounding box center [665, 465] width 563 height 362
type input "**********"
click at [345, 353] on div "**********" at bounding box center [666, 445] width 1018 height 410
click at [927, 42] on button "Done" at bounding box center [924, 43] width 45 height 18
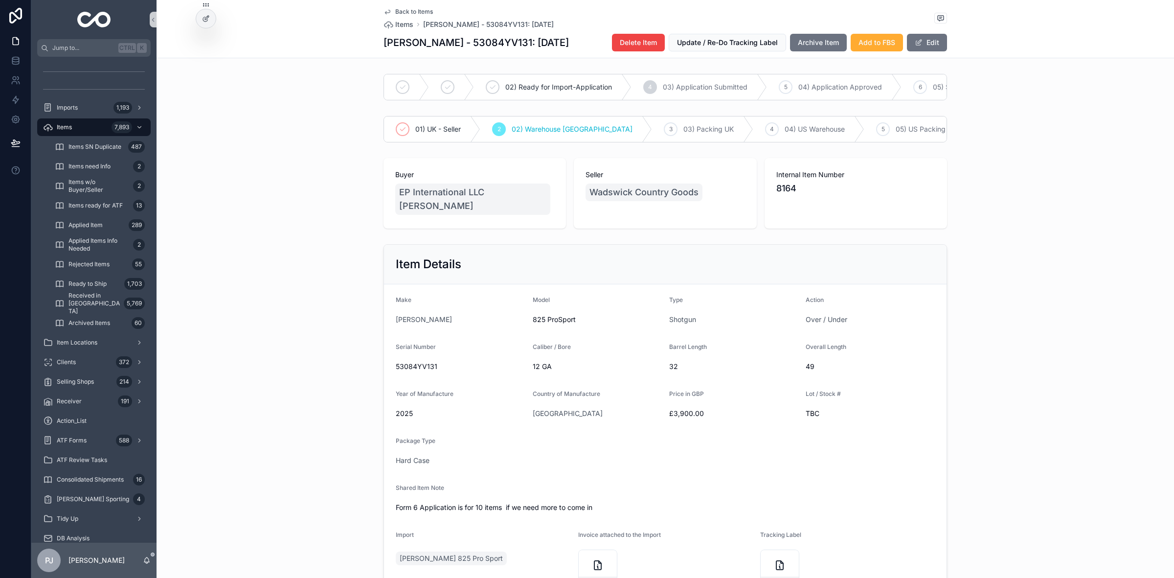
click at [290, 382] on div "Item Details Make Browning Model 825 ProSport Type Shotgun Action Over / Under …" at bounding box center [666, 423] width 1018 height 367
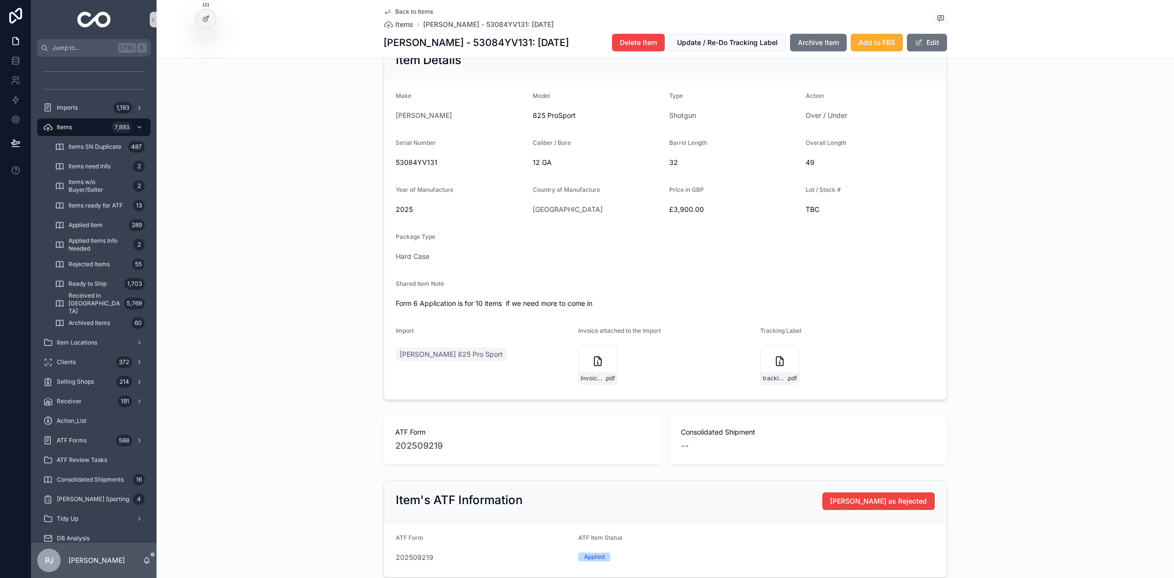
scroll to position [245, 0]
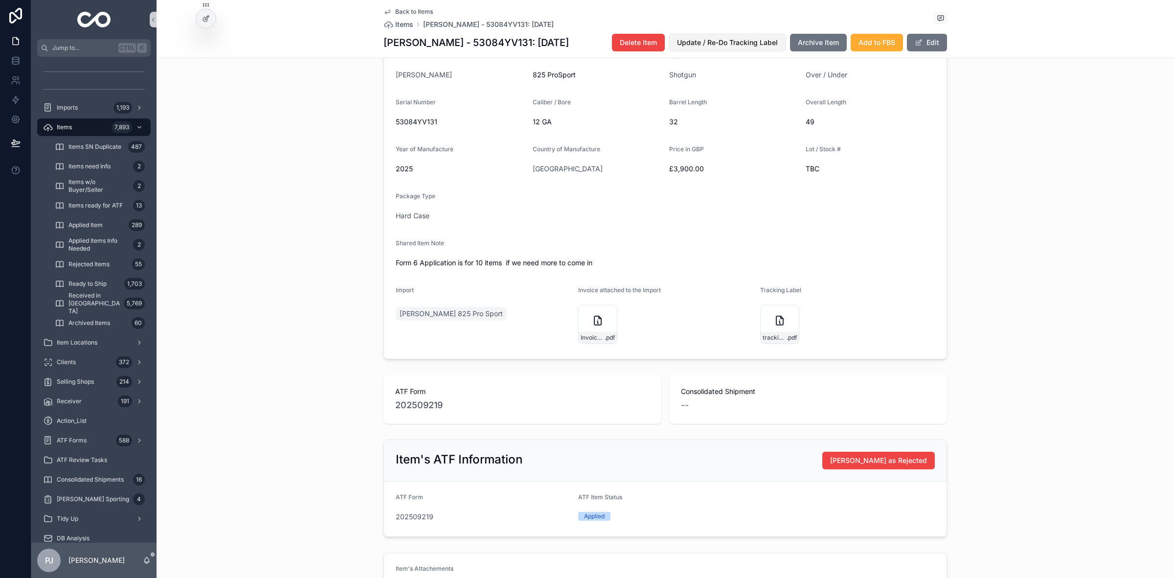
click at [734, 40] on span "Update / Re-Do Tracking Label" at bounding box center [727, 43] width 101 height 10
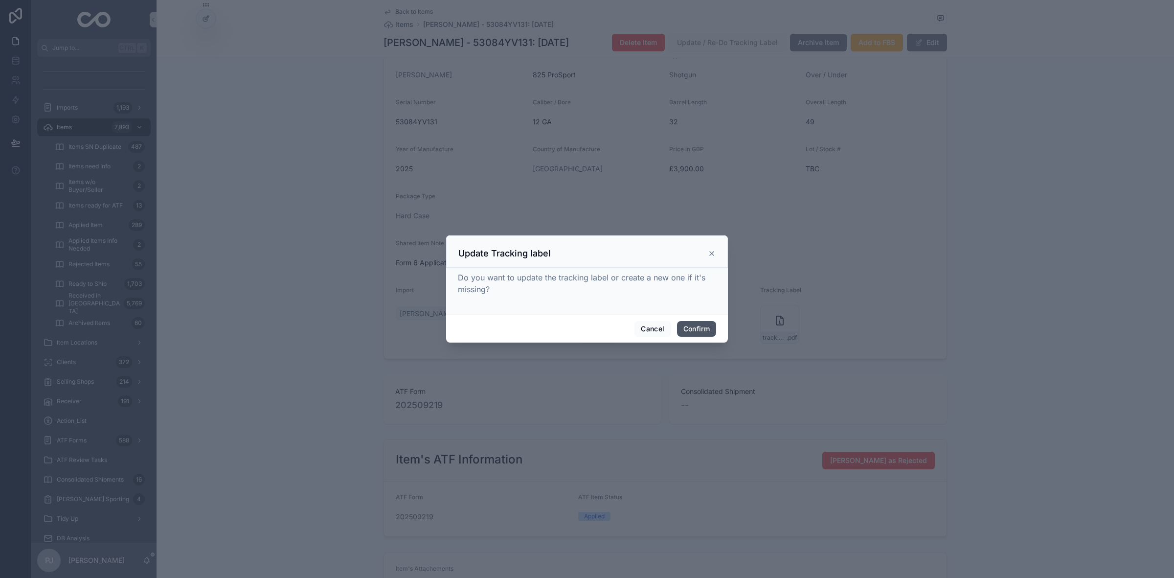
click at [698, 326] on button "Confirm" at bounding box center [696, 329] width 39 height 16
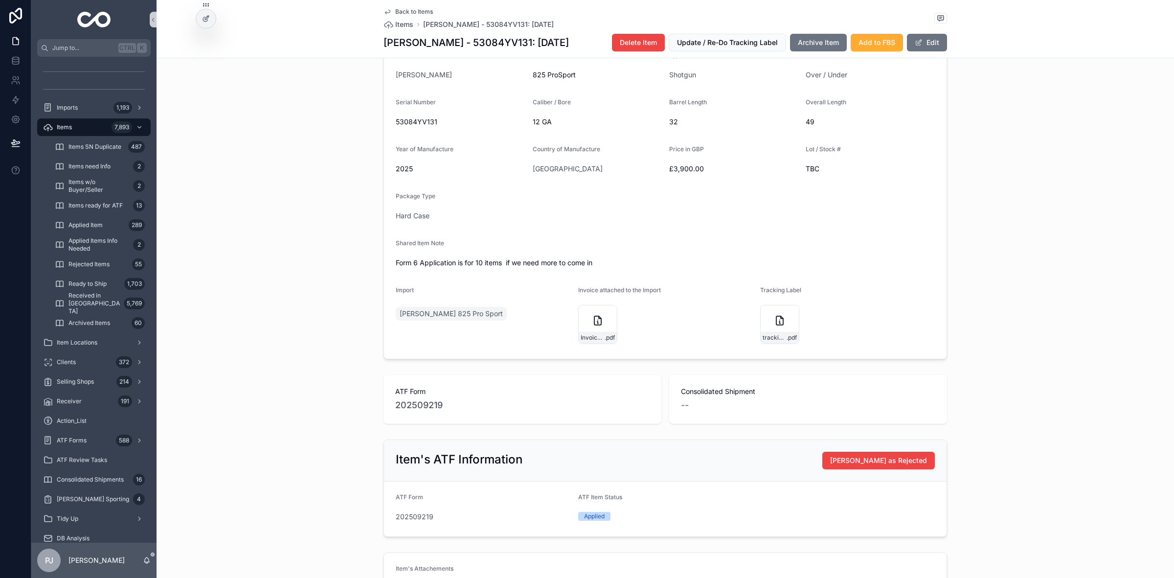
drag, startPoint x: 223, startPoint y: 234, endPoint x: 230, endPoint y: 236, distance: 7.6
click at [227, 235] on div "Item Details Make Browning Model 825 ProSport Type Shotgun Action Over / Under …" at bounding box center [666, 179] width 1018 height 367
click at [313, 291] on div "Item Details Make Browning Model 825 ProSport Type Shotgun Action Over / Under …" at bounding box center [666, 179] width 1018 height 367
click at [772, 341] on span "tracking_label" at bounding box center [775, 338] width 24 height 8
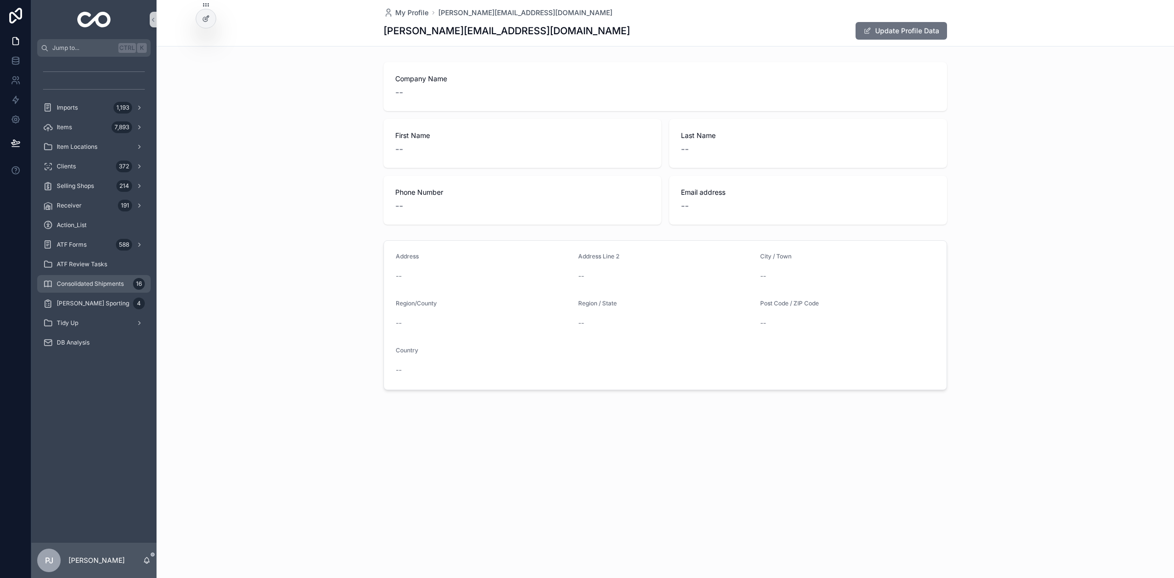
click at [100, 285] on span "Consolidated Shipments" at bounding box center [90, 284] width 67 height 8
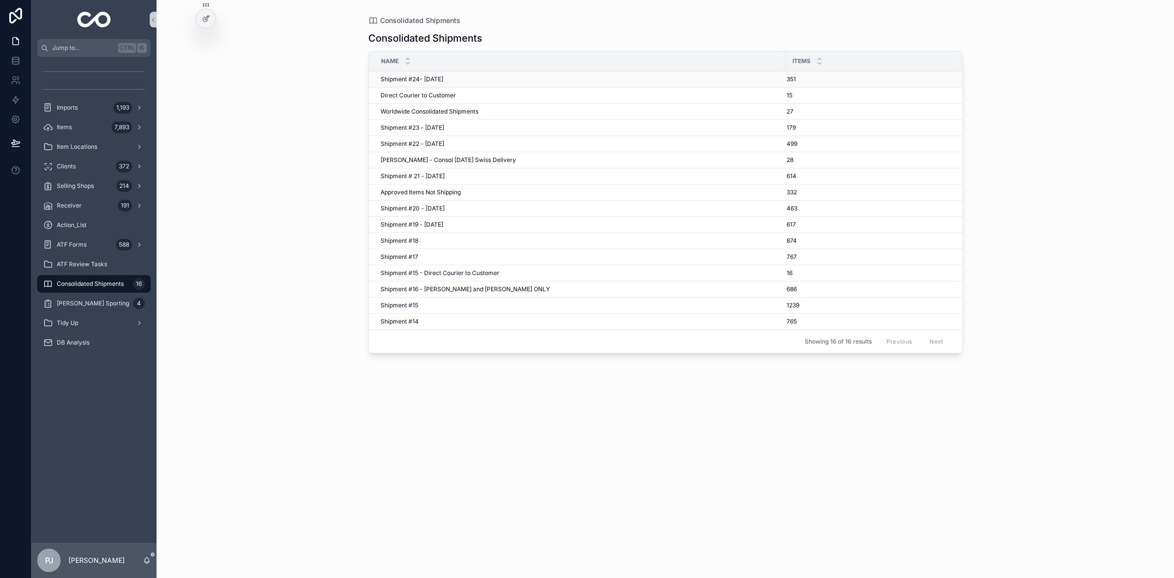
click at [420, 84] on td "Shipment #24- [DATE] Shipment #24- [DATE]" at bounding box center [577, 79] width 417 height 16
click at [421, 80] on span "Shipment #24- [DATE]" at bounding box center [412, 79] width 63 height 8
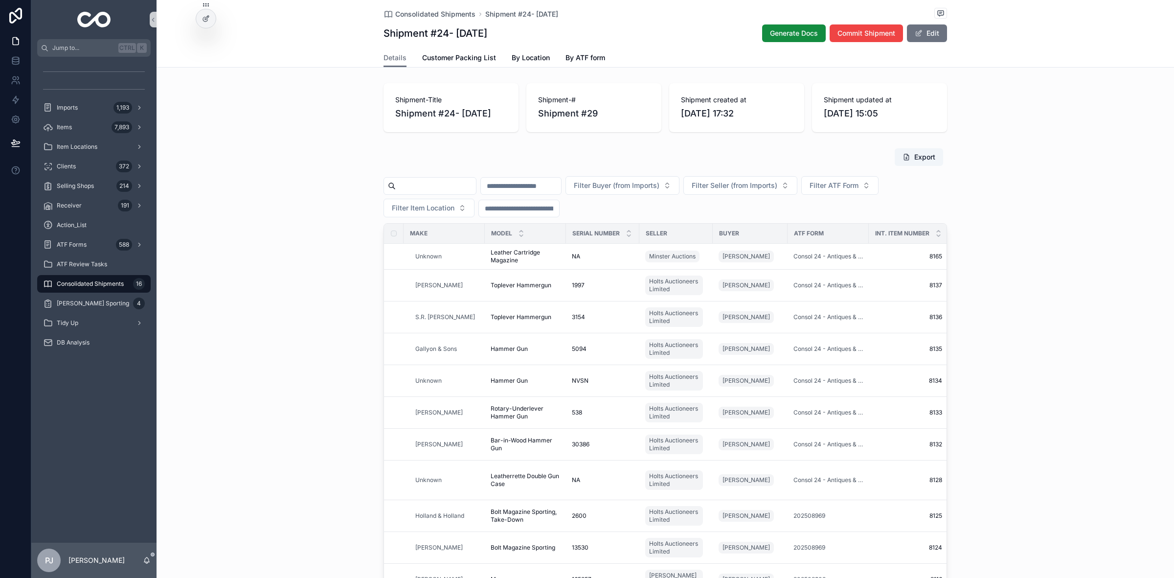
scroll to position [21, 0]
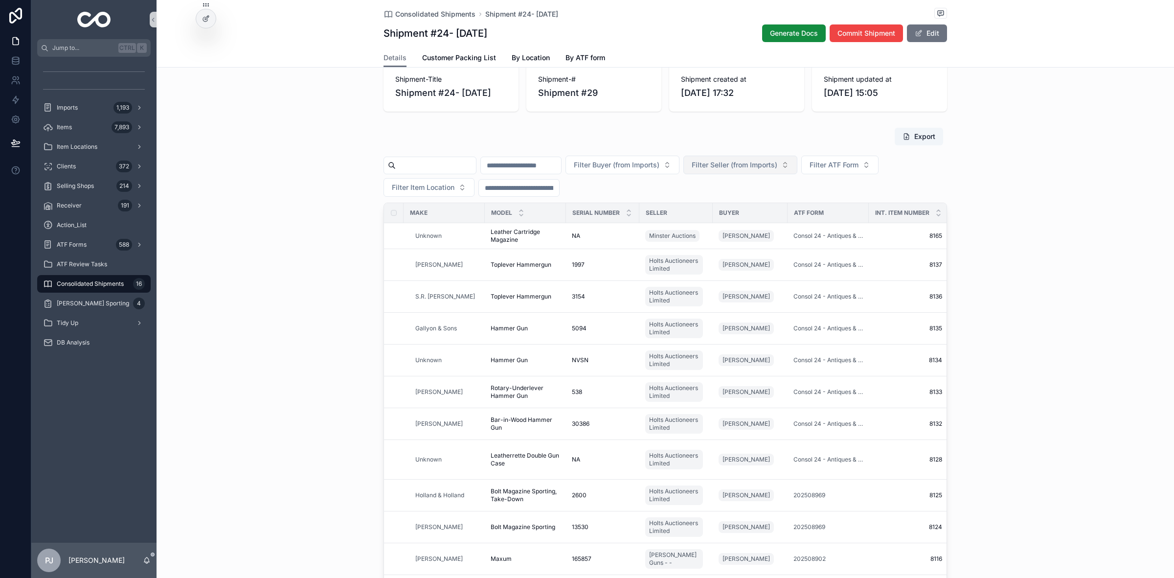
click at [777, 160] on span "Filter Seller (from Imports)" at bounding box center [735, 165] width 86 height 10
type input "****"
click at [782, 200] on span "Ladds Guns [PERSON_NAME]" at bounding box center [775, 205] width 96 height 10
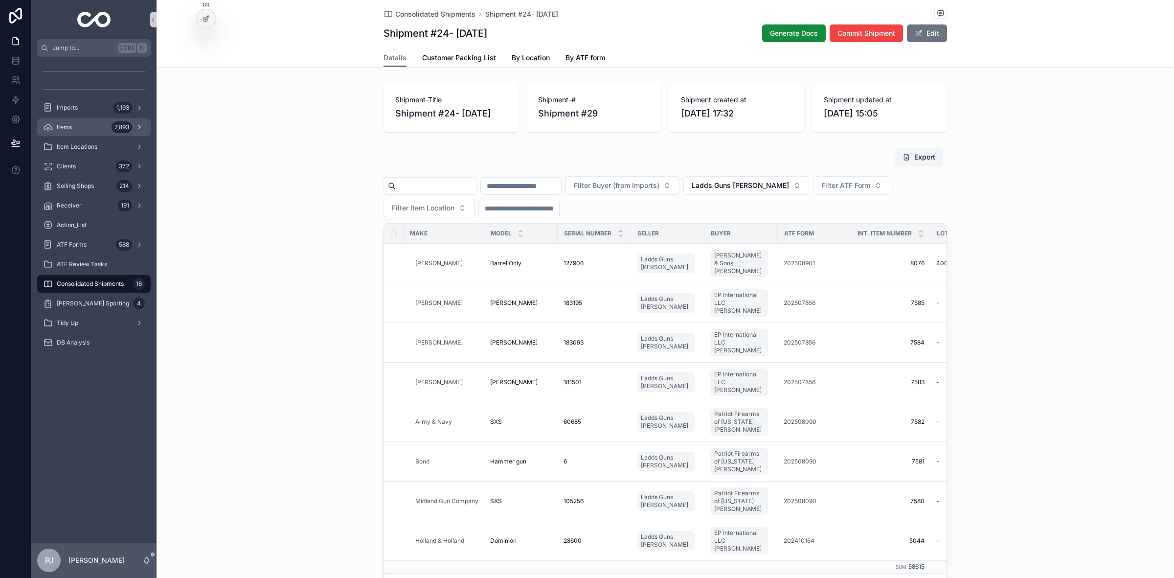
click at [79, 132] on div "Items 7,893" at bounding box center [94, 127] width 102 height 16
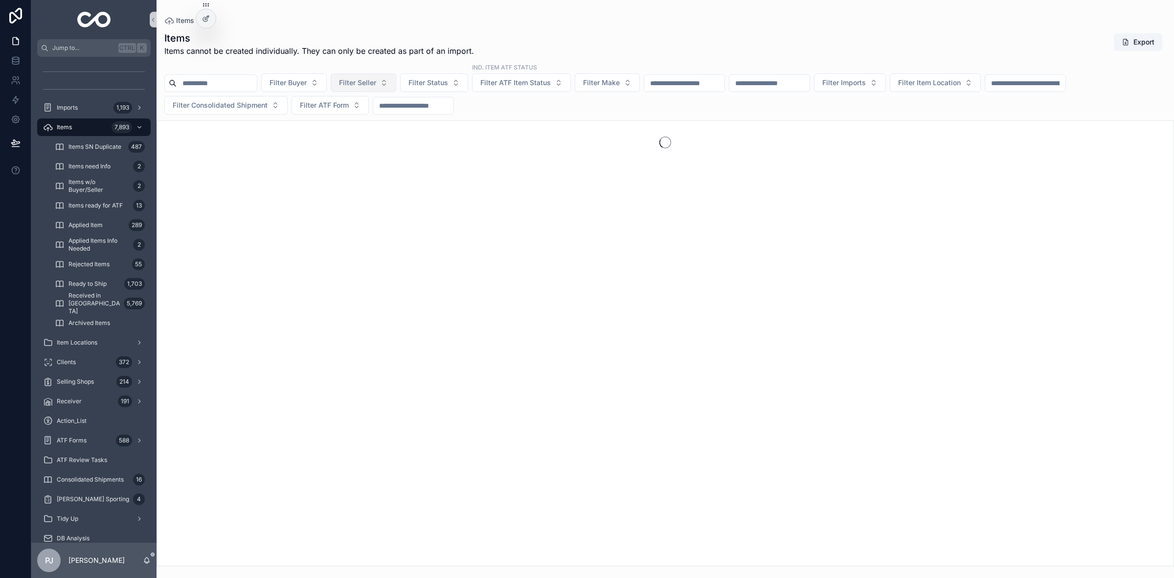
click at [393, 87] on button "Filter Seller" at bounding box center [364, 82] width 66 height 19
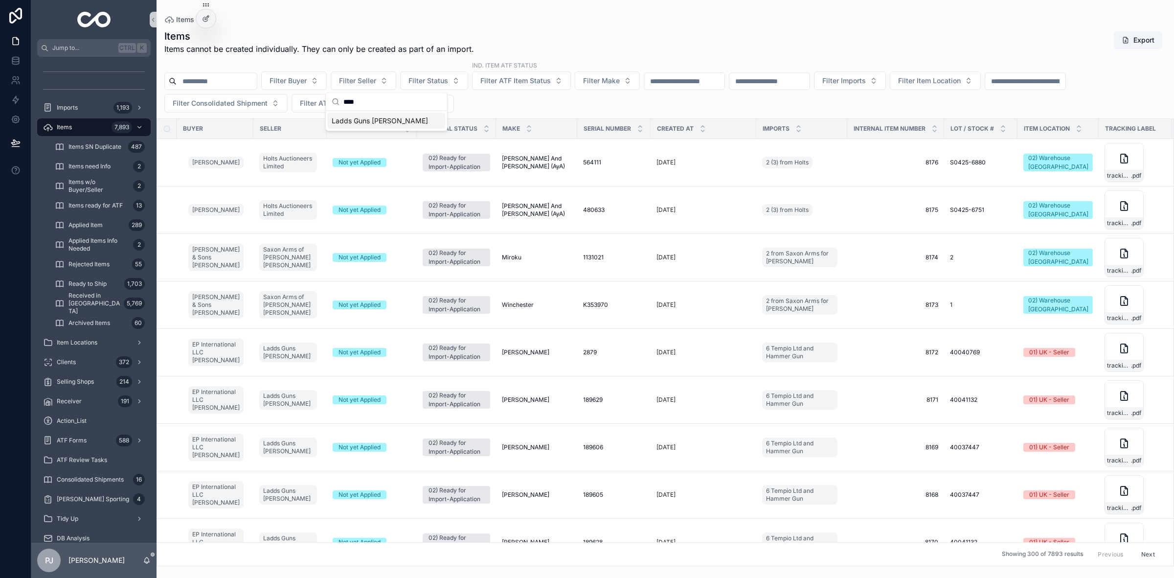
type input "****"
click at [377, 116] on span "Ladds Guns [PERSON_NAME]" at bounding box center [380, 121] width 96 height 10
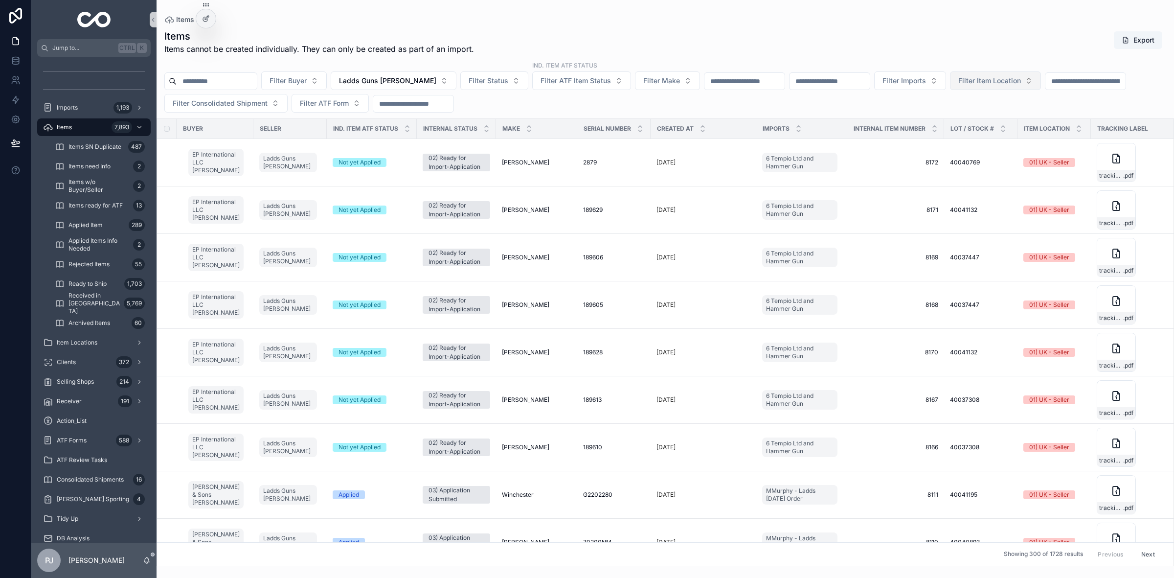
click at [1021, 83] on span "Filter Item Location" at bounding box center [989, 81] width 63 height 10
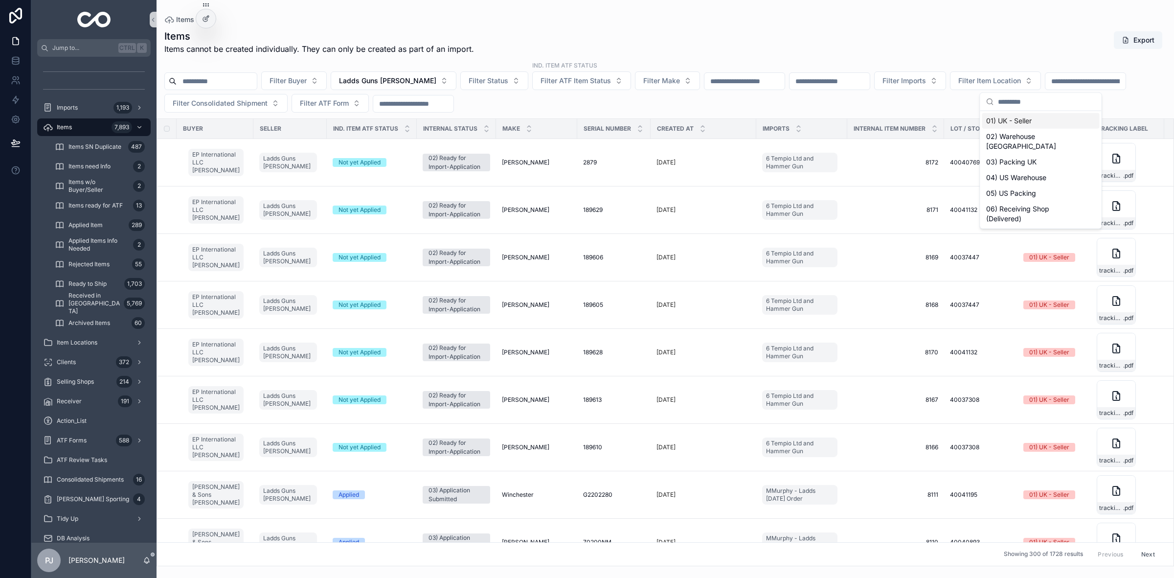
click at [1022, 125] on div "01) UK - Seller" at bounding box center [1040, 121] width 117 height 16
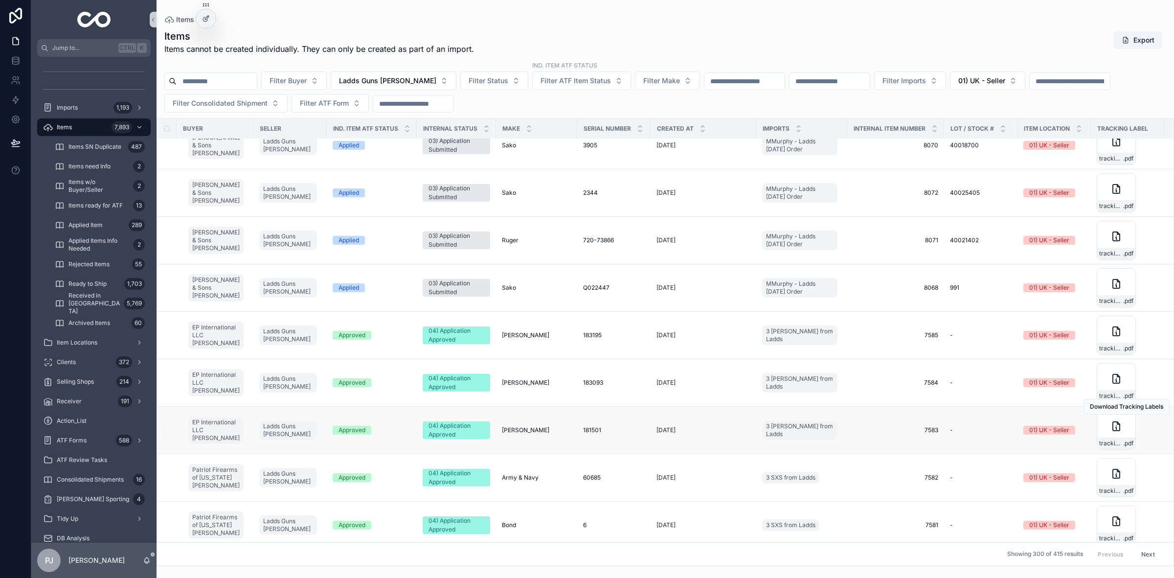
scroll to position [2139, 0]
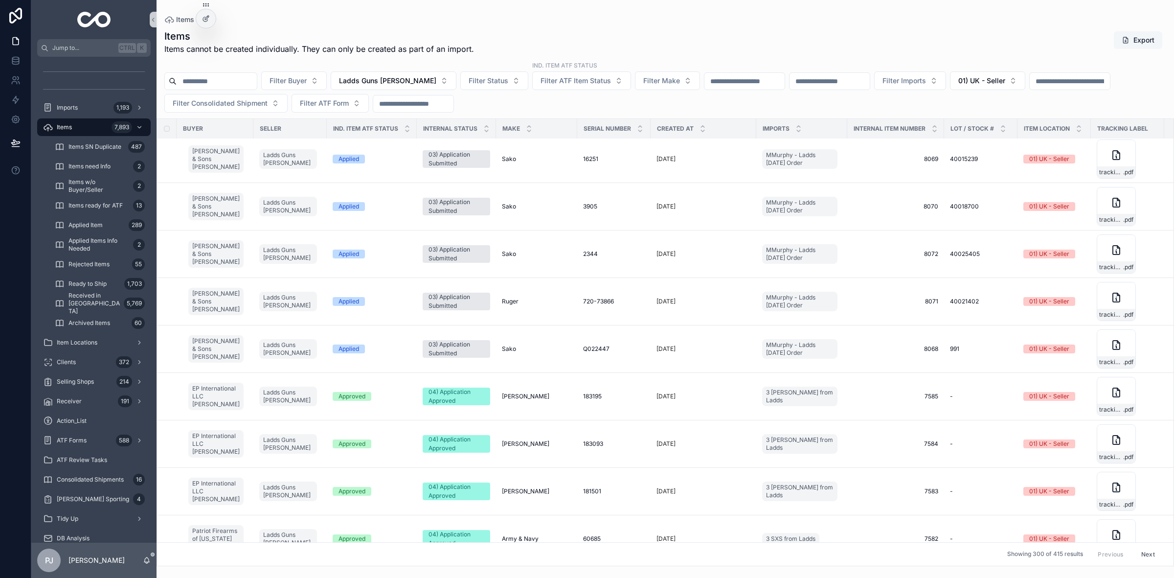
click at [1133, 45] on button "Export" at bounding box center [1138, 40] width 48 height 18
click at [51, 131] on icon "scrollable content" at bounding box center [48, 127] width 10 height 10
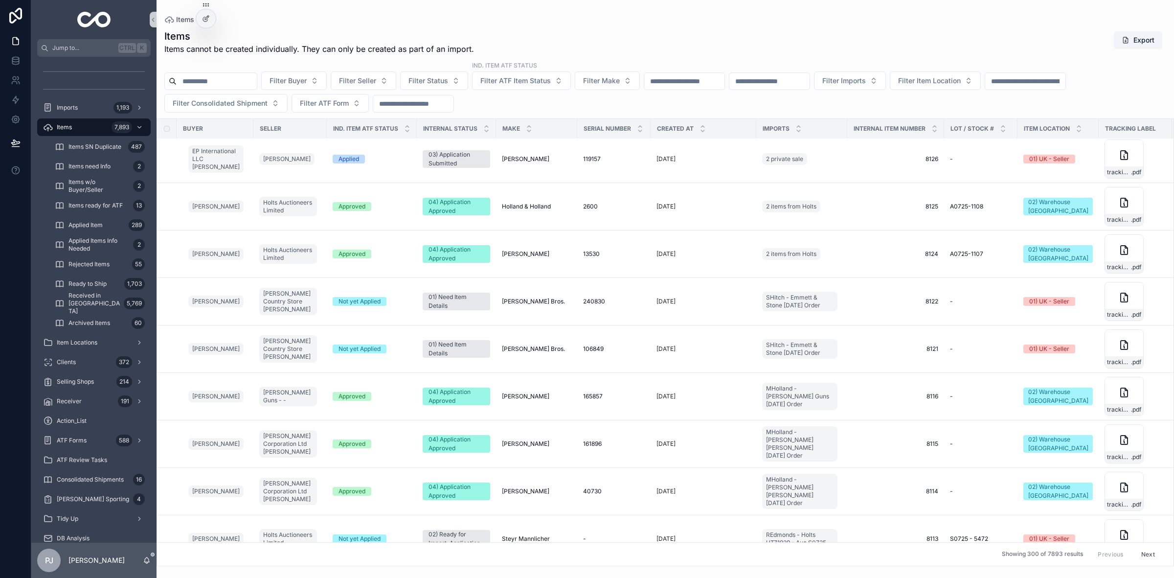
click at [725, 78] on input "scrollable content" at bounding box center [684, 81] width 80 height 14
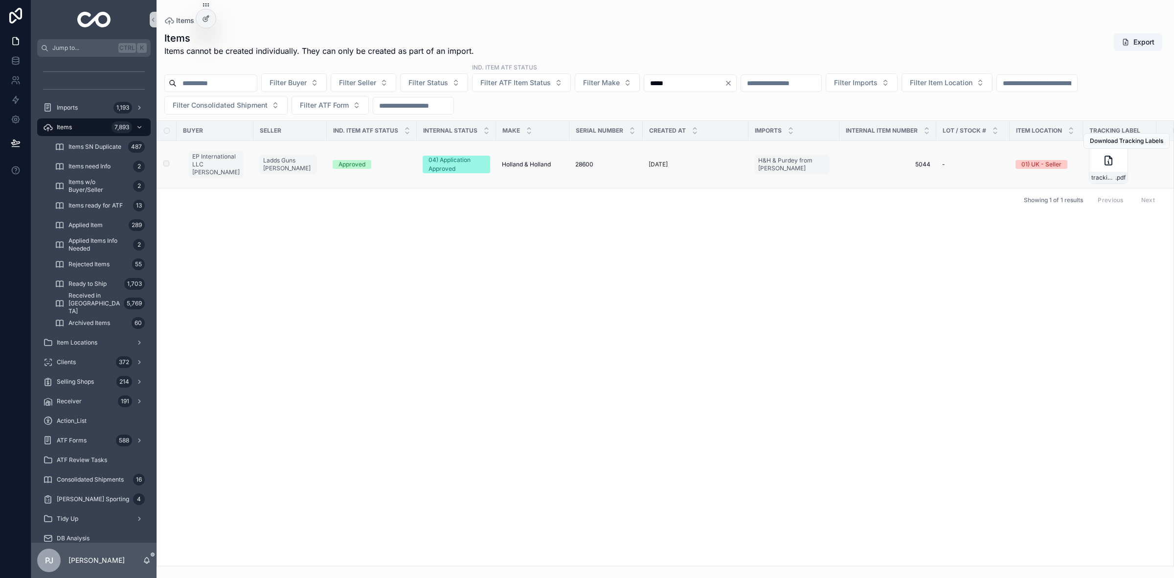
type input "*****"
click at [544, 165] on span "Holland & Holland" at bounding box center [526, 164] width 49 height 8
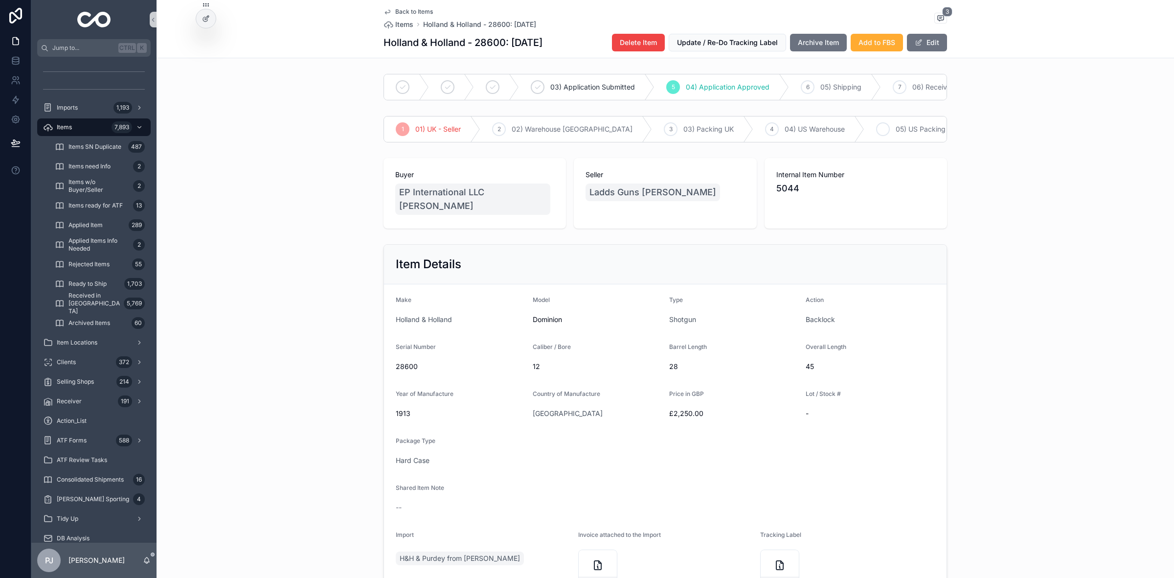
click at [896, 134] on span "05) US Packing" at bounding box center [921, 129] width 50 height 10
click at [855, 134] on span "06) Receiving Shop (Delivered)" at bounding box center [877, 129] width 100 height 10
click at [50, 127] on icon "scrollable content" at bounding box center [48, 127] width 10 height 10
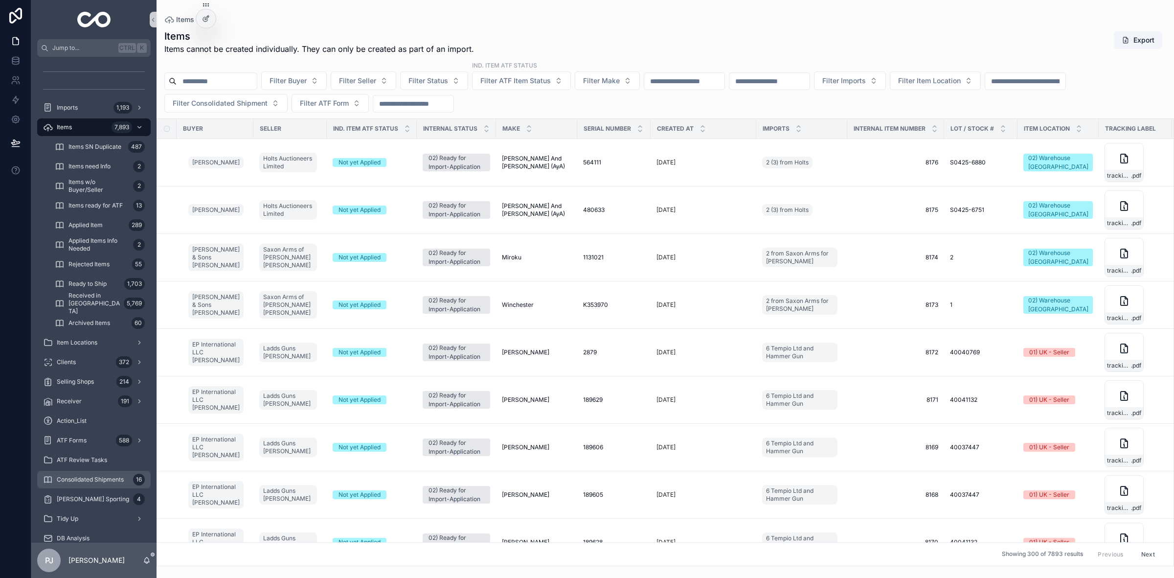
click at [100, 473] on div "Consolidated Shipments 16" at bounding box center [94, 480] width 102 height 16
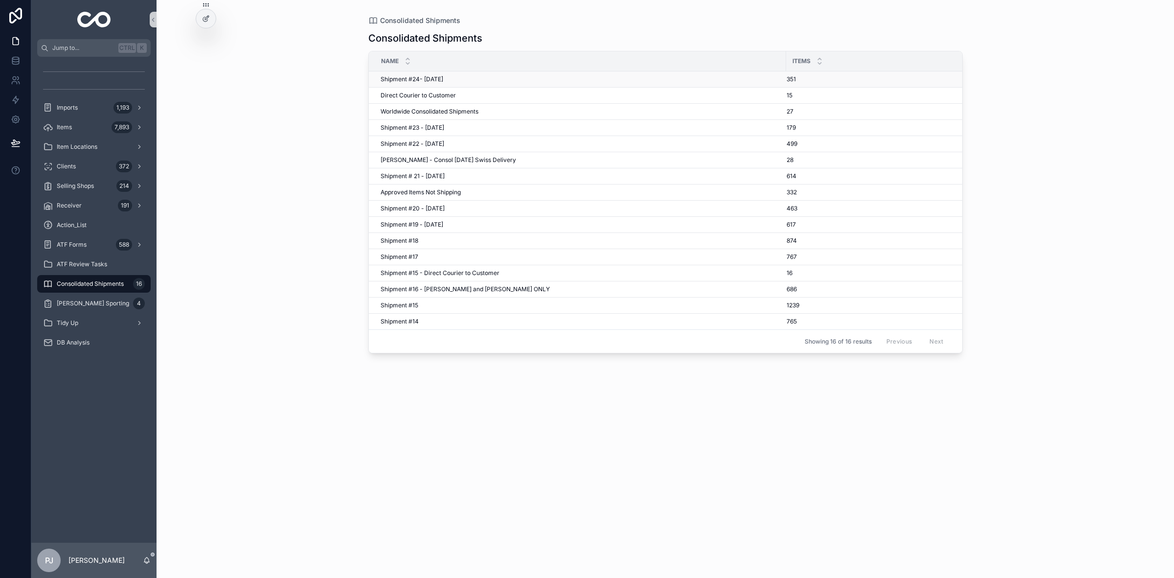
click at [430, 78] on span "Shipment #24- Sep'25" at bounding box center [412, 79] width 63 height 8
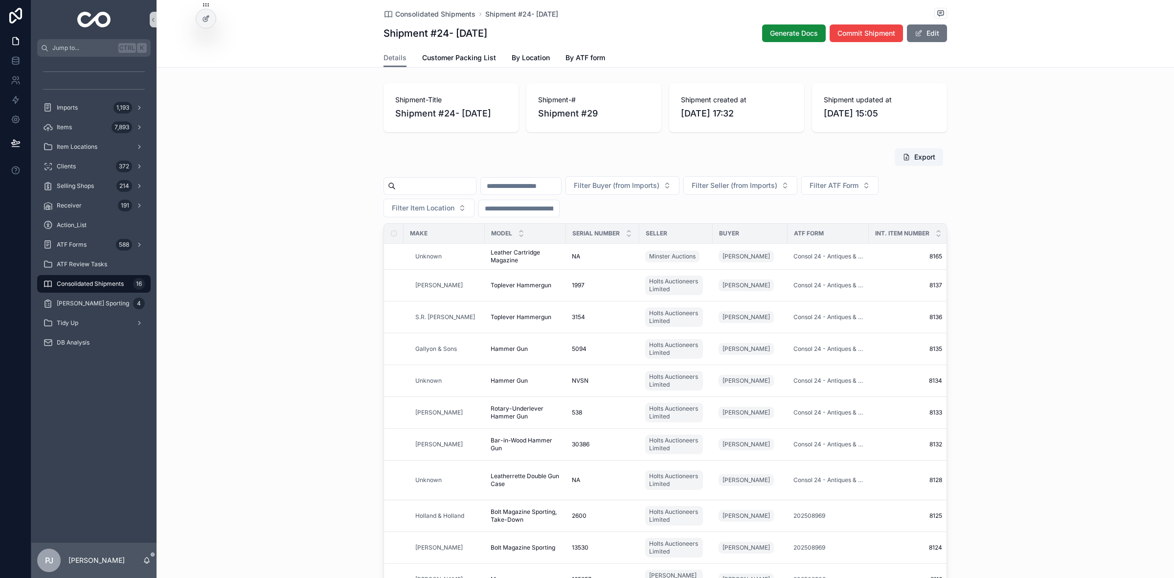
click at [552, 188] on input "scrollable content" at bounding box center [521, 186] width 80 height 14
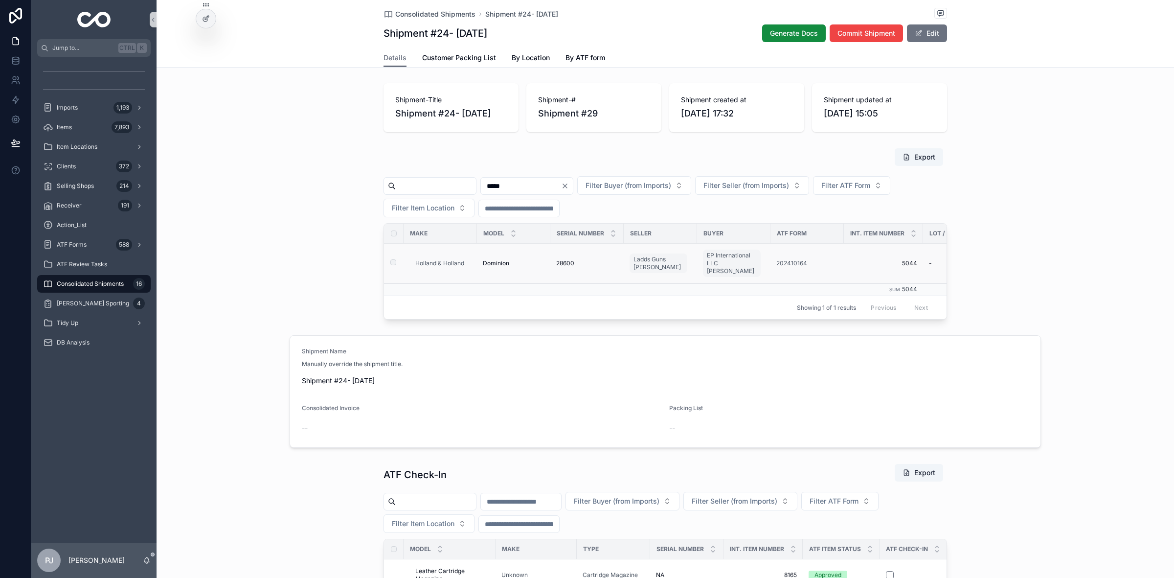
type input "*****"
click at [499, 267] on span "Dominion" at bounding box center [496, 263] width 26 height 8
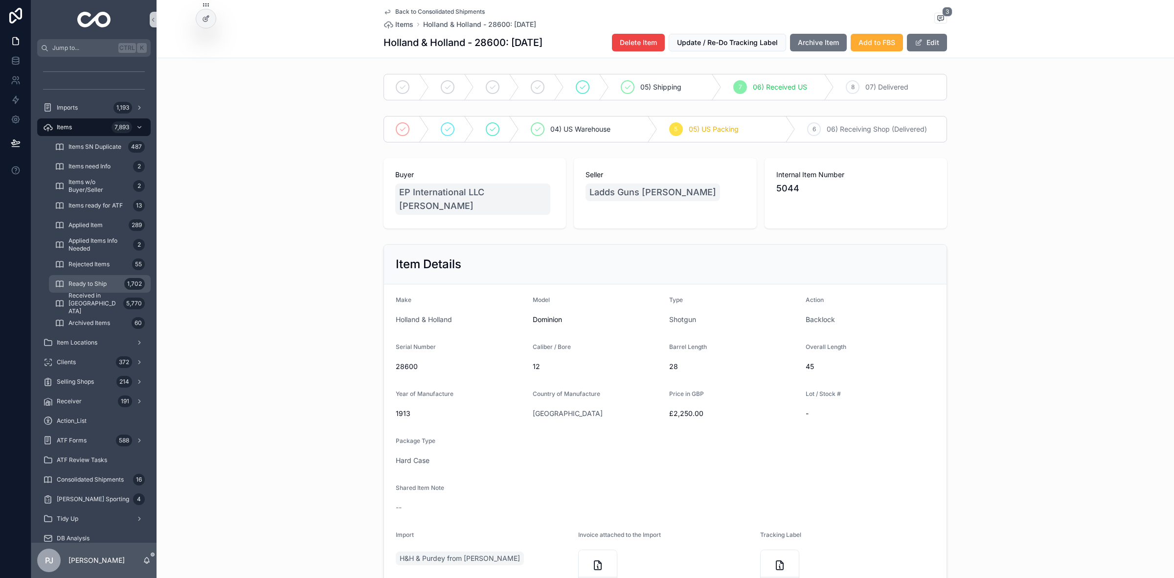
click at [103, 285] on span "Ready to Ship" at bounding box center [87, 284] width 38 height 8
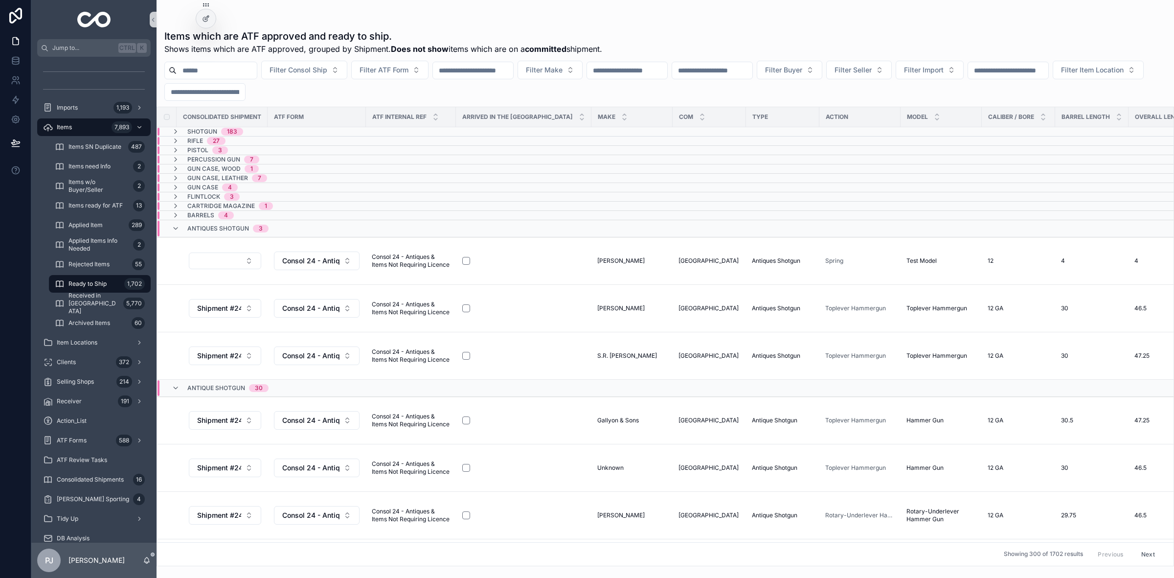
click at [667, 72] on input "scrollable content" at bounding box center [627, 71] width 80 height 14
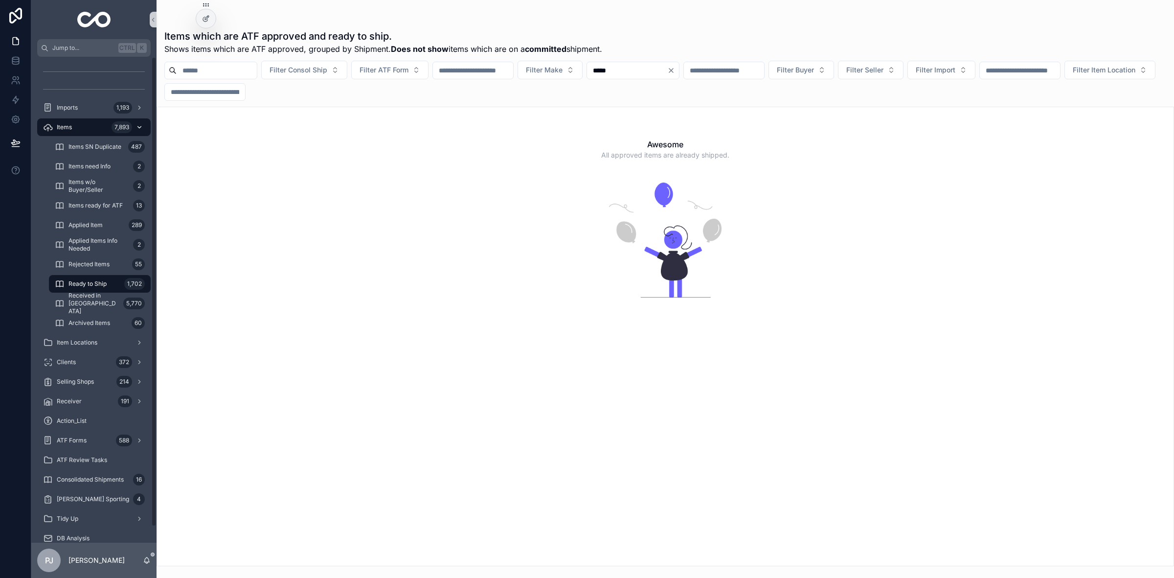
type input "*****"
click at [79, 126] on div "Items 7,893" at bounding box center [94, 127] width 102 height 16
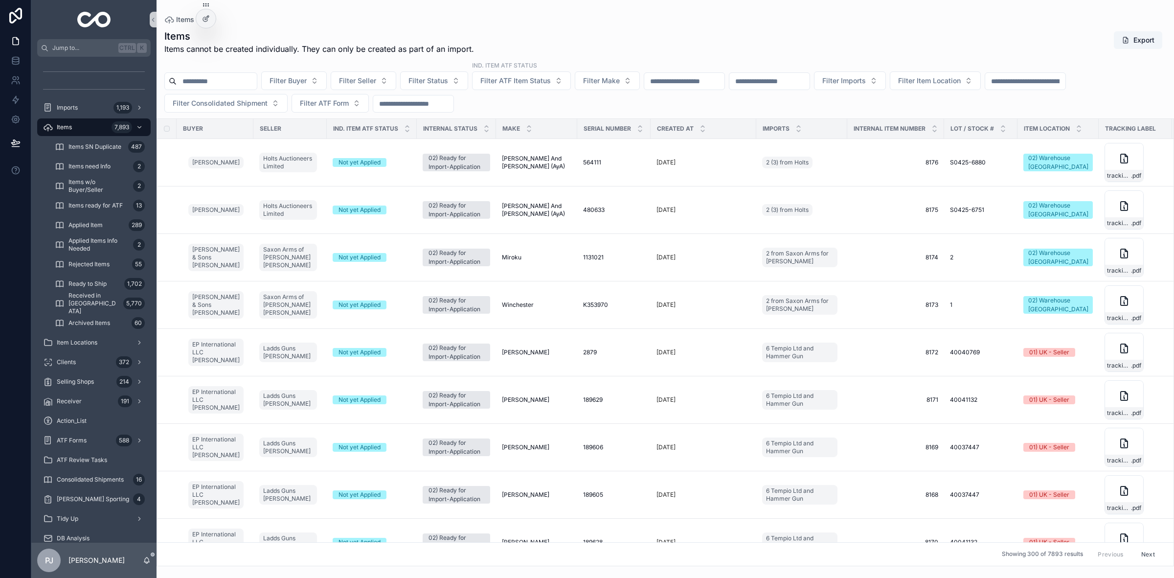
click at [710, 86] on input "scrollable content" at bounding box center [684, 81] width 80 height 14
type input "*****"
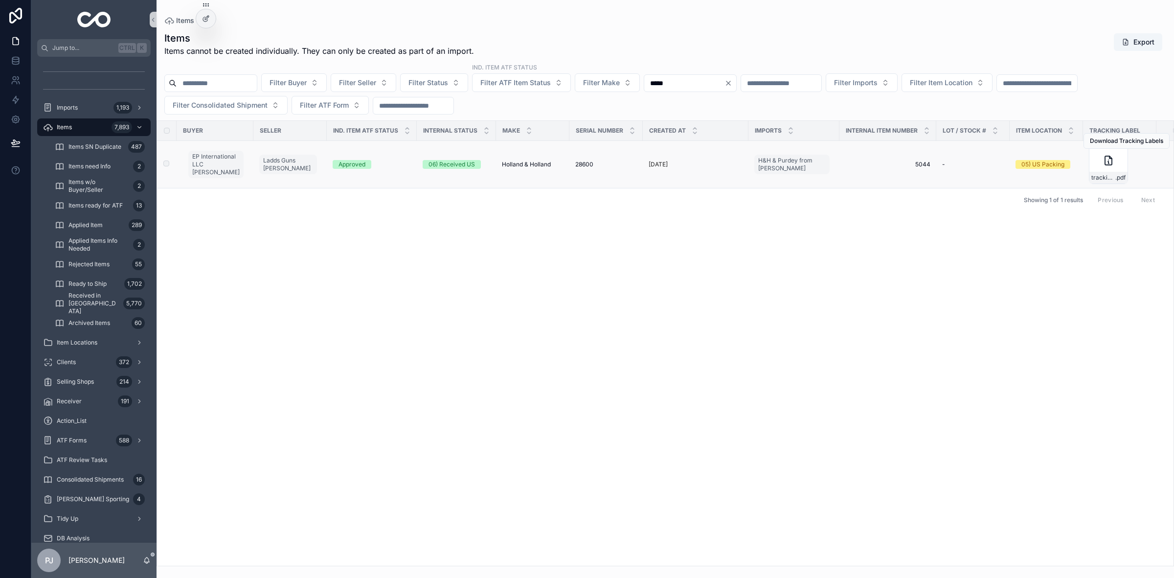
click at [527, 165] on span "Holland & Holland" at bounding box center [526, 164] width 49 height 8
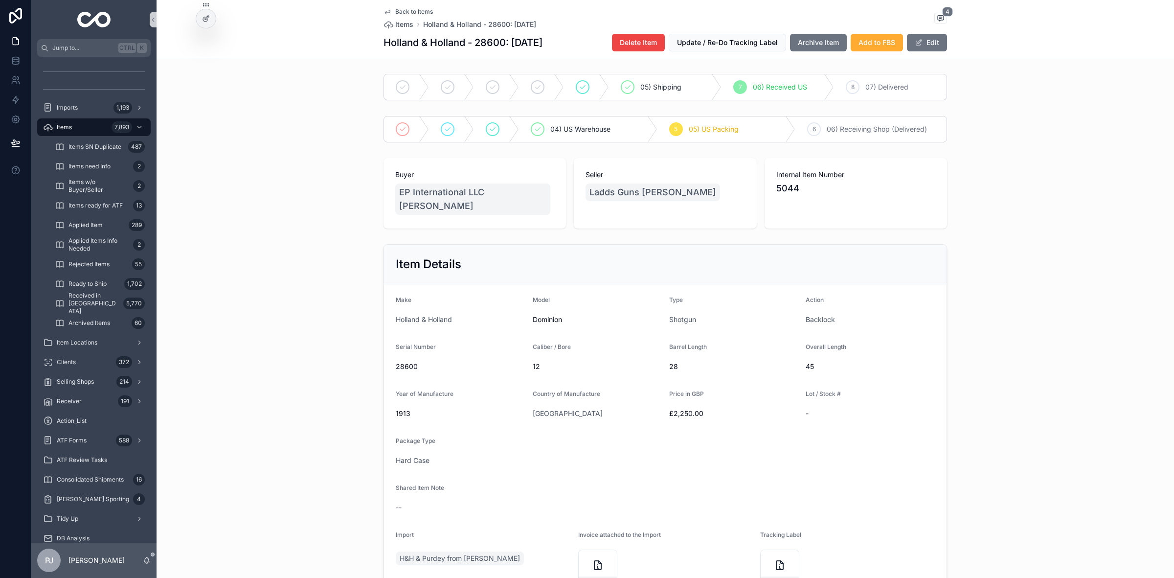
click at [986, 364] on div "Item Details Make Holland & Holland Model Dominion Type Shotgun Action Backlock…" at bounding box center [666, 423] width 1018 height 367
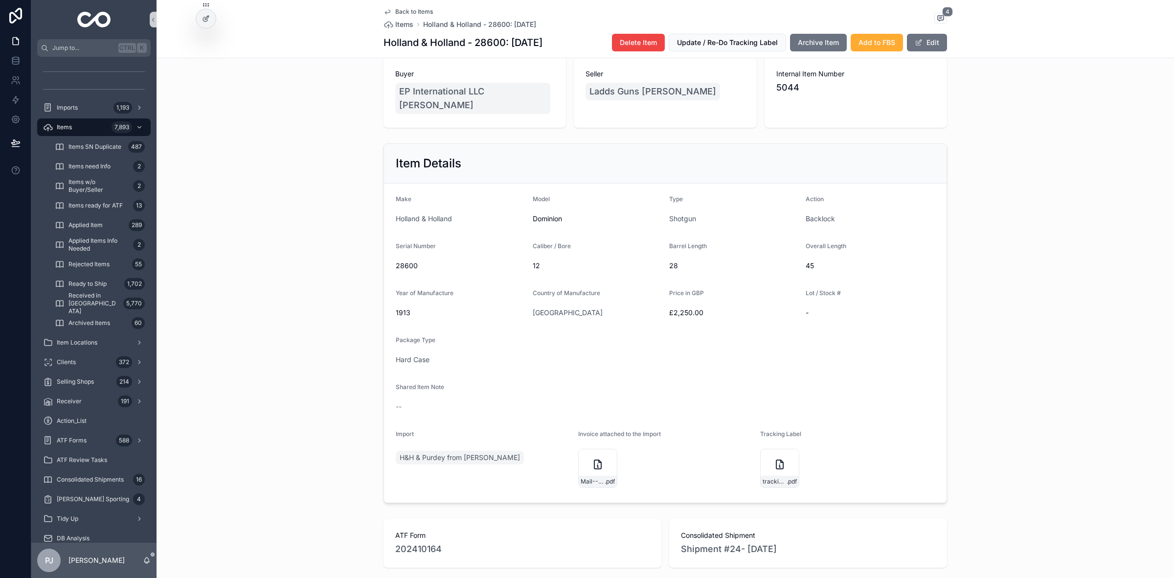
scroll to position [122, 0]
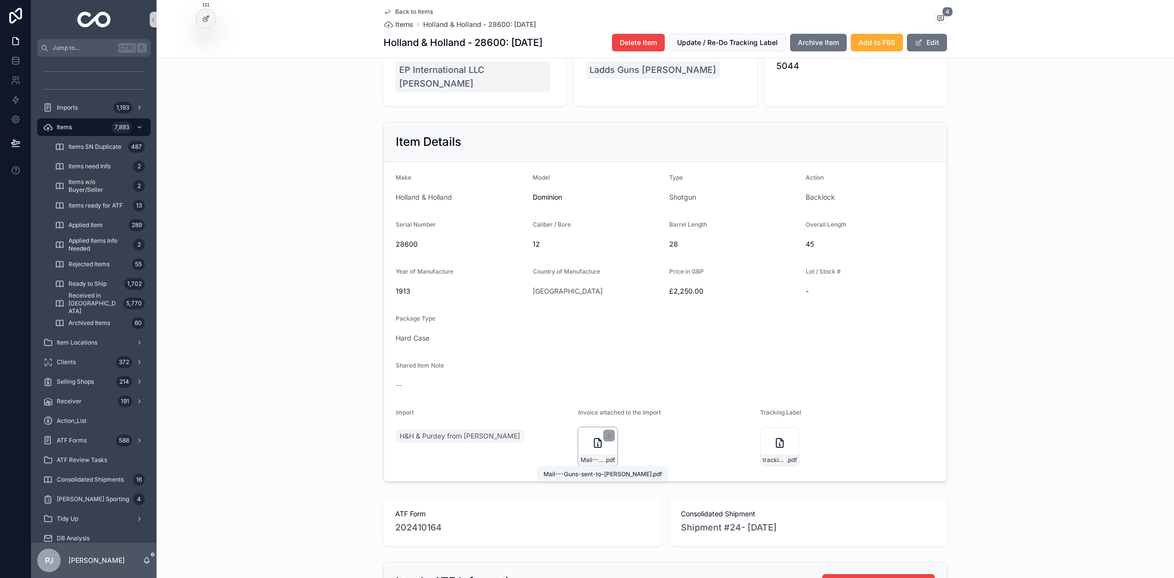
click at [581, 461] on span "Mail---Guns-sent-to-Sweetman" at bounding box center [593, 460] width 24 height 8
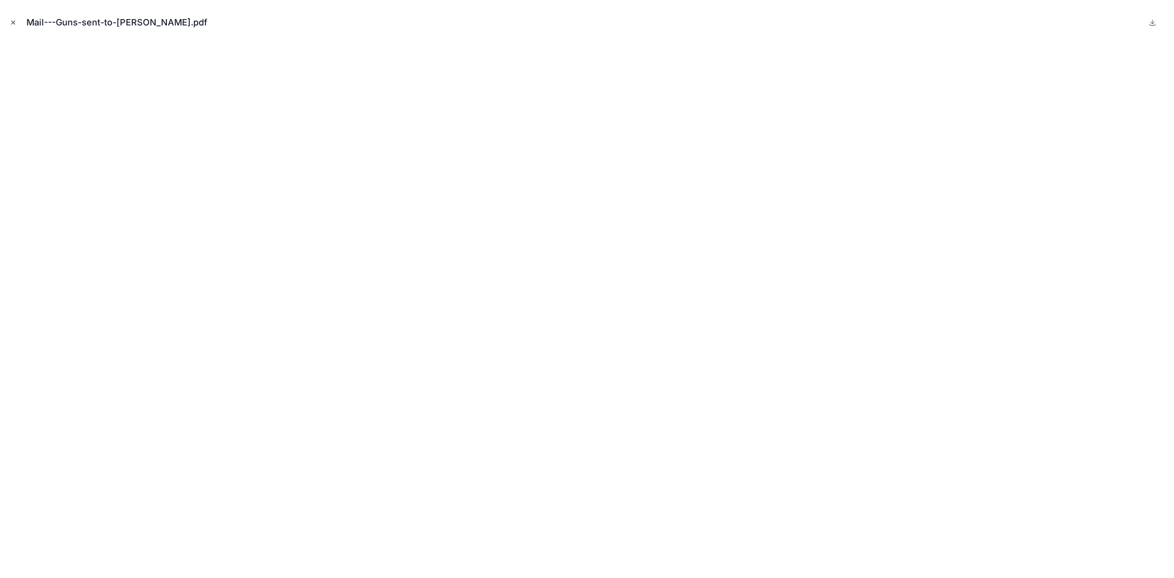
click at [10, 21] on icon "Close modal" at bounding box center [13, 22] width 7 height 7
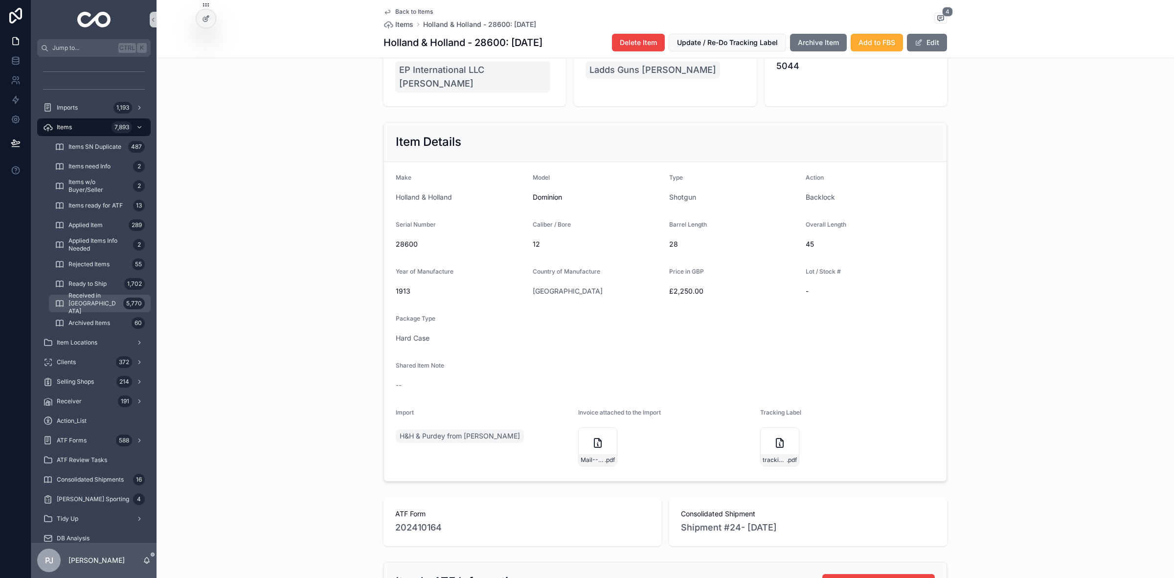
click at [101, 302] on span "Received in [GEOGRAPHIC_DATA]" at bounding box center [93, 303] width 51 height 23
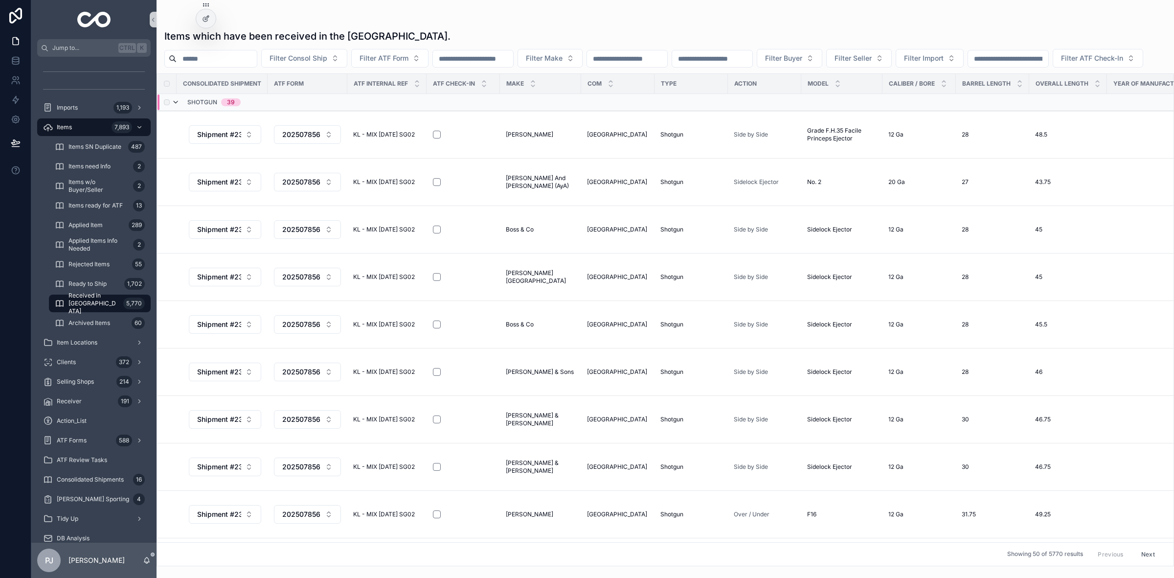
click at [176, 106] on icon "scrollable content" at bounding box center [176, 102] width 8 height 8
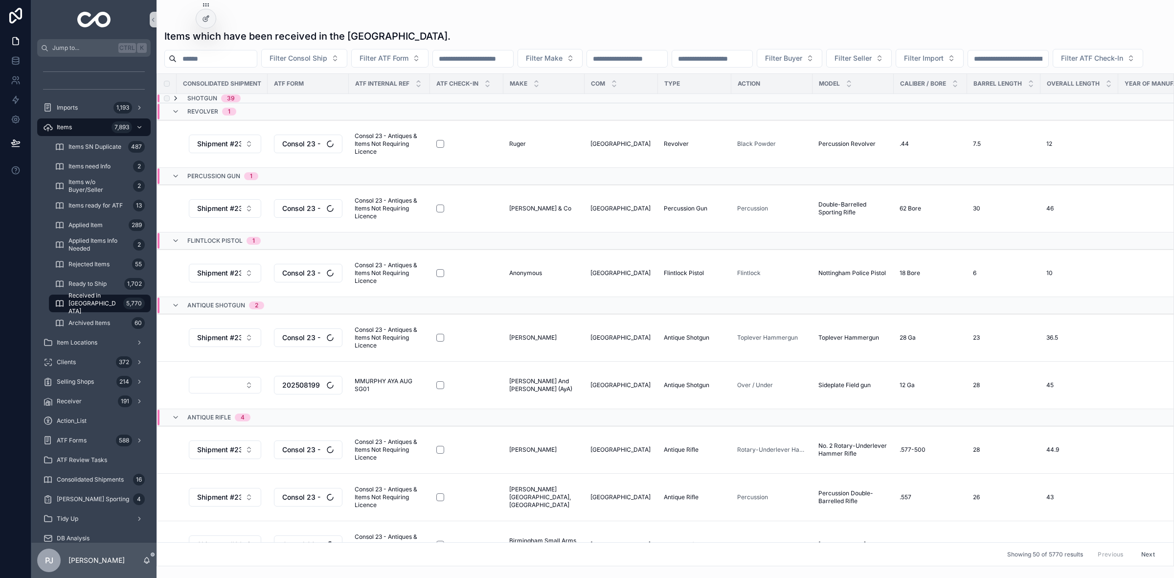
click at [175, 102] on icon "scrollable content" at bounding box center [176, 98] width 8 height 8
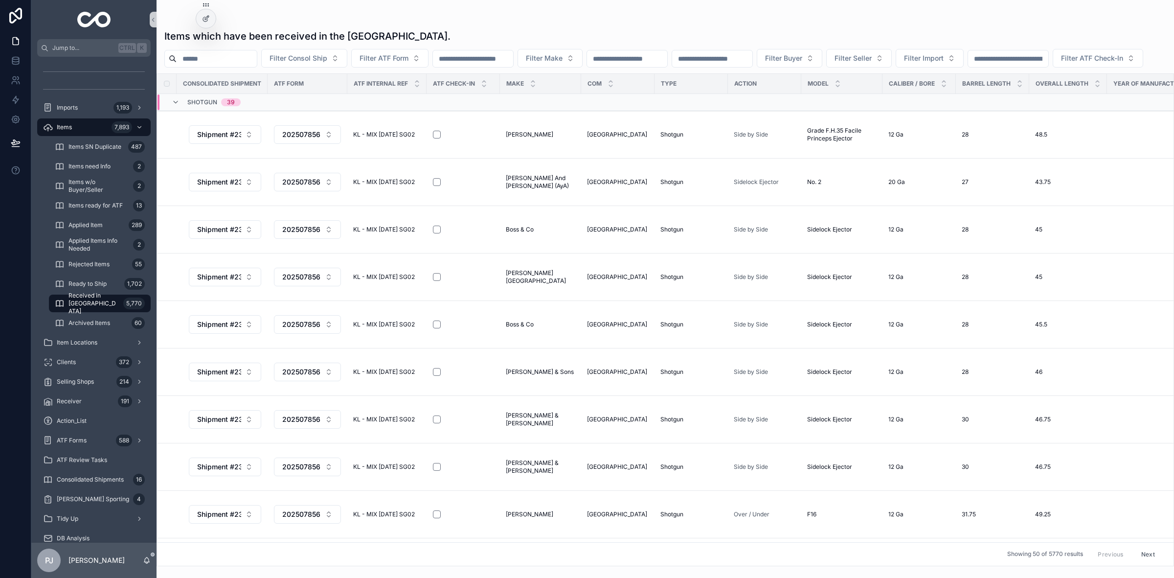
click at [667, 61] on input "scrollable content" at bounding box center [627, 59] width 80 height 14
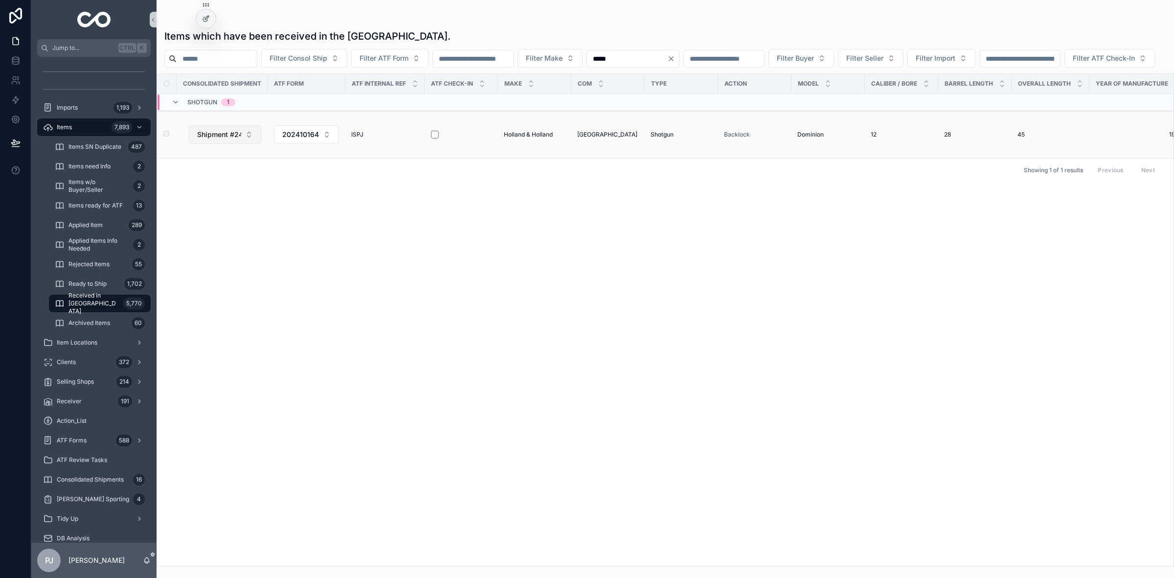
type input "*****"
click at [249, 144] on button "Shipment #24- Sep'25" at bounding box center [225, 134] width 72 height 19
type input "**"
click at [230, 204] on div "Shipment #17" at bounding box center [225, 198] width 117 height 16
click at [74, 130] on div "Items 7,893" at bounding box center [94, 127] width 102 height 16
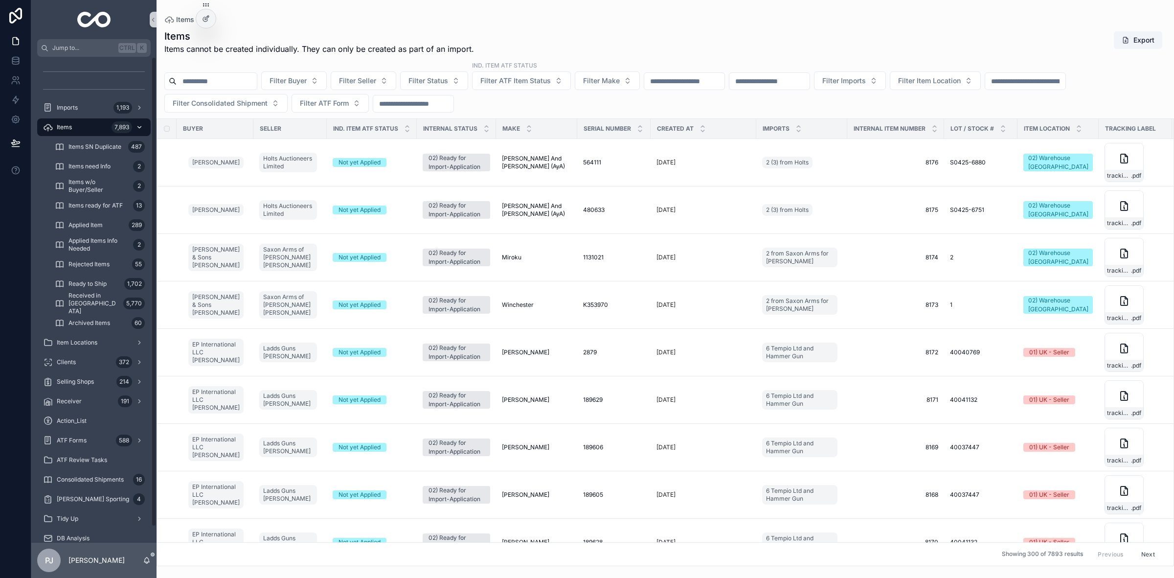
click at [71, 125] on span "Items" at bounding box center [64, 127] width 15 height 8
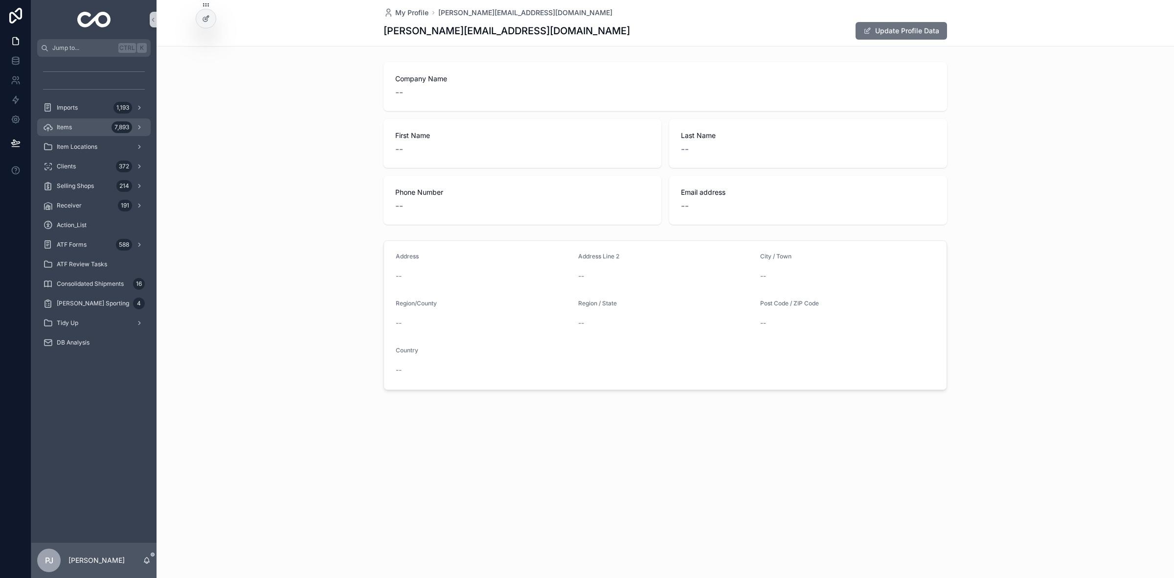
click at [94, 133] on div "Items 7,893" at bounding box center [94, 127] width 102 height 16
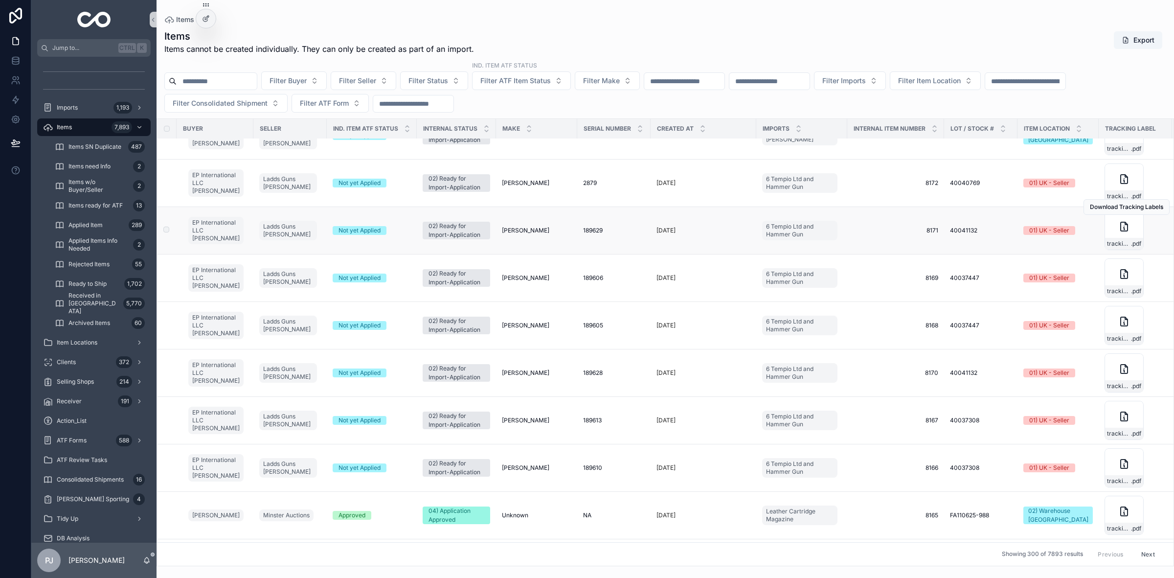
scroll to position [183, 0]
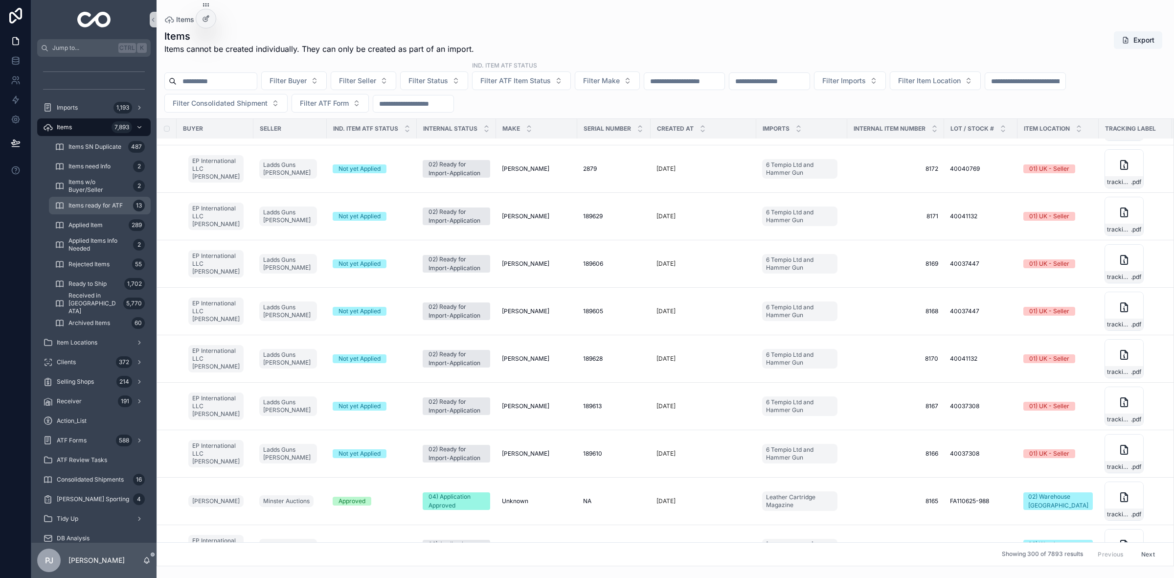
click at [98, 209] on span "Items ready for ATF" at bounding box center [95, 206] width 54 height 8
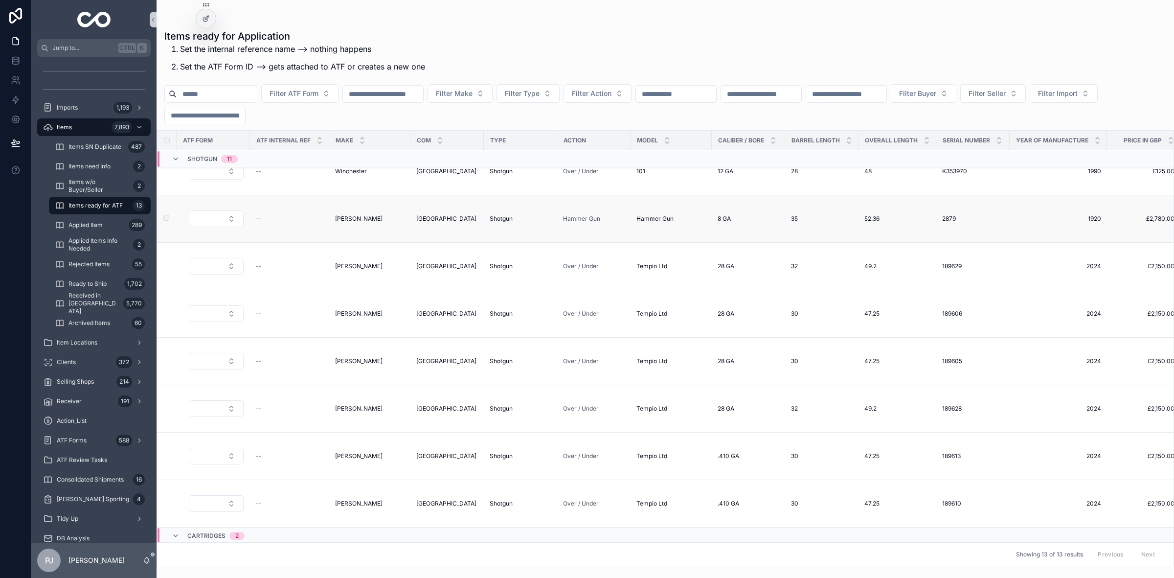
scroll to position [183, 0]
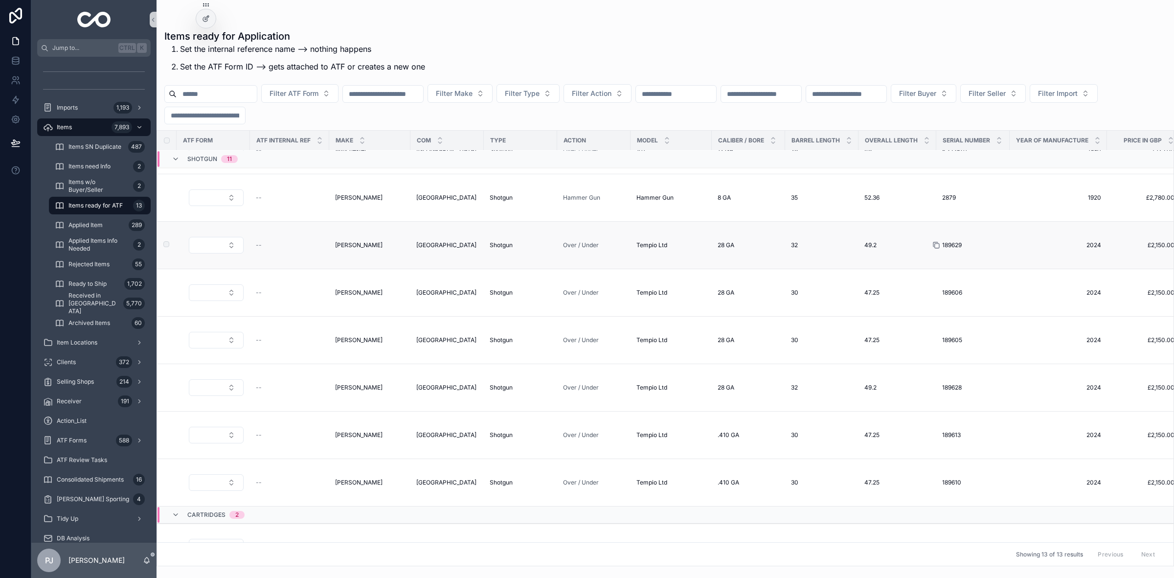
click at [935, 245] on icon "scrollable content" at bounding box center [935, 244] width 4 height 4
click at [938, 295] on icon "scrollable content" at bounding box center [936, 293] width 8 height 8
click at [932, 341] on icon "scrollable content" at bounding box center [936, 340] width 8 height 8
click at [935, 390] on icon "scrollable content" at bounding box center [936, 388] width 8 height 8
click at [935, 438] on icon "scrollable content" at bounding box center [936, 435] width 8 height 8
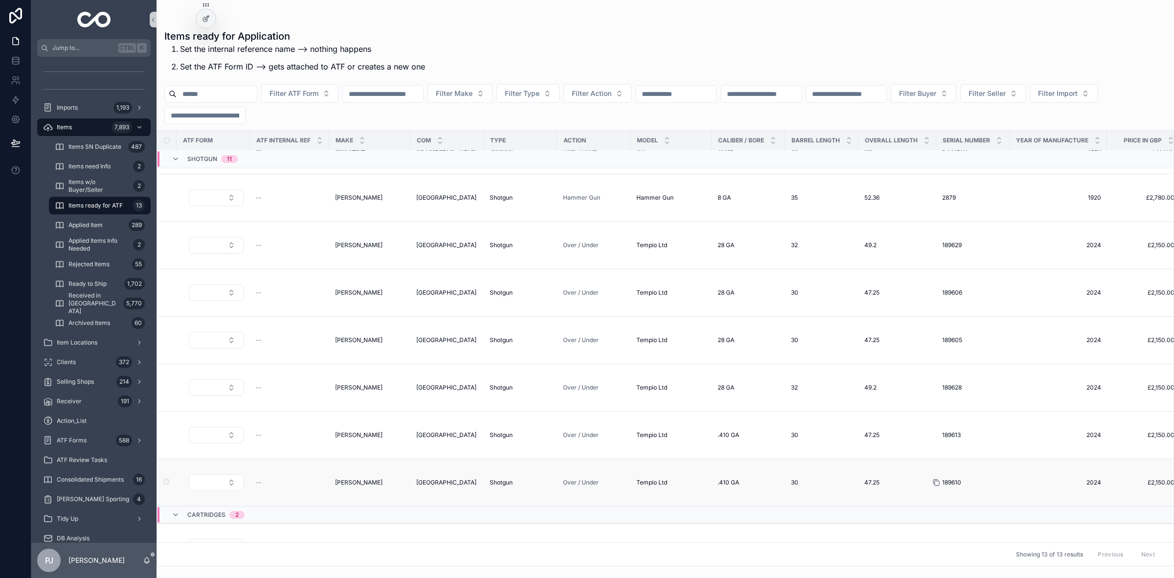
click at [936, 483] on icon "scrollable content" at bounding box center [936, 482] width 8 height 8
click at [90, 432] on div "ATF Forms 588" at bounding box center [94, 440] width 102 height 16
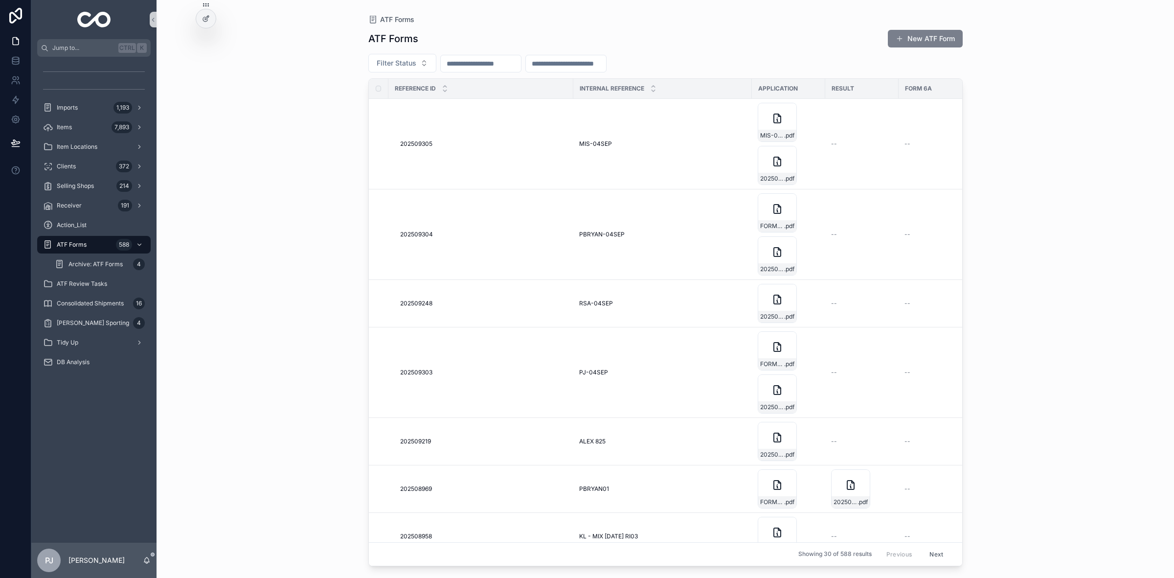
click at [925, 31] on button "New ATF Form" at bounding box center [925, 39] width 75 height 18
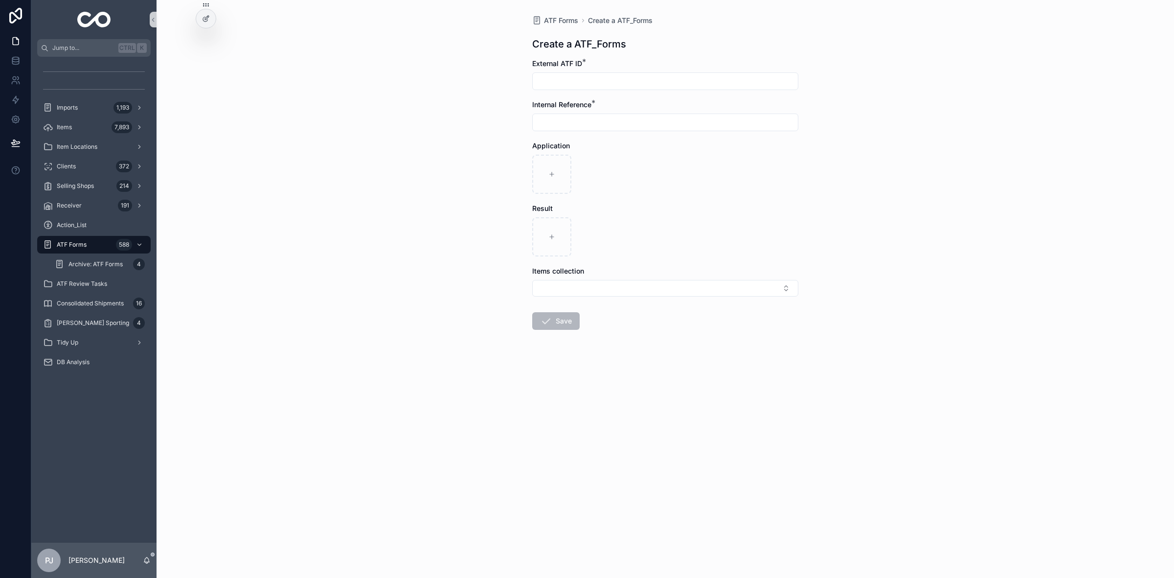
click at [649, 84] on input "scrollable content" at bounding box center [665, 81] width 265 height 14
paste input "*********"
type input "*********"
click at [553, 175] on icon "scrollable content" at bounding box center [551, 174] width 7 height 7
click at [591, 123] on input "scrollable content" at bounding box center [665, 122] width 265 height 14
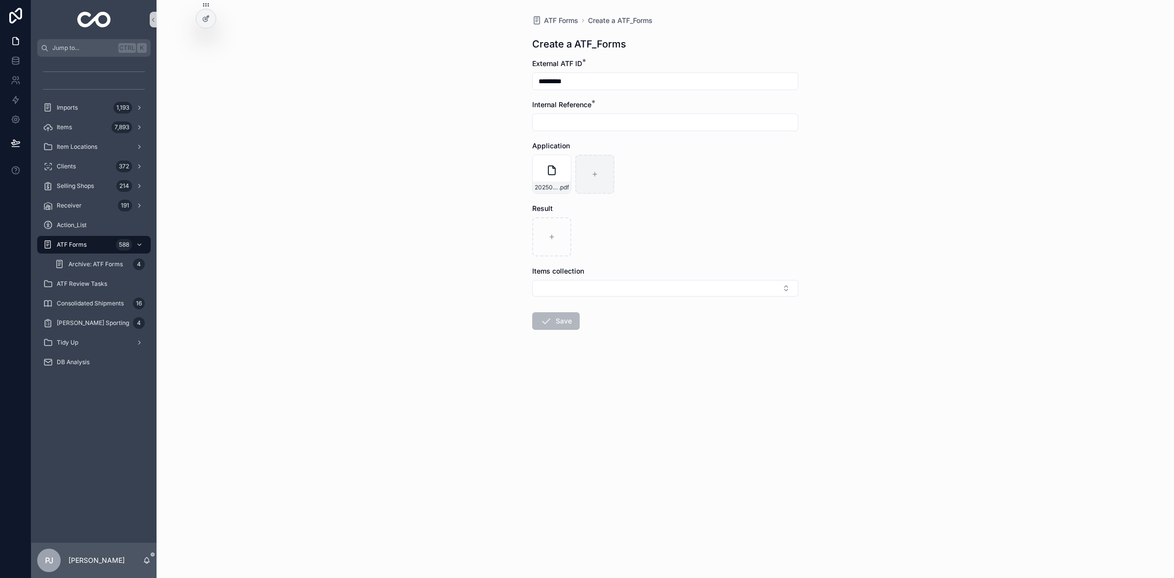
paste input "******"
type input "******"
click at [596, 295] on button "Select Button" at bounding box center [665, 288] width 266 height 17
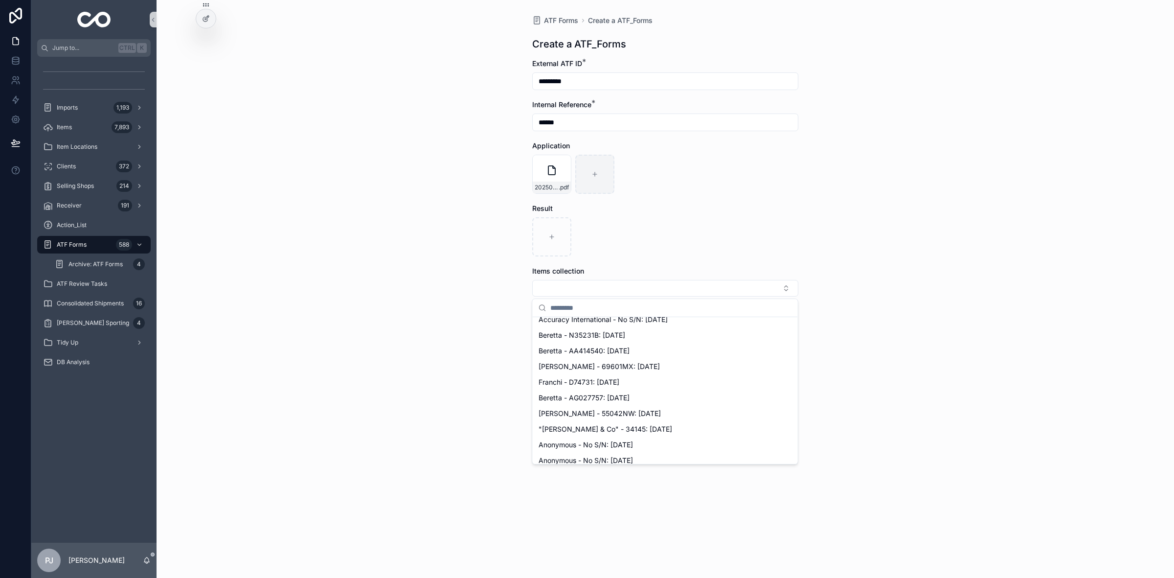
scroll to position [61, 0]
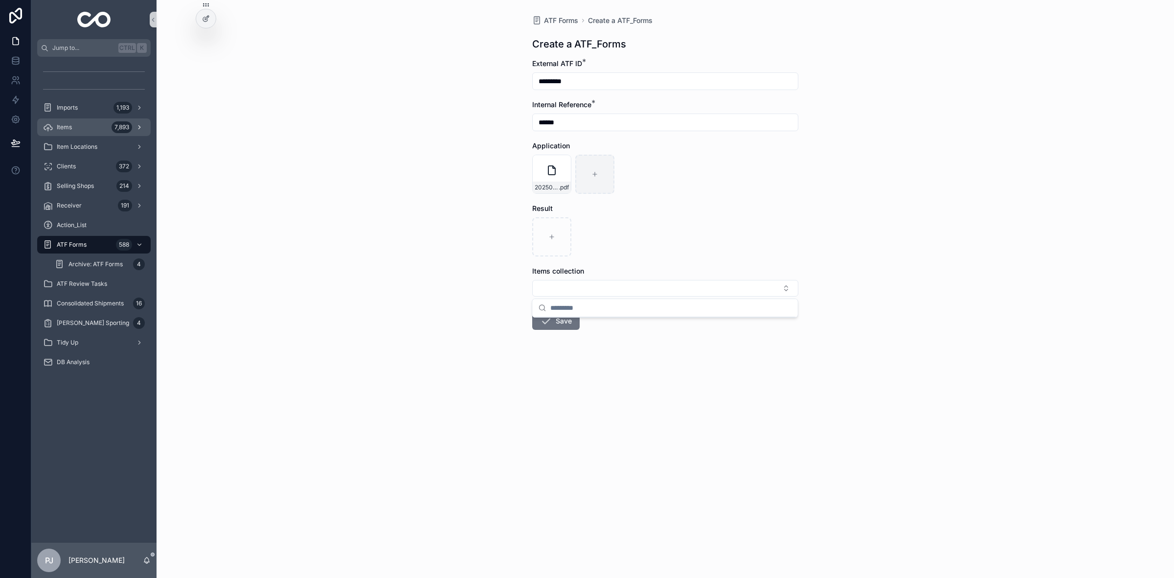
click at [78, 130] on div "Items 7,893" at bounding box center [94, 127] width 102 height 16
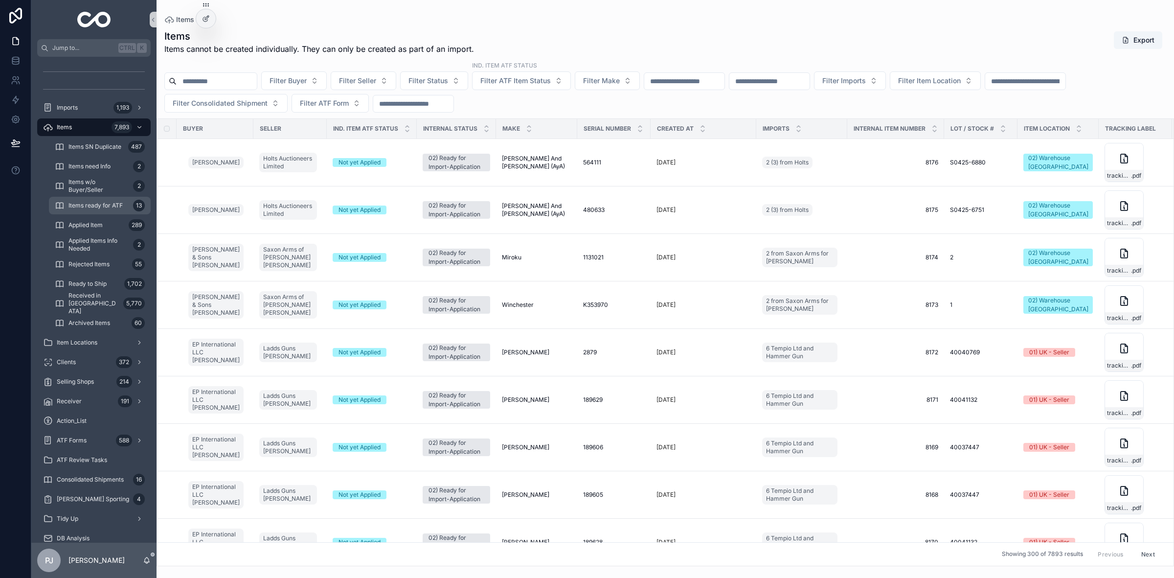
click at [95, 202] on span "Items ready for ATF" at bounding box center [95, 206] width 54 height 8
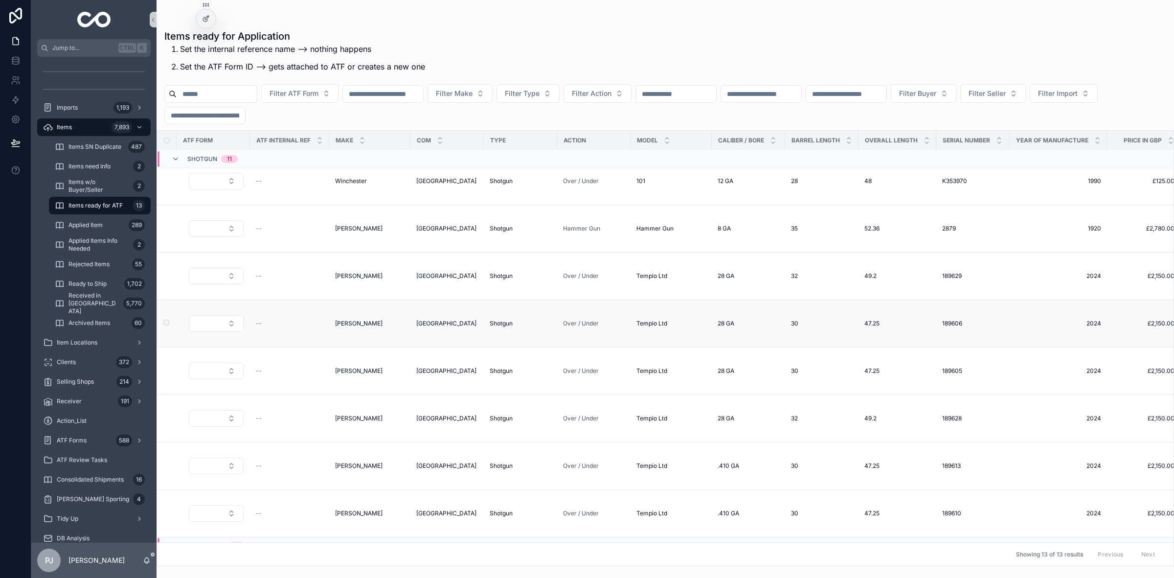
scroll to position [183, 0]
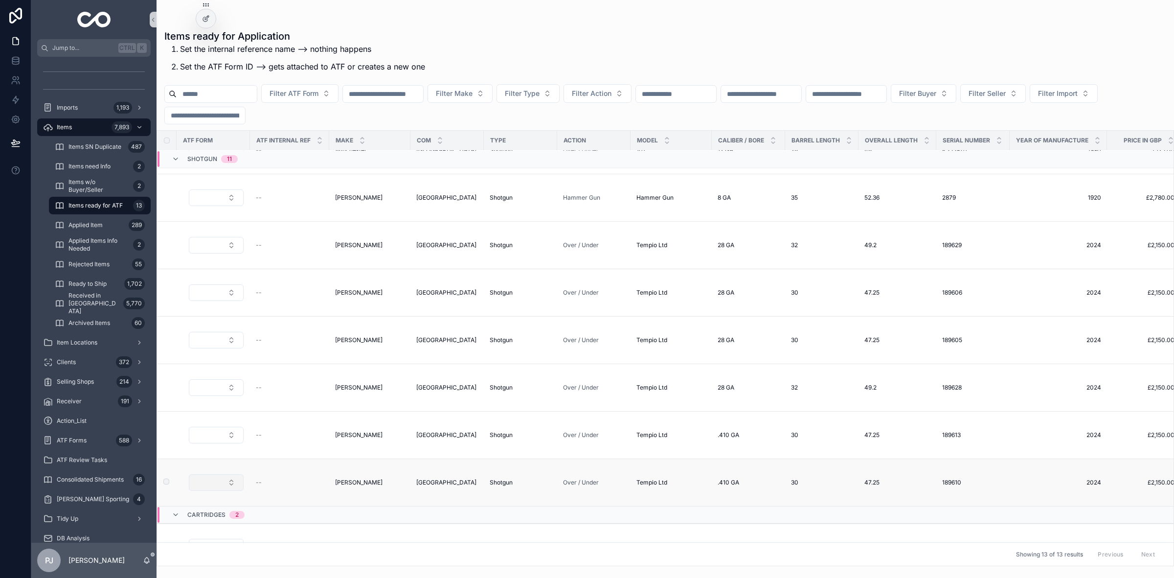
click at [224, 488] on button "Select Button" at bounding box center [216, 482] width 55 height 17
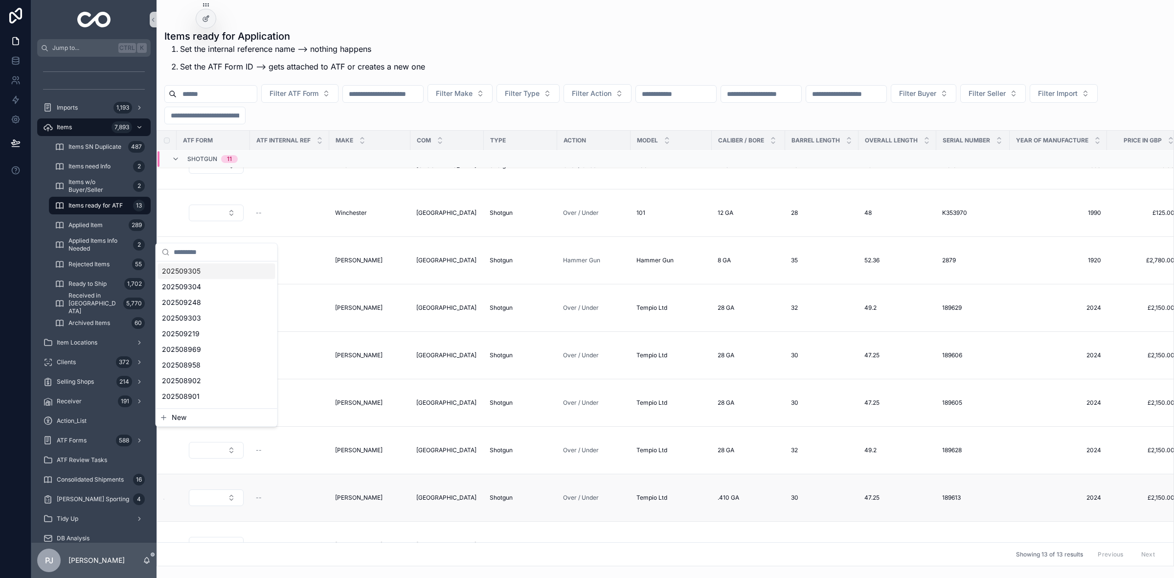
scroll to position [271, 0]
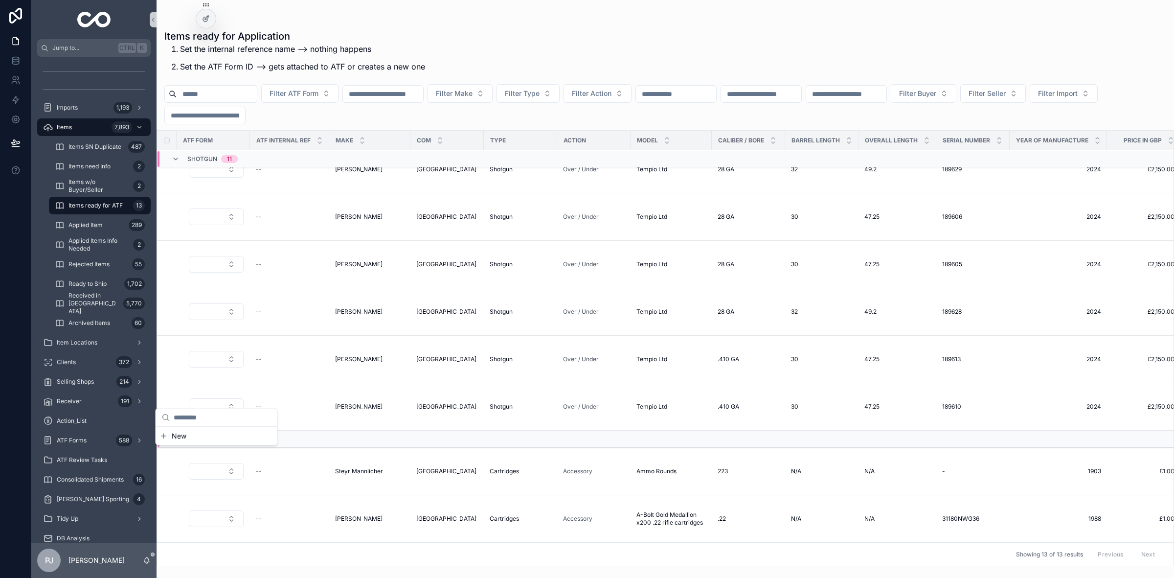
click at [526, 53] on div "Items ready for Application Set the internal reference name --> nothing happens…" at bounding box center [665, 53] width 1002 height 49
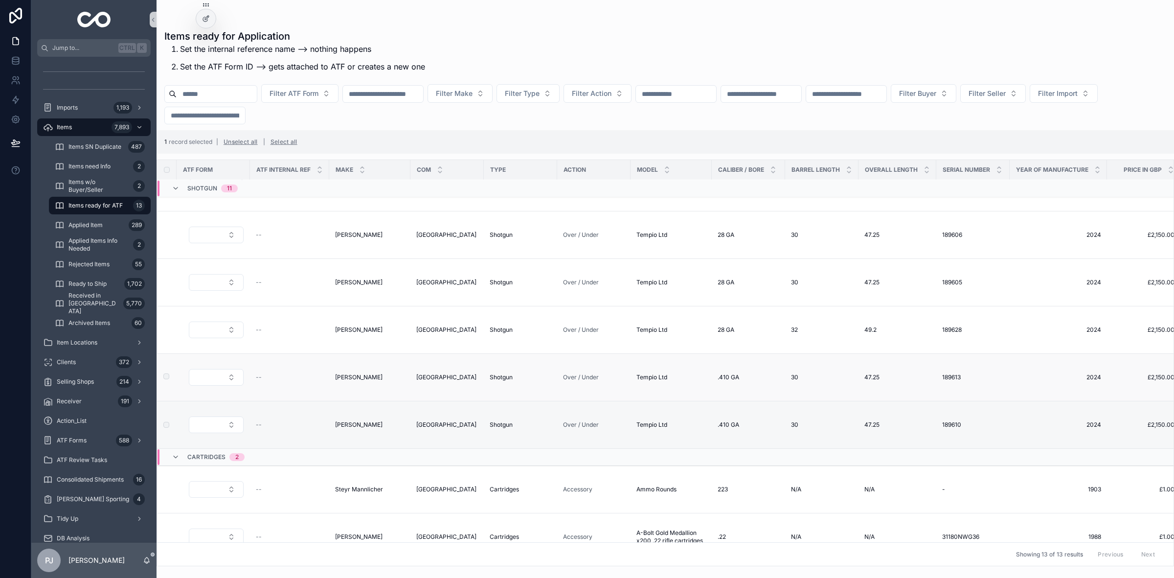
click at [163, 381] on label "scrollable content" at bounding box center [161, 377] width 6 height 8
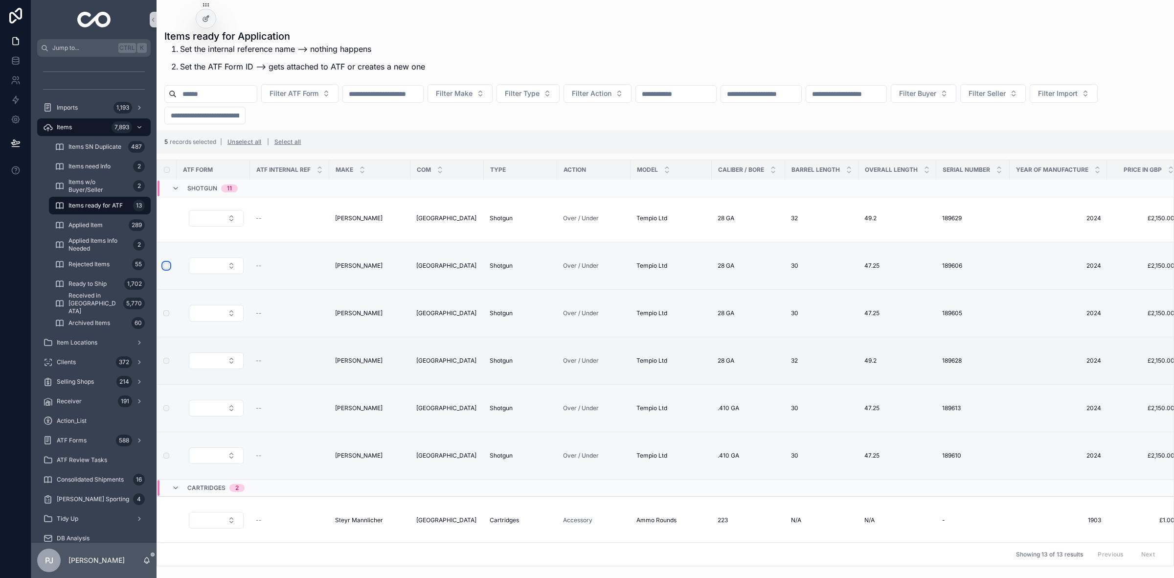
scroll to position [209, 0]
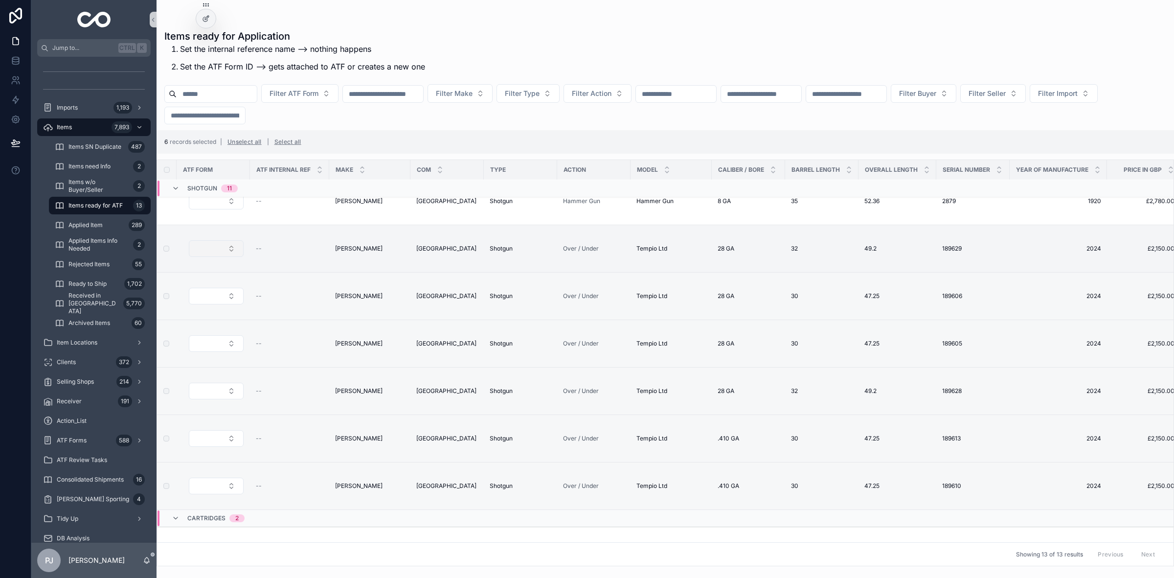
click at [233, 254] on button "Select Button" at bounding box center [216, 248] width 55 height 17
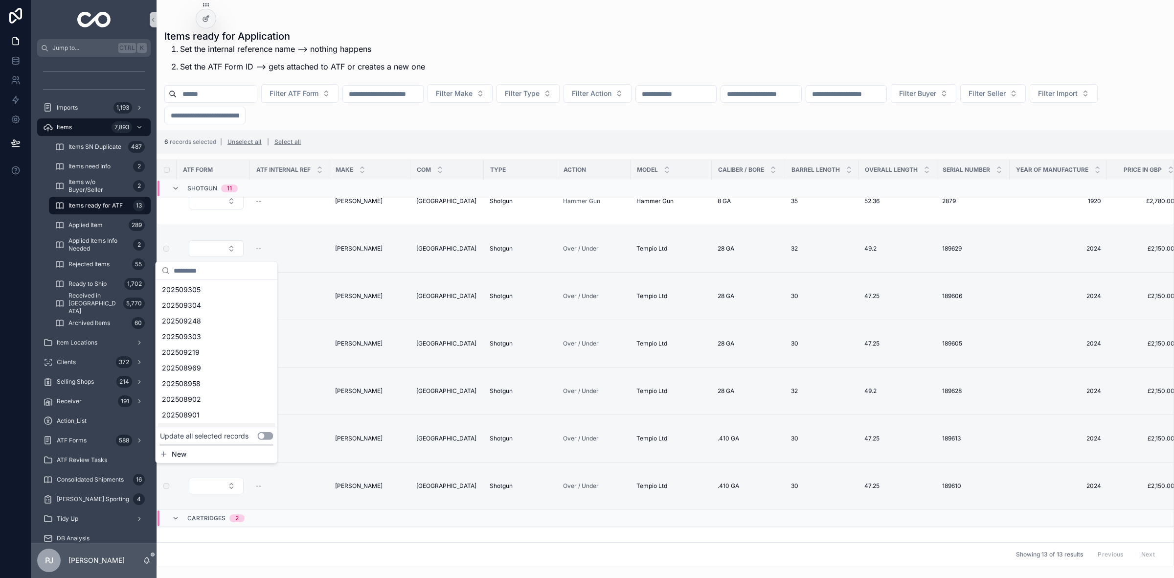
click at [263, 438] on button "Use setting" at bounding box center [266, 436] width 16 height 8
click at [213, 271] on input "scrollable content" at bounding box center [223, 271] width 98 height 18
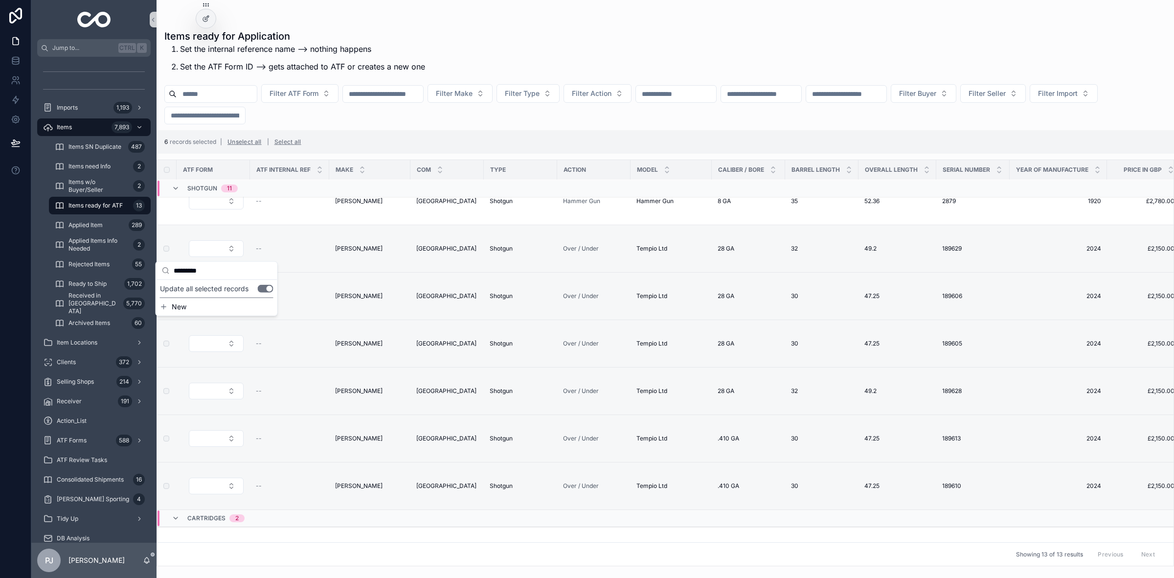
type input "*********"
click at [534, 57] on div "Items ready for Application Set the internal reference name --> nothing happens…" at bounding box center [665, 53] width 1002 height 49
click at [85, 439] on span "ATF Forms" at bounding box center [72, 440] width 30 height 8
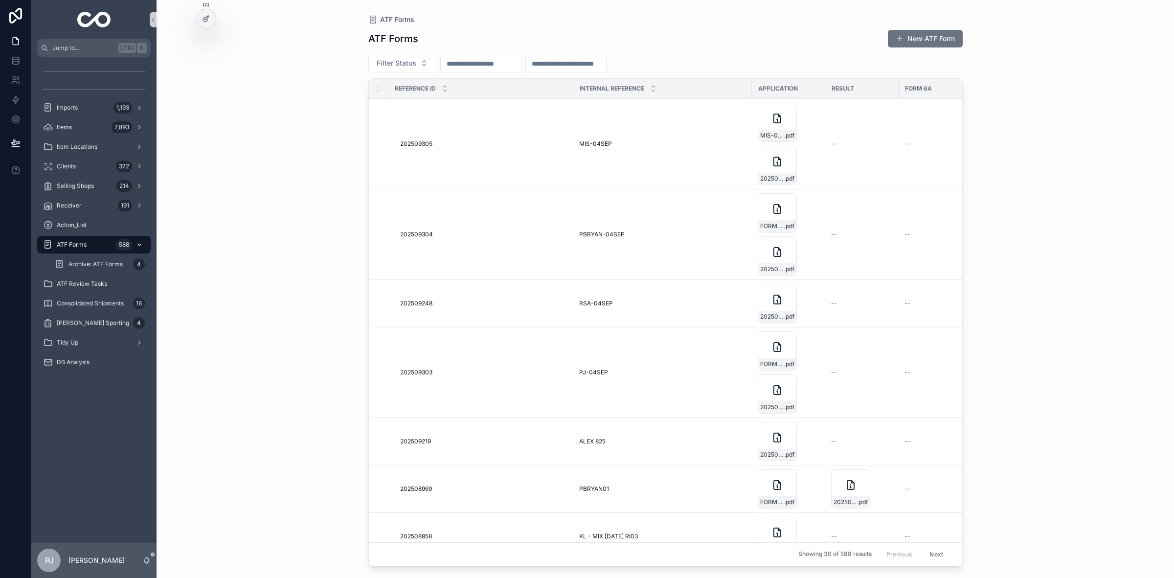
click at [77, 241] on span "ATF Forms" at bounding box center [72, 245] width 30 height 8
click at [209, 236] on div "ATF Forms ATF Forms New ATF Form Filter Status Reference ID Internal Reference …" at bounding box center [666, 289] width 1018 height 578
click at [943, 38] on button "New ATF Form" at bounding box center [925, 39] width 75 height 18
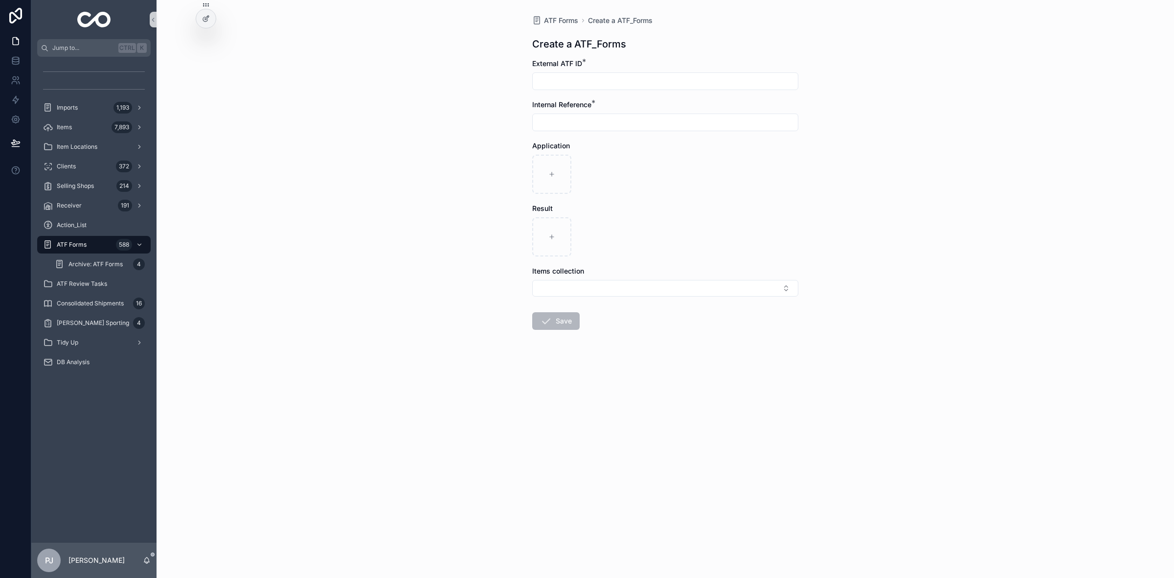
click at [593, 83] on input "scrollable content" at bounding box center [665, 81] width 265 height 14
paste input "******"
type input "******"
drag, startPoint x: 593, startPoint y: 82, endPoint x: 506, endPoint y: 79, distance: 87.1
click at [506, 79] on div "ATF Forms Create a ATF_Forms Create a ATF_Forms External ATF ID * ****** Intern…" at bounding box center [666, 289] width 1018 height 578
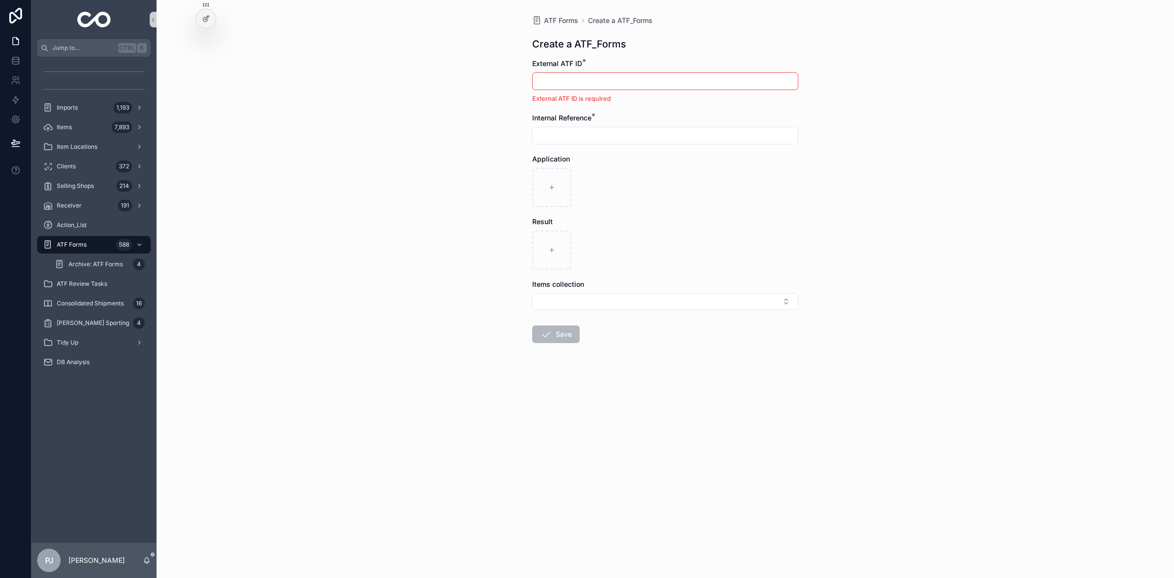
click at [585, 131] on input "scrollable content" at bounding box center [665, 136] width 265 height 14
paste input "******"
type input "******"
click at [611, 77] on input "scrollable content" at bounding box center [665, 81] width 265 height 14
type input "*********"
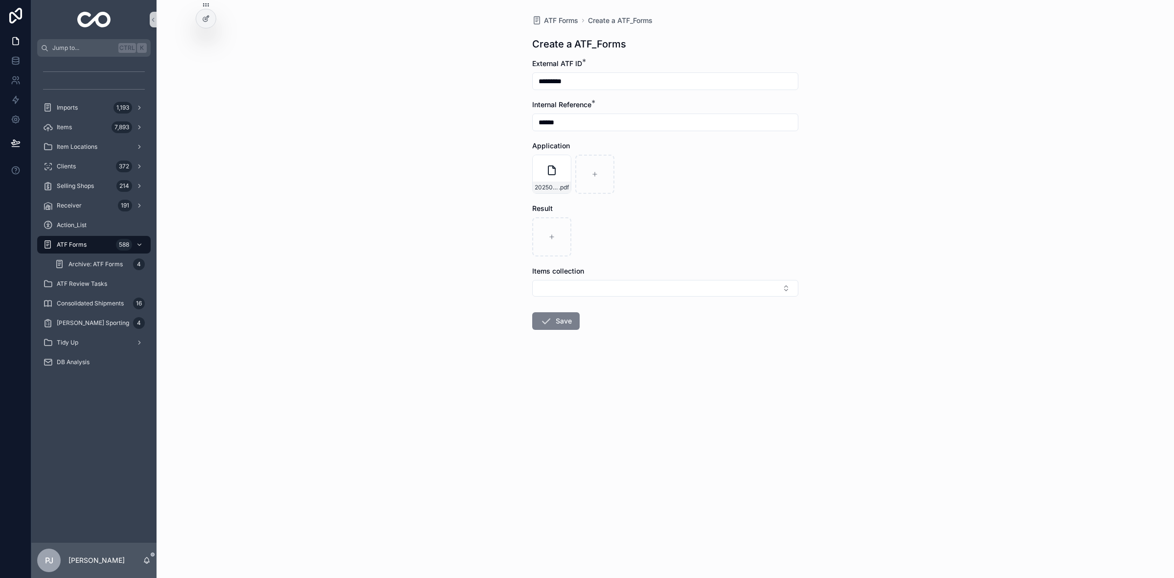
click at [559, 323] on button "Save" at bounding box center [555, 321] width 47 height 18
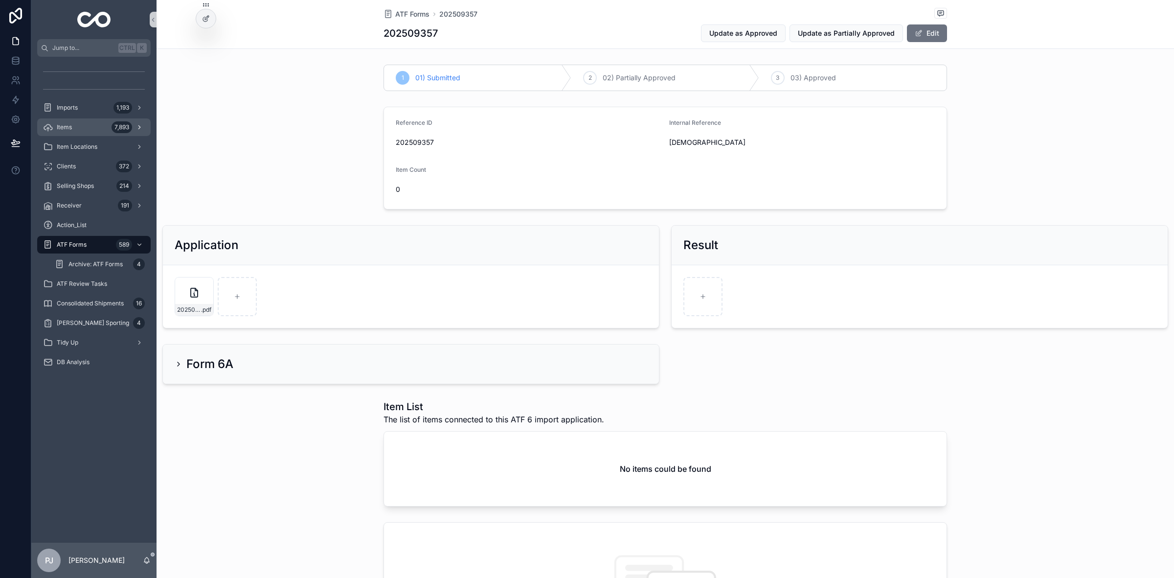
click at [85, 130] on div "Items 7,893" at bounding box center [94, 127] width 102 height 16
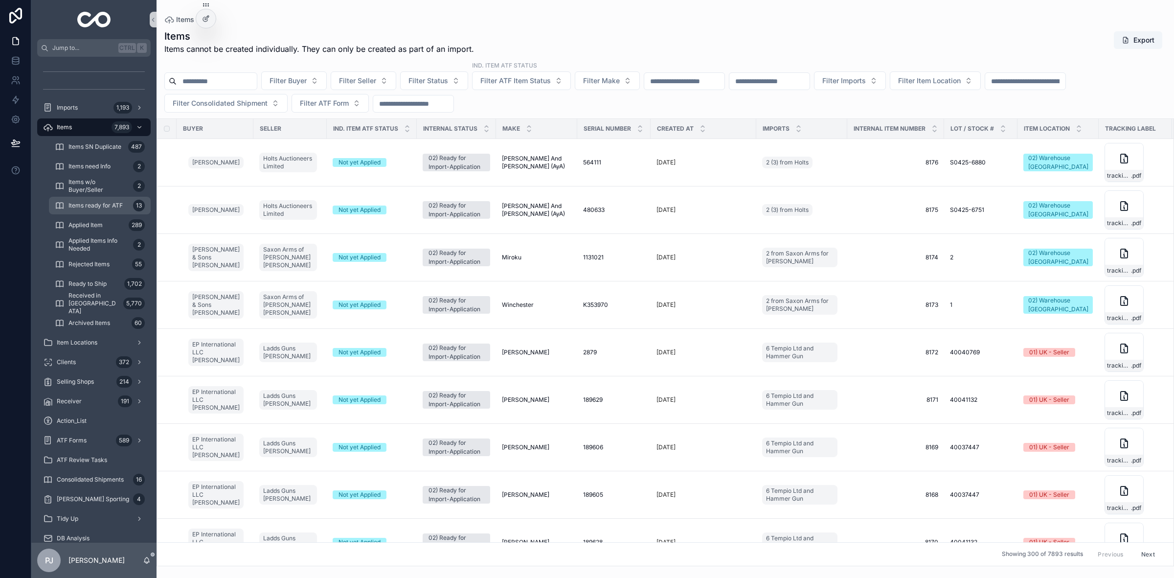
click at [94, 199] on div "Items ready for ATF 13" at bounding box center [100, 206] width 90 height 16
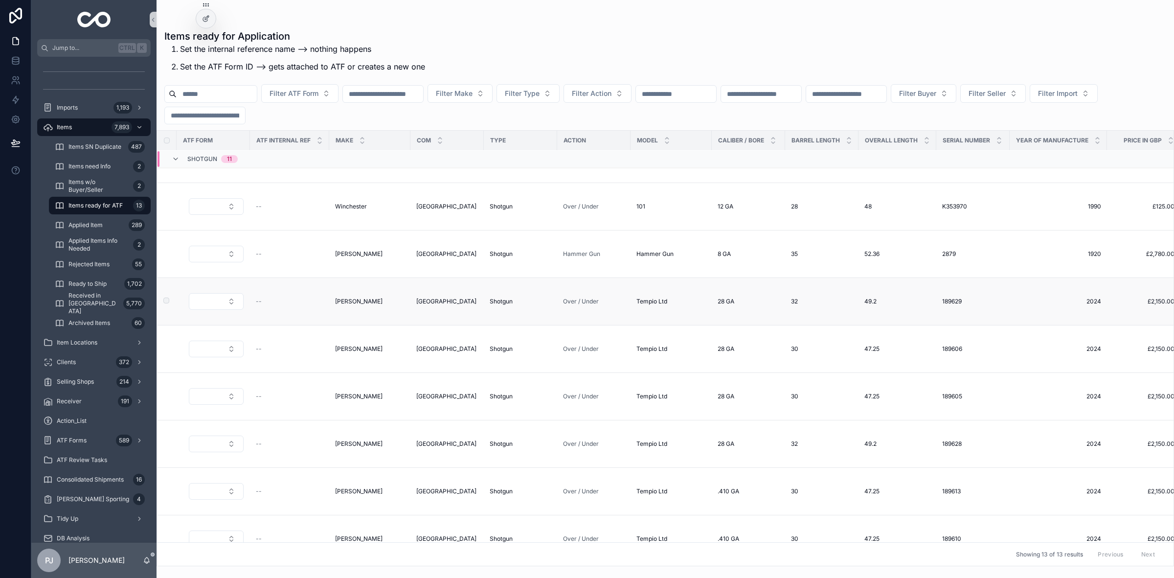
scroll to position [183, 0]
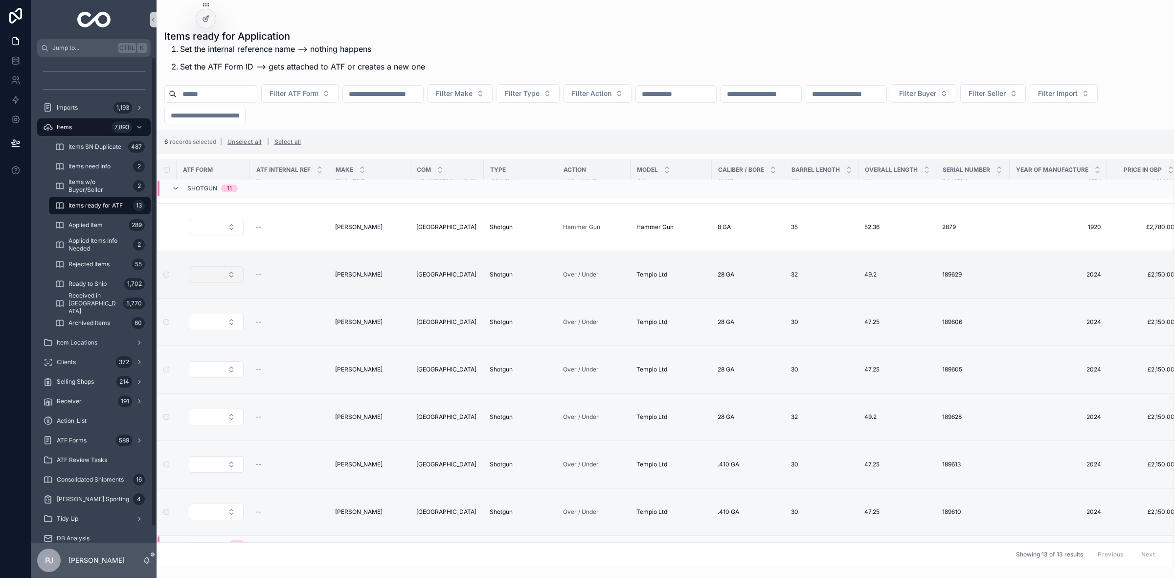
click at [232, 282] on button "Select Button" at bounding box center [216, 274] width 55 height 17
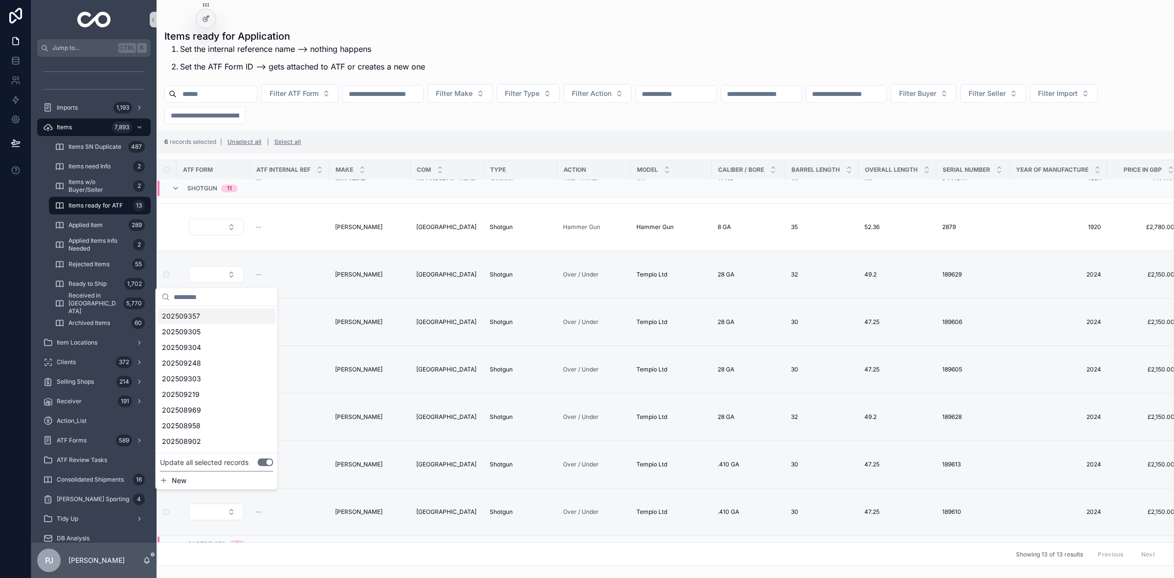
click at [202, 316] on div "202509357" at bounding box center [216, 316] width 117 height 16
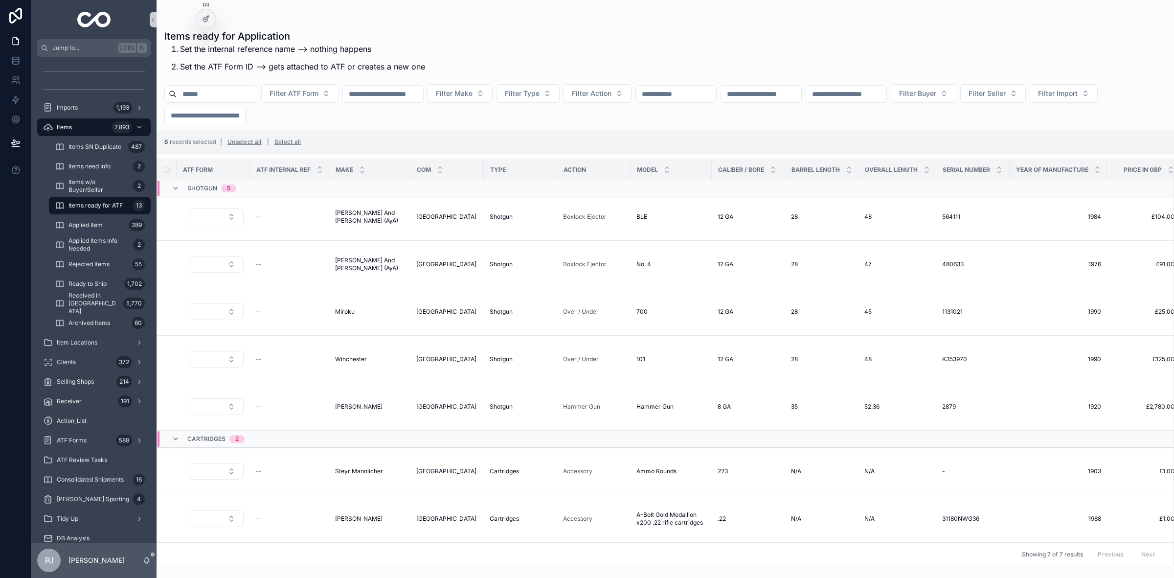
scroll to position [15, 0]
